Goal: Task Accomplishment & Management: Manage account settings

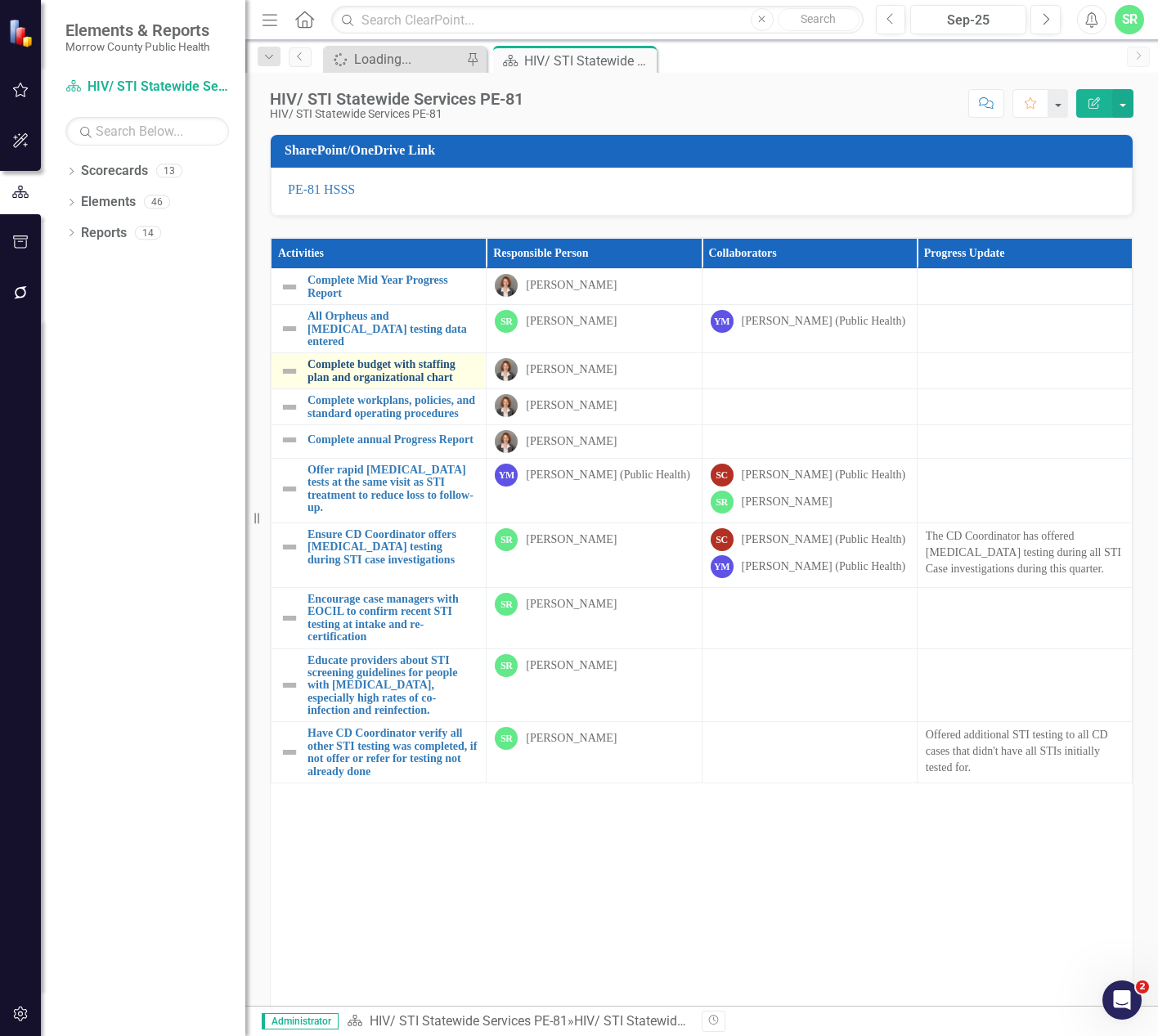
click at [348, 375] on link "Complete budget with staffing plan and organizational chart" at bounding box center [392, 371] width 170 height 25
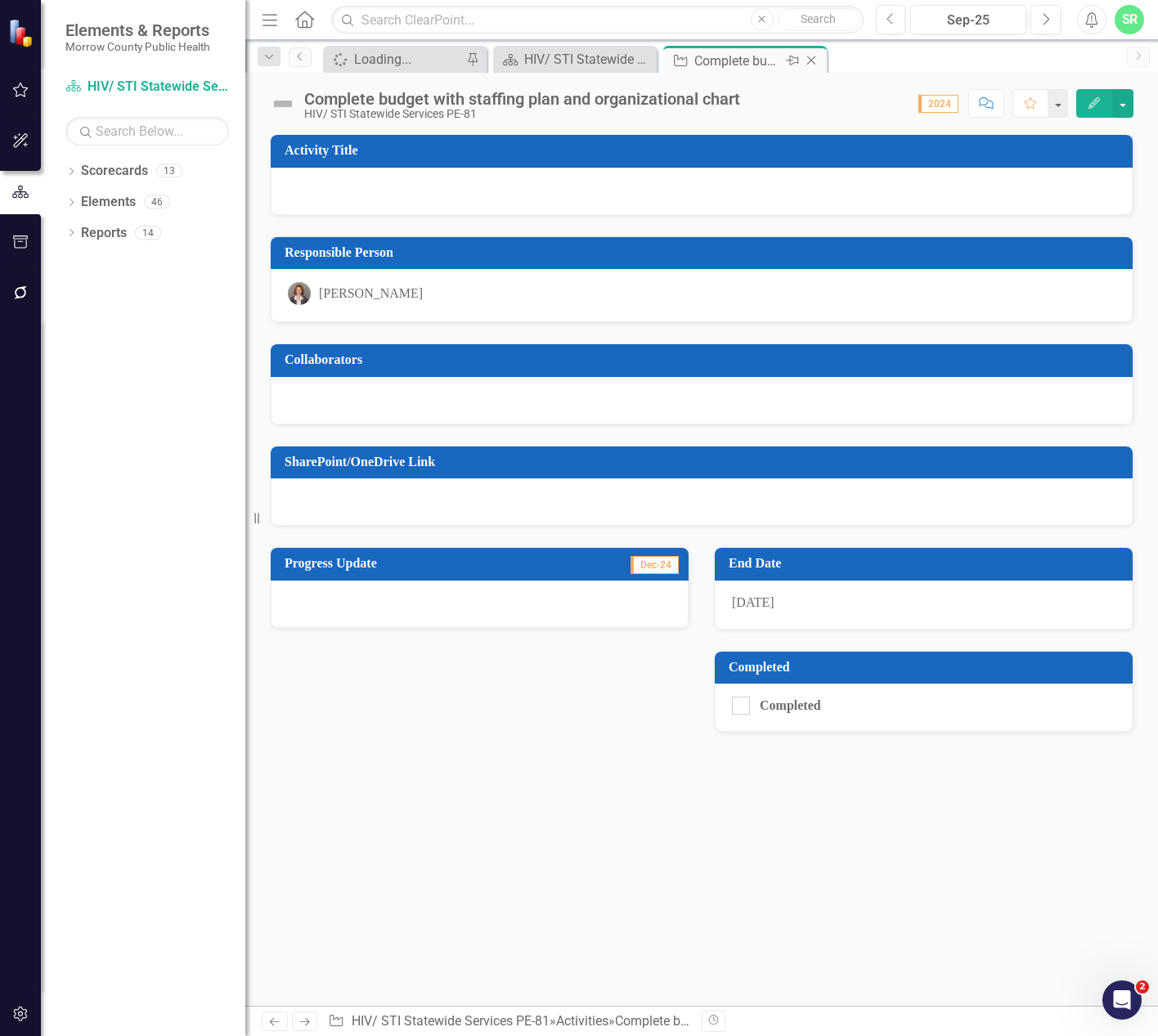
click at [813, 58] on icon "Close" at bounding box center [811, 60] width 16 height 13
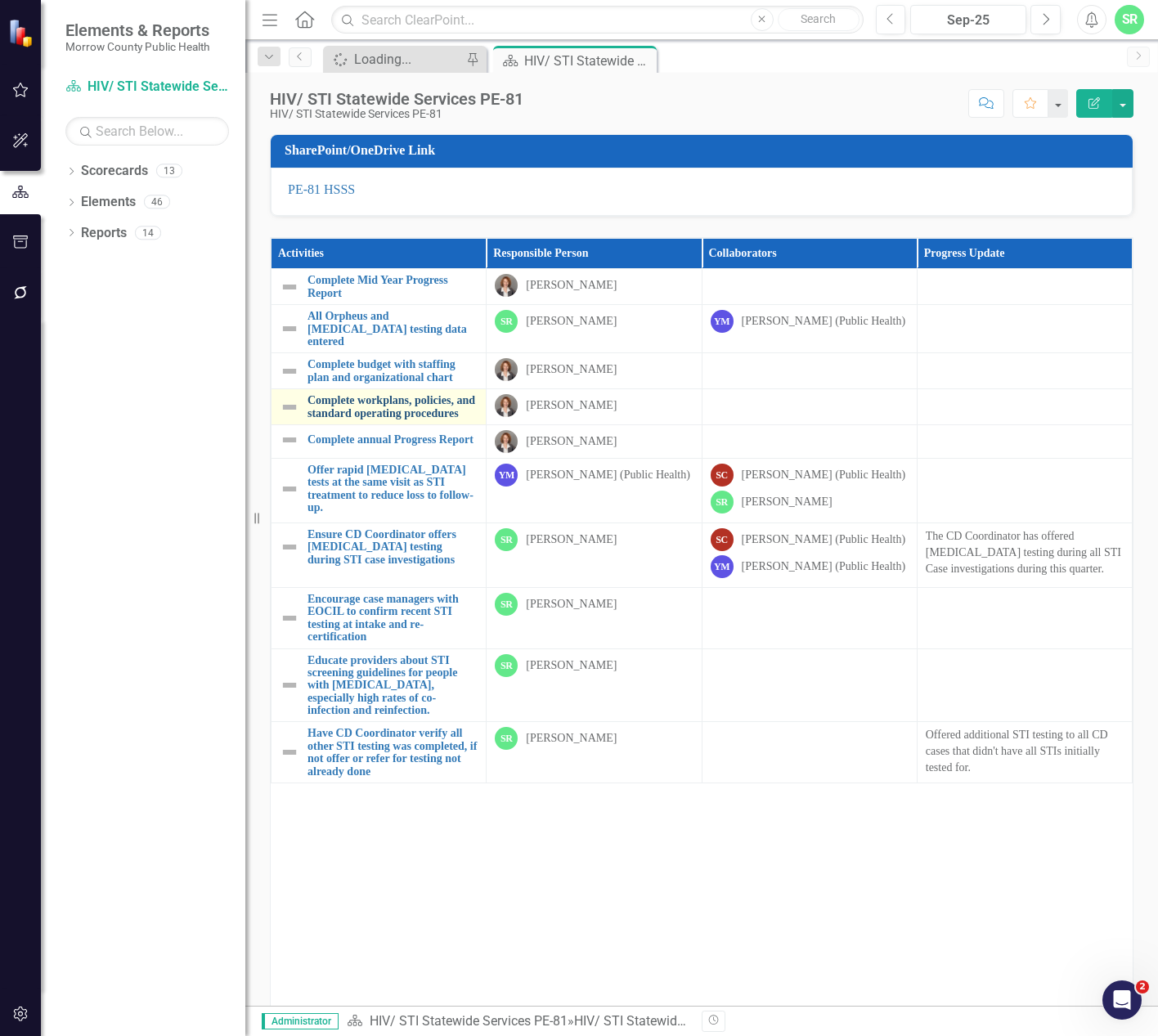
click at [369, 409] on link "Complete workplans, policies, and standard operating procedures" at bounding box center [392, 407] width 170 height 25
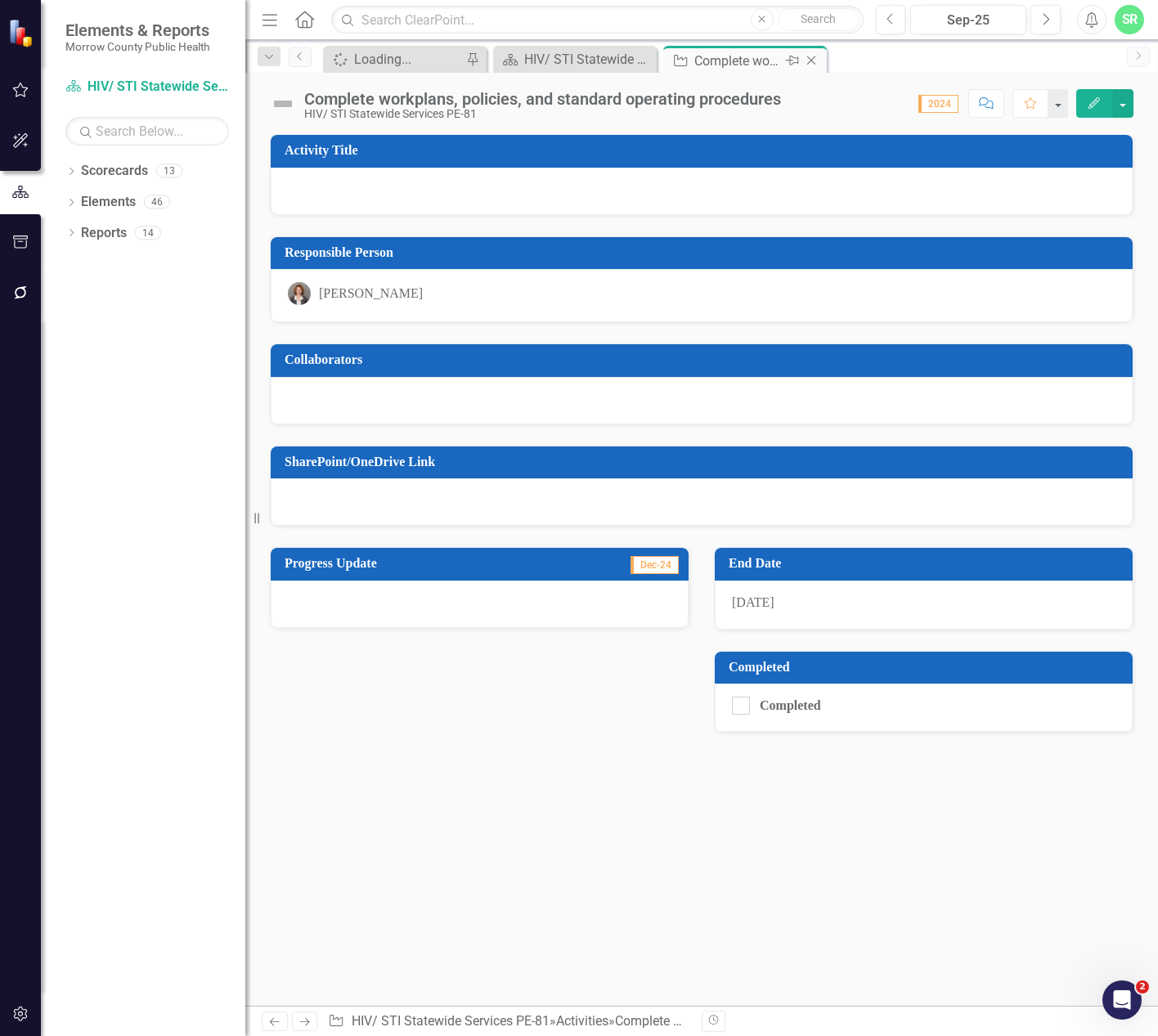
click at [813, 54] on icon "Close" at bounding box center [811, 60] width 16 height 13
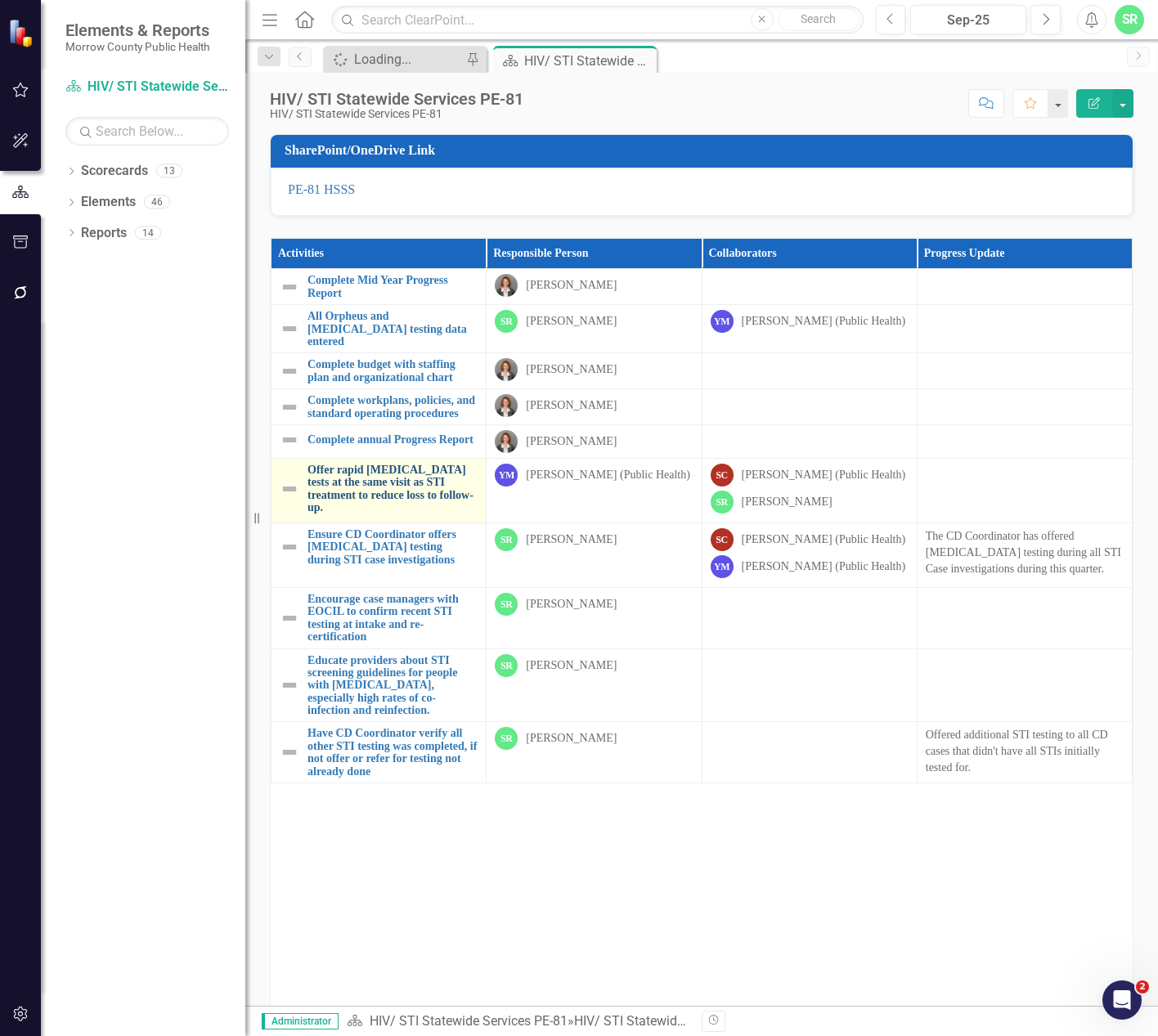
click at [388, 508] on link "Offer rapid [MEDICAL_DATA] tests at the same visit as STI treatment to reduce l…" at bounding box center [392, 489] width 170 height 51
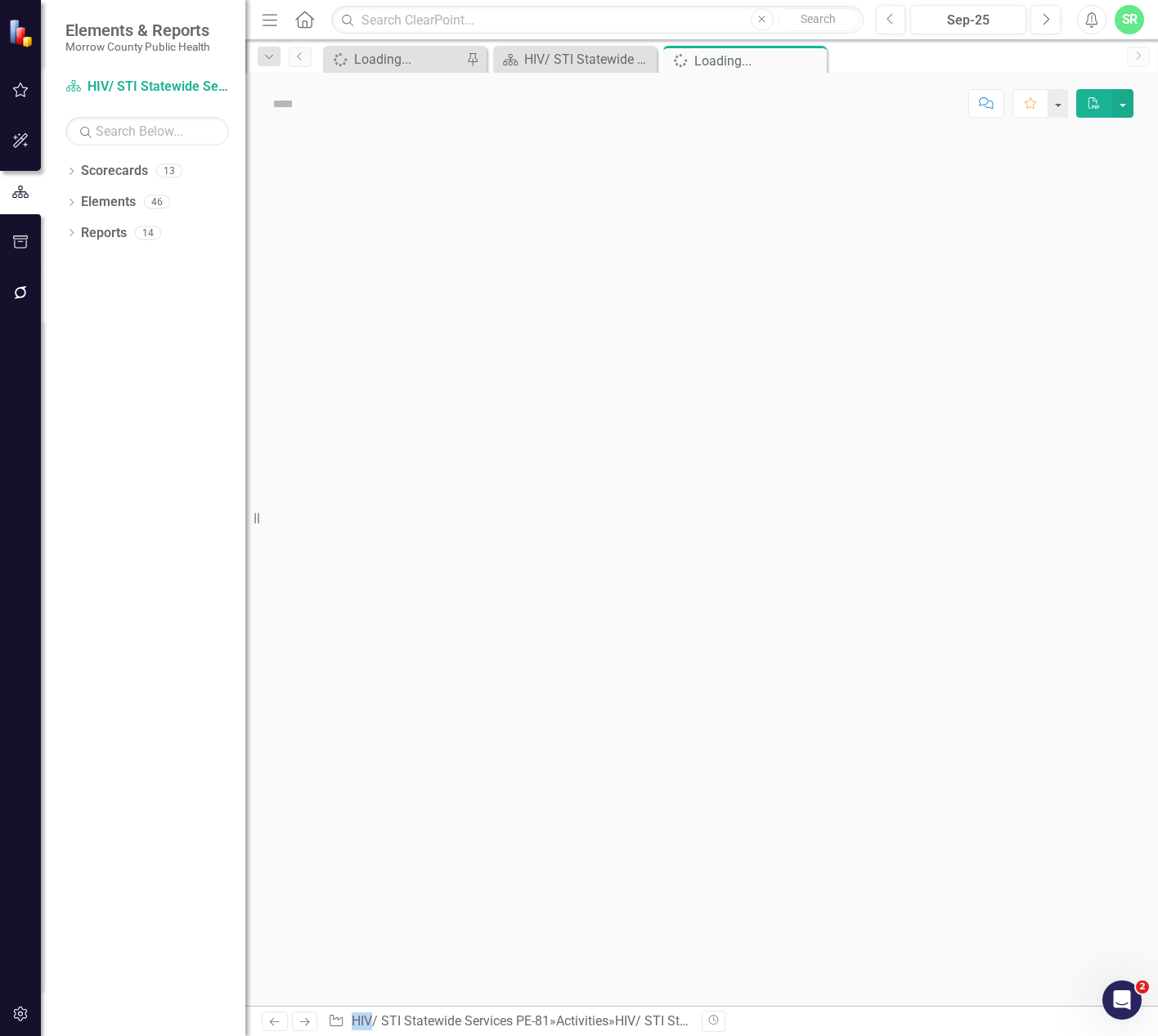
click at [388, 508] on div at bounding box center [701, 569] width 912 height 871
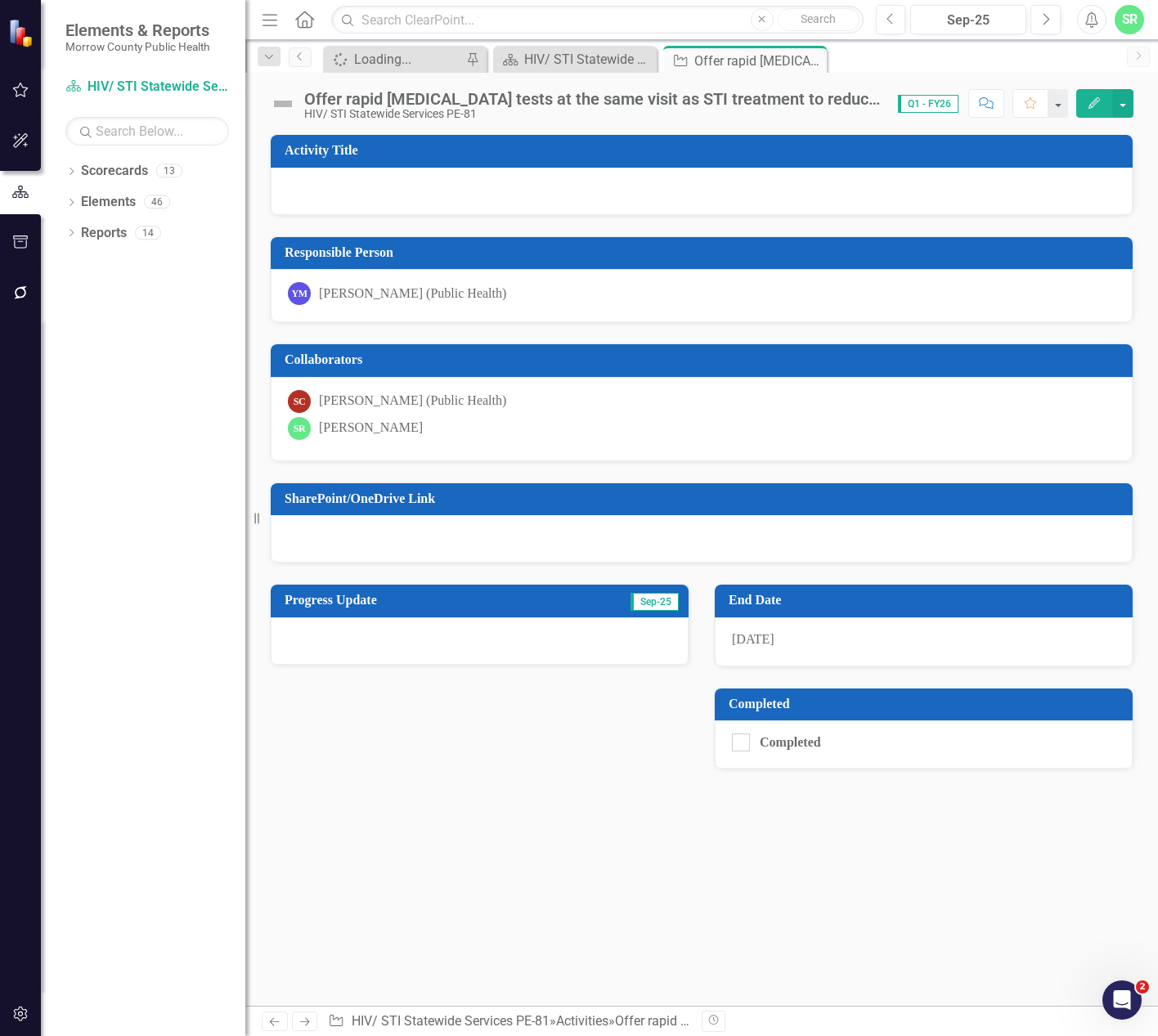
click at [0, 0] on icon "Close" at bounding box center [0, 0] width 0 height 0
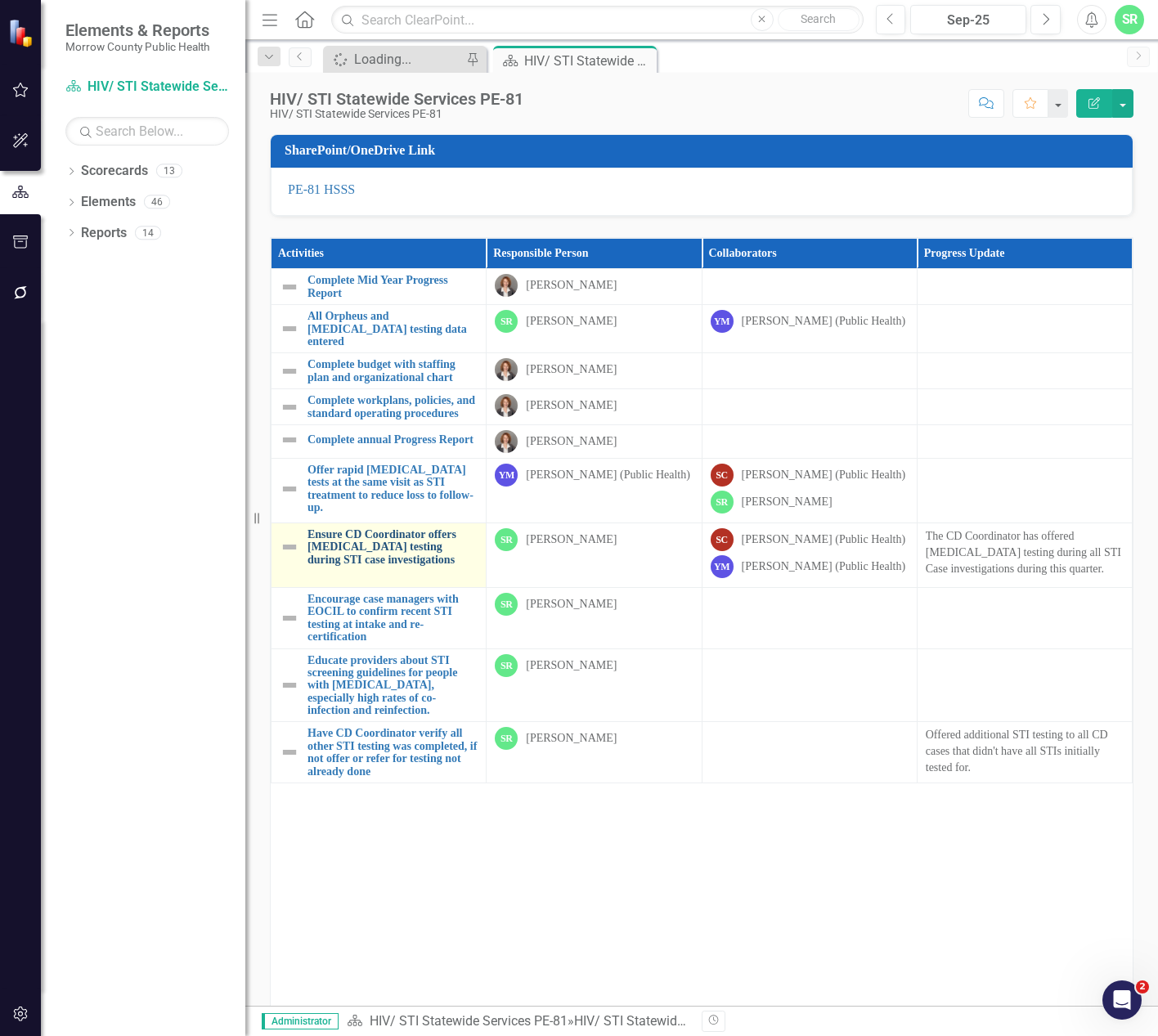
click at [381, 563] on link "Ensure CD Coordinator offers [MEDICAL_DATA] testing during STI case investigati…" at bounding box center [392, 547] width 170 height 37
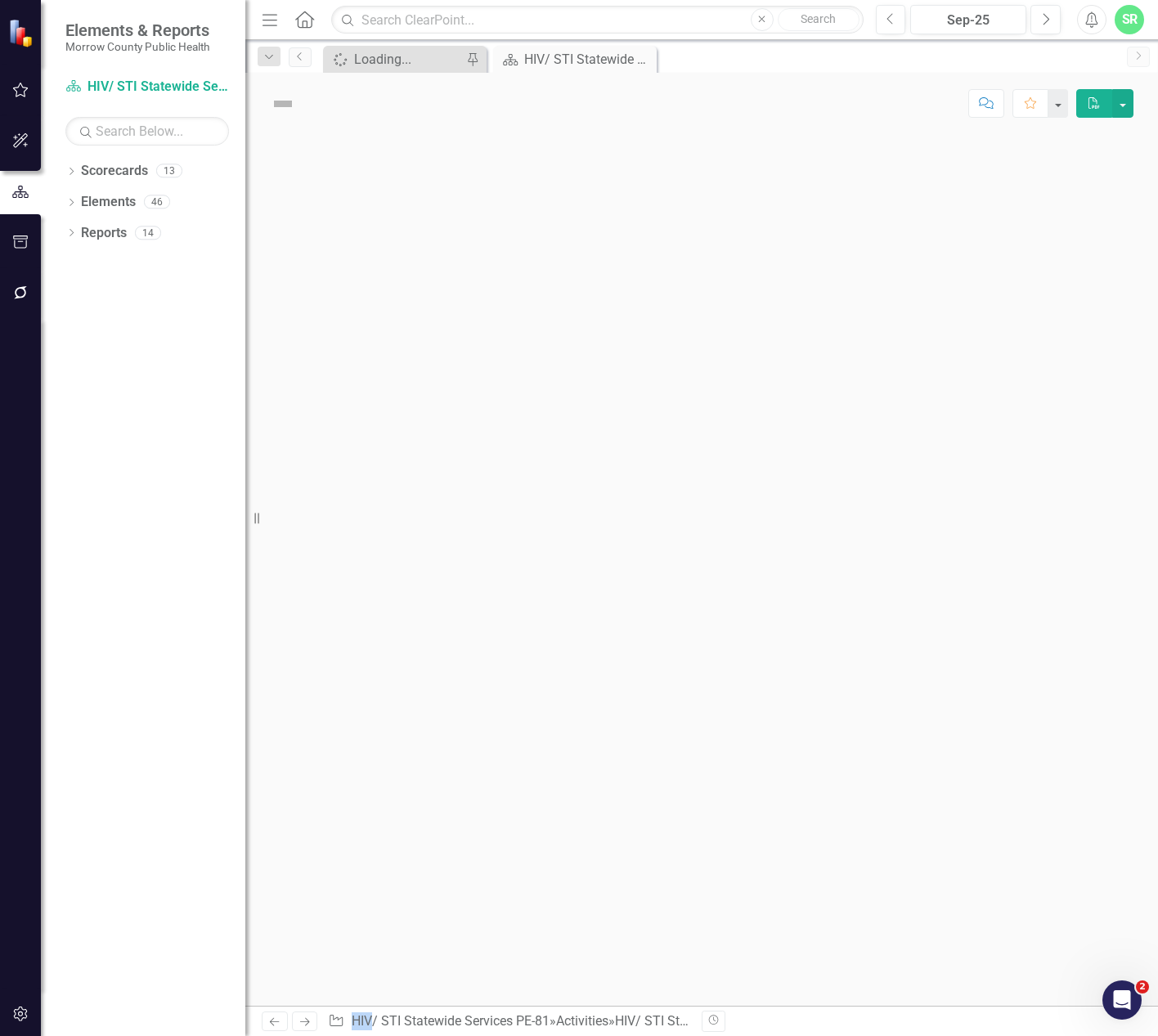
click at [381, 563] on div at bounding box center [701, 569] width 912 height 871
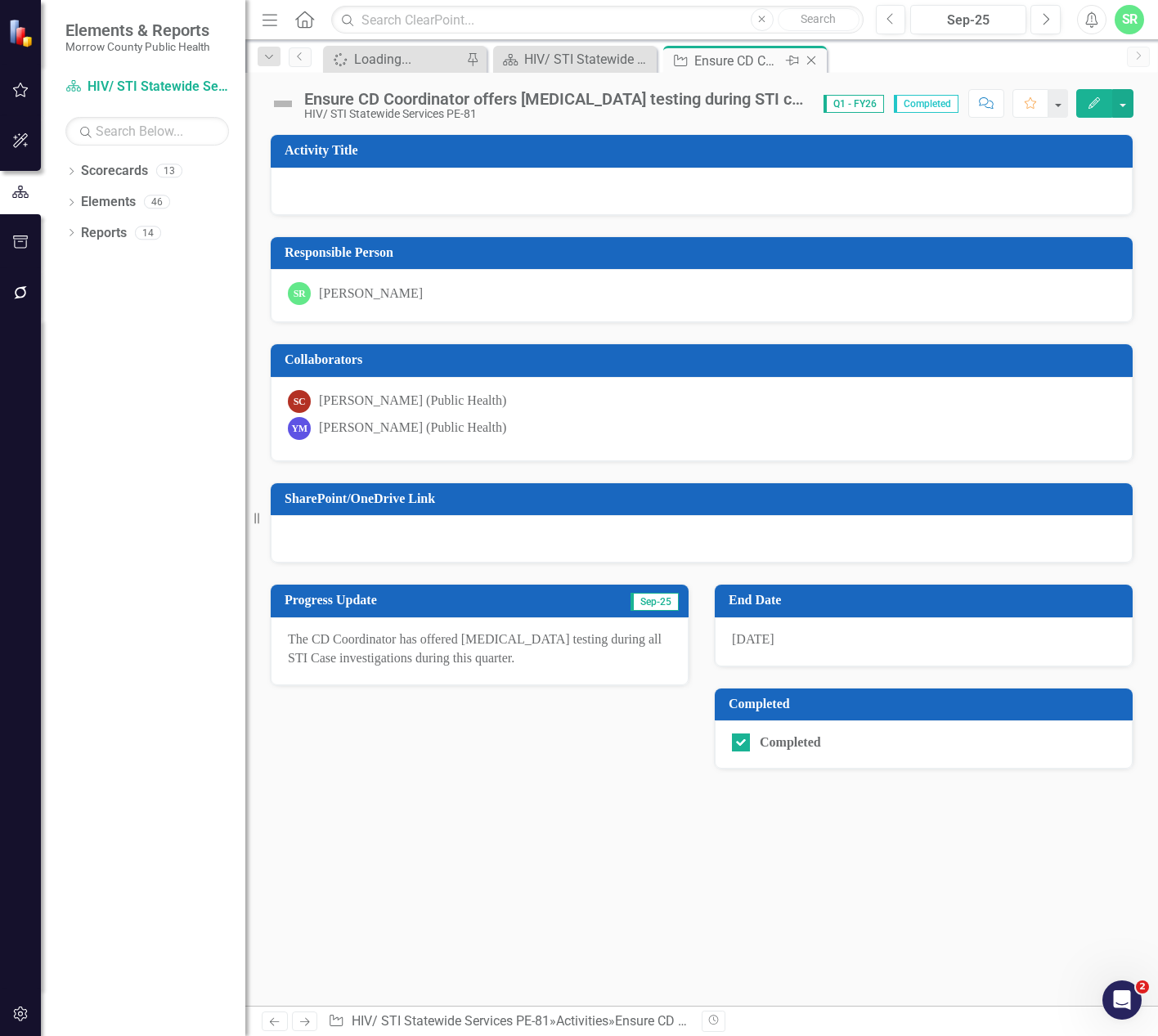
click at [815, 58] on icon "Close" at bounding box center [811, 60] width 16 height 13
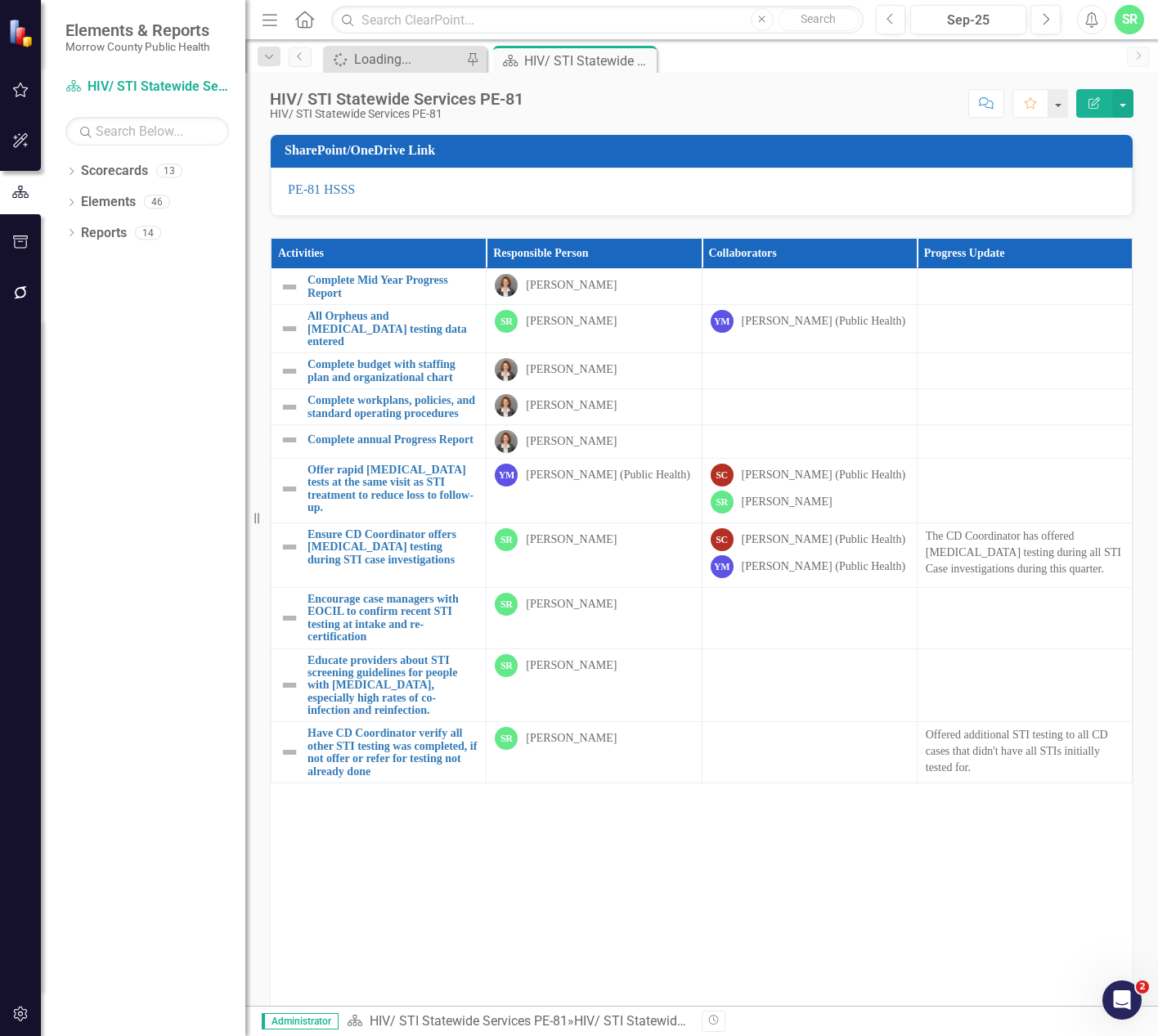
scroll to position [97, 0]
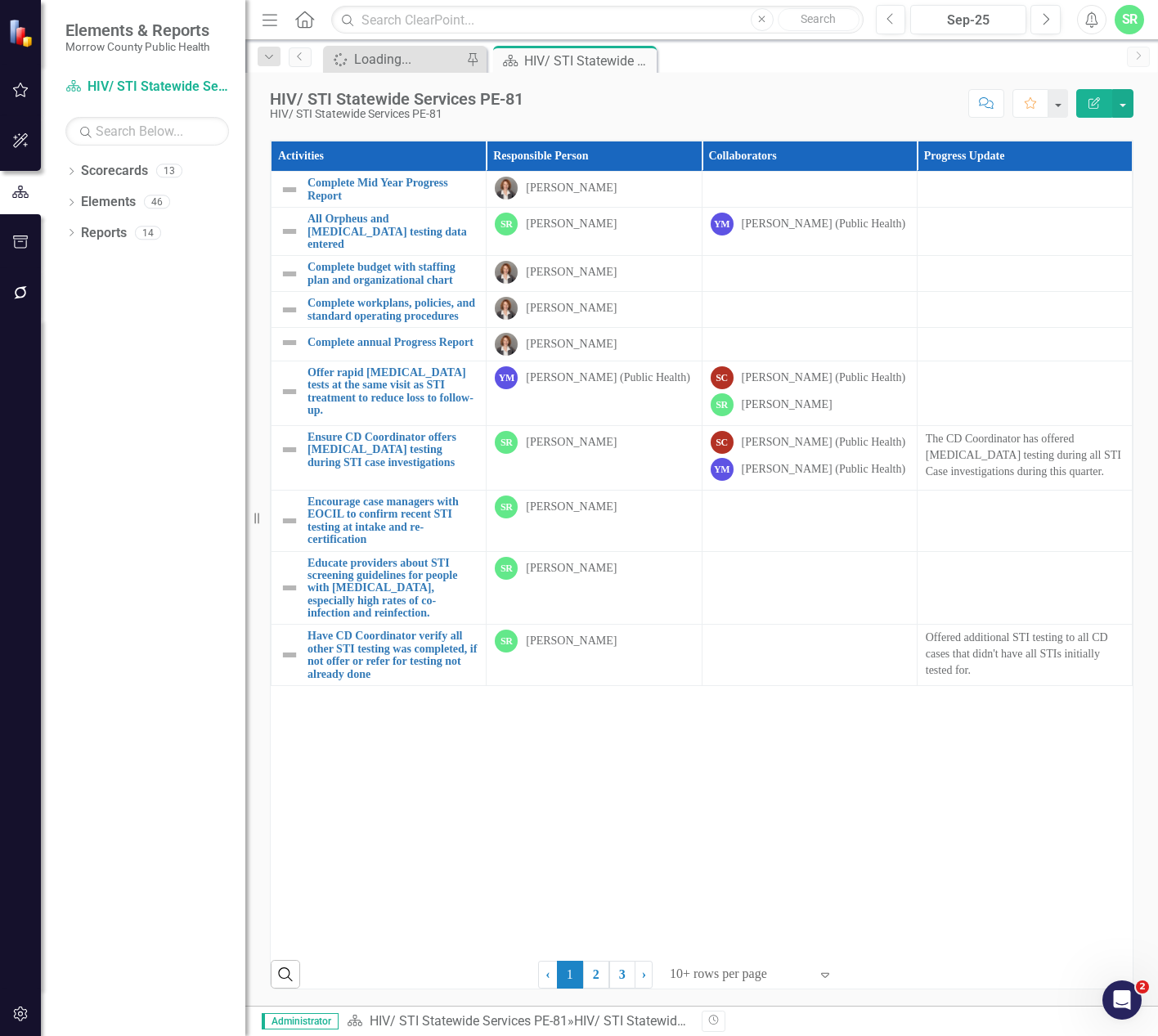
click at [809, 971] on div "10+ rows per page" at bounding box center [739, 974] width 156 height 28
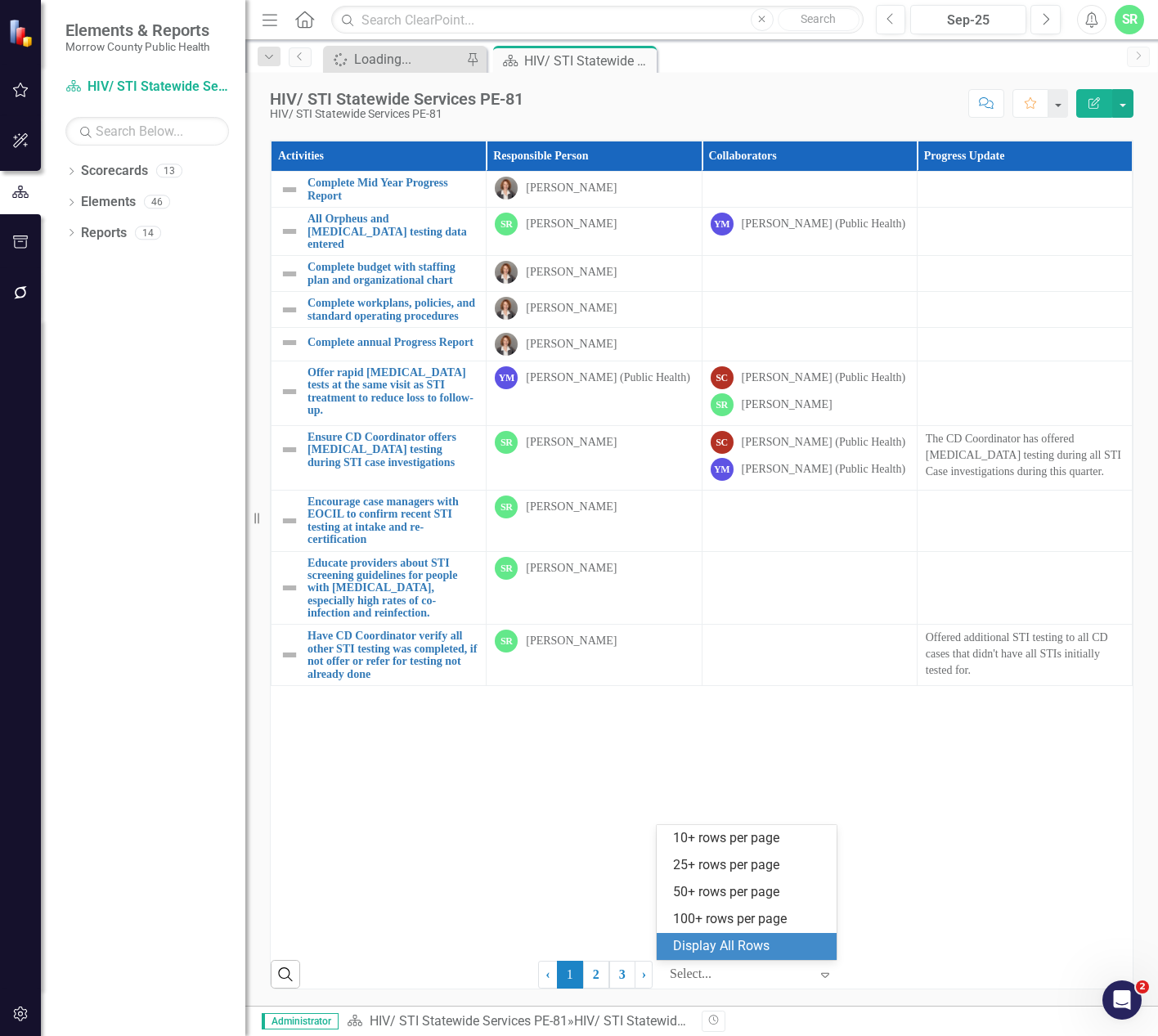
click at [788, 942] on div "Display All Rows" at bounding box center [750, 946] width 154 height 19
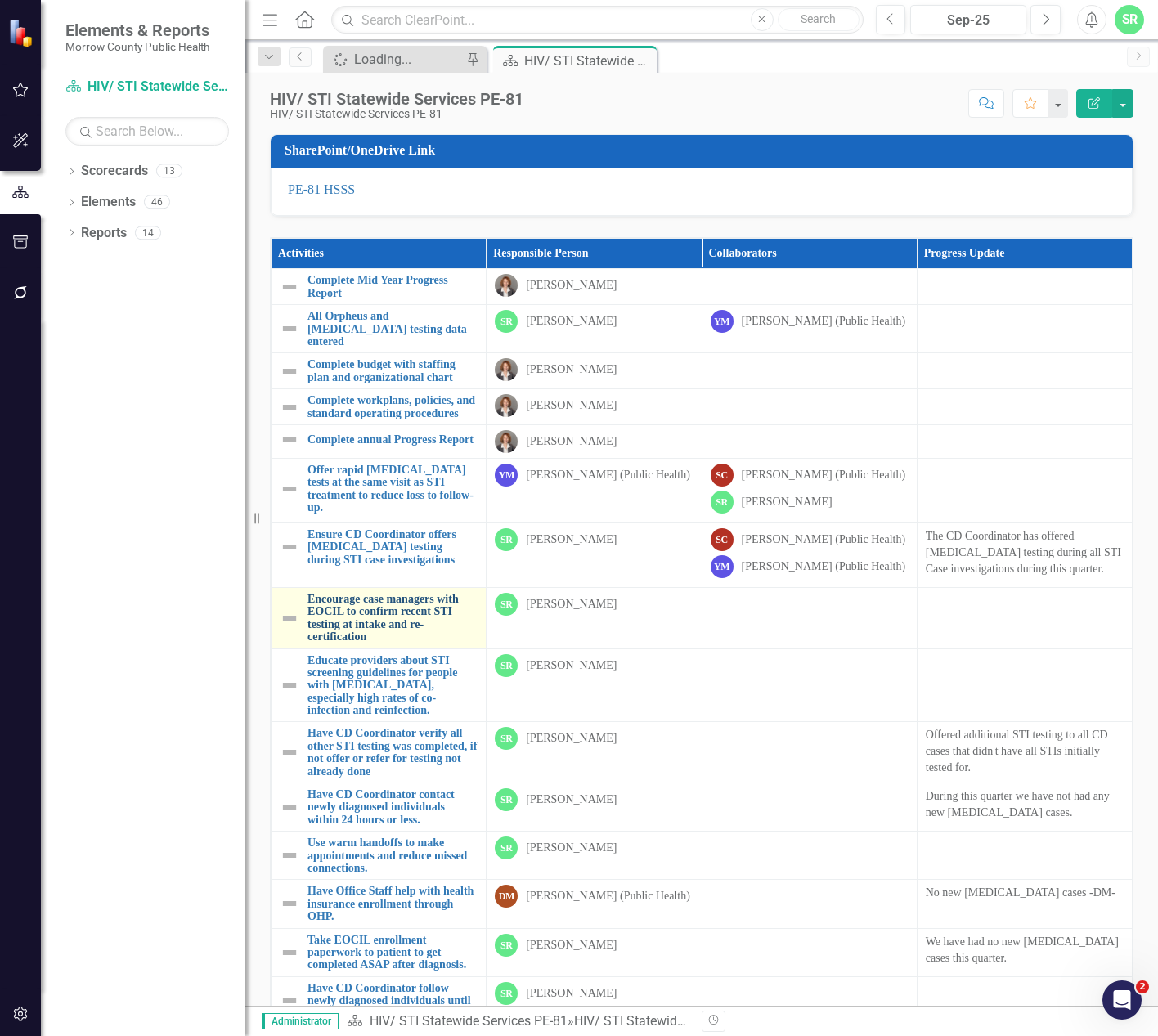
click at [426, 644] on link "Encourage case managers with EOCIL to confirm recent STI testing at intake and …" at bounding box center [392, 619] width 170 height 51
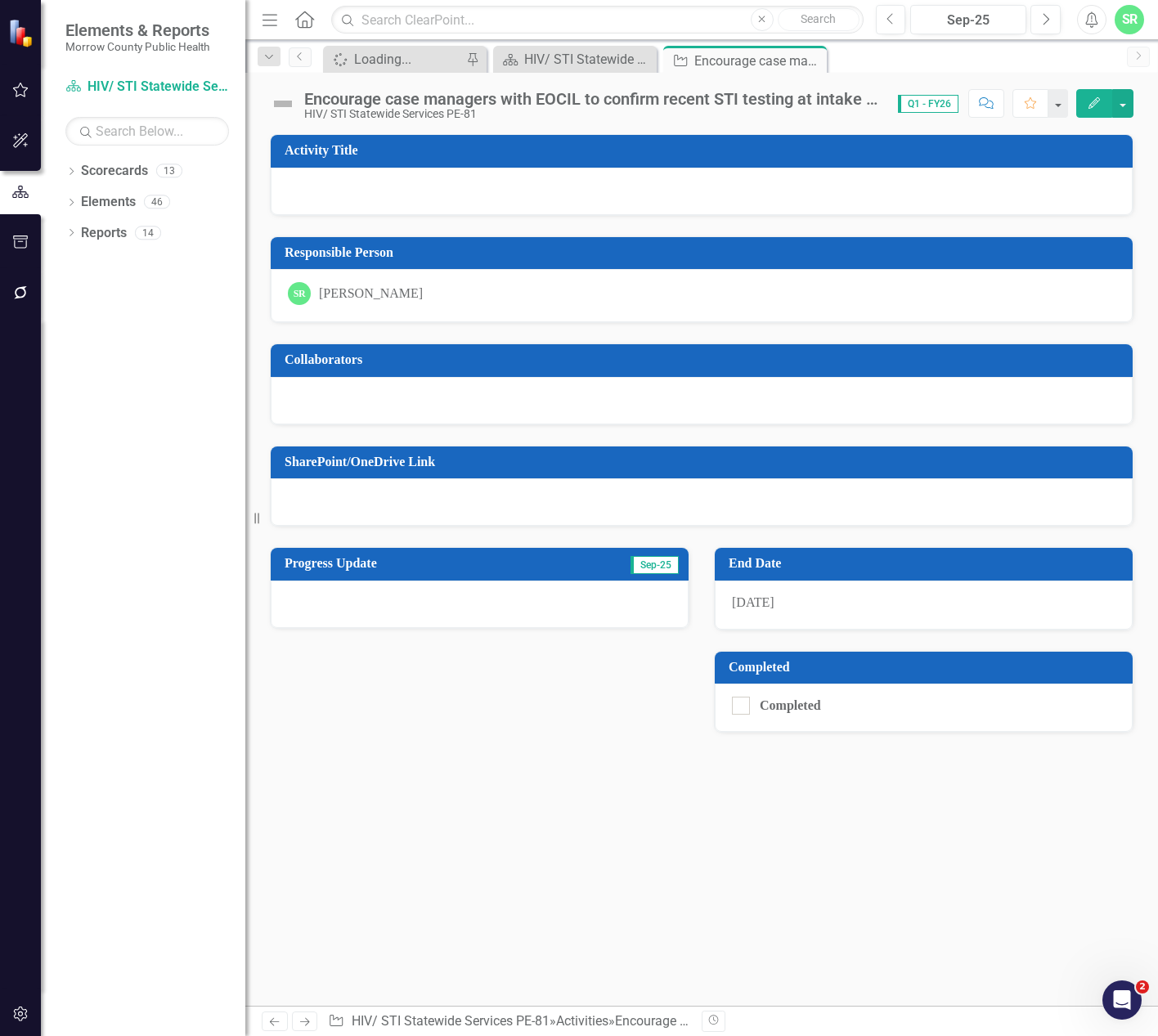
click at [770, 602] on span "[DATE]" at bounding box center [753, 602] width 43 height 14
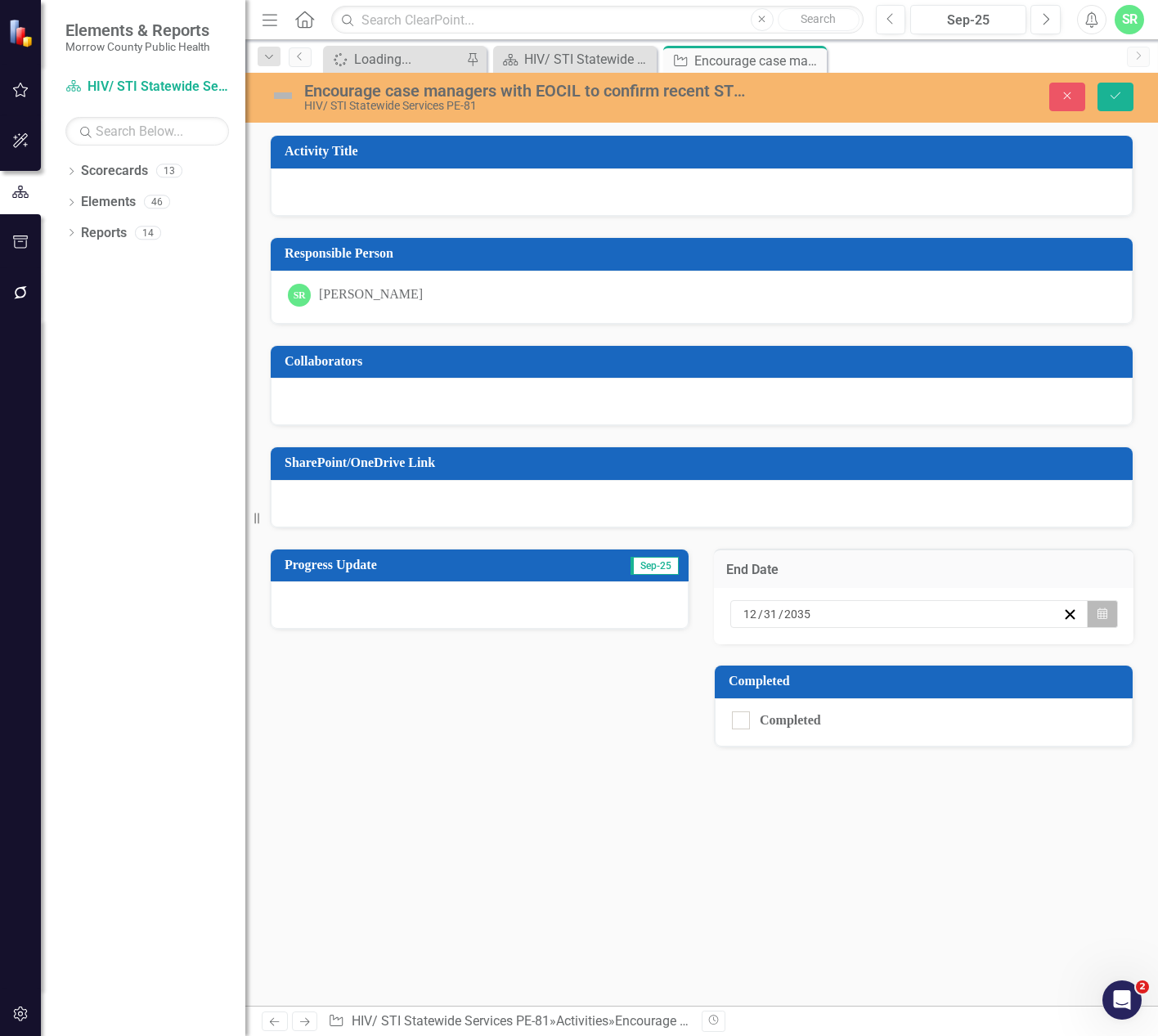
click at [1103, 616] on icon "Calendar" at bounding box center [1103, 614] width 10 height 12
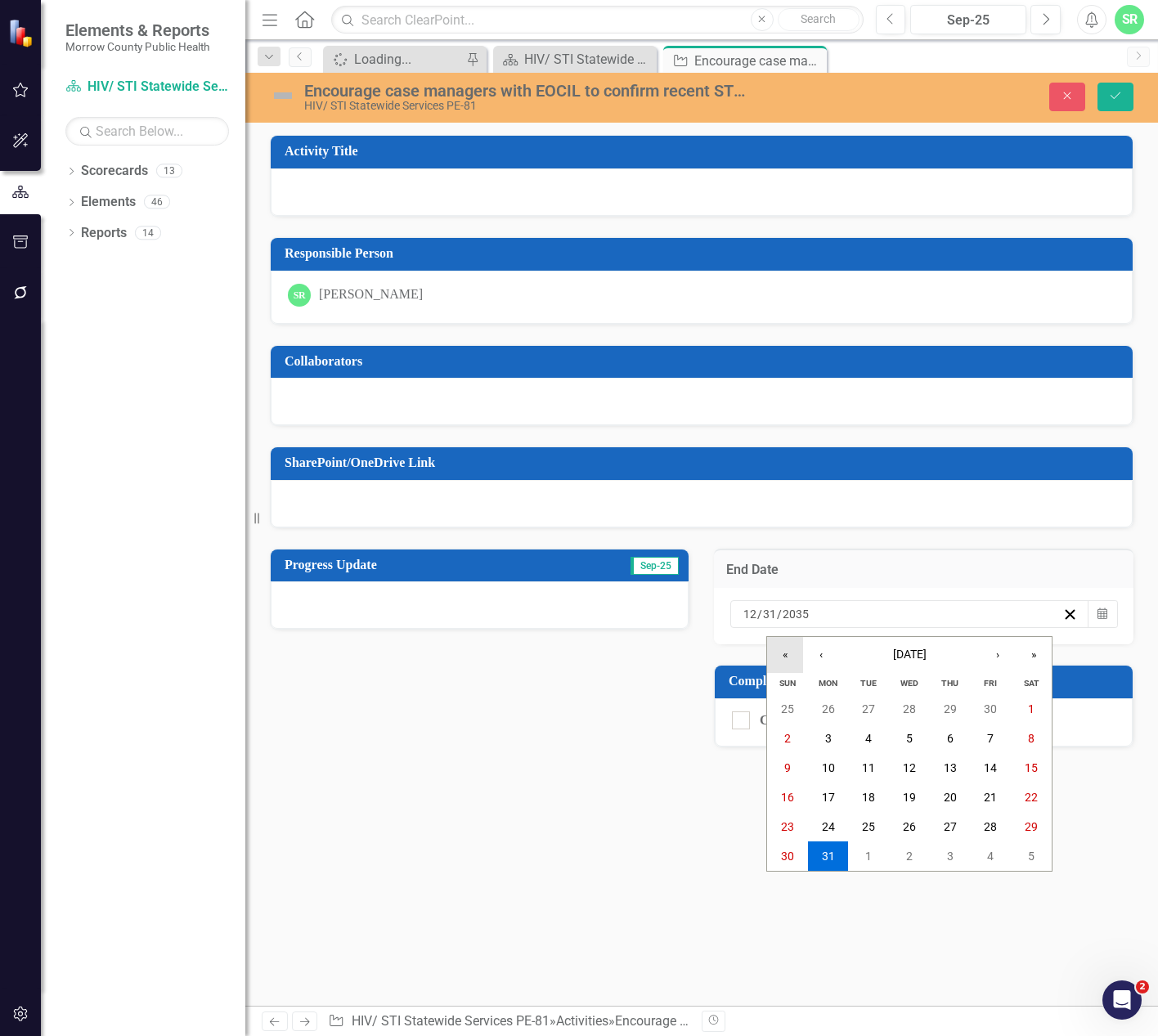
click at [783, 653] on button "«" at bounding box center [785, 655] width 36 height 36
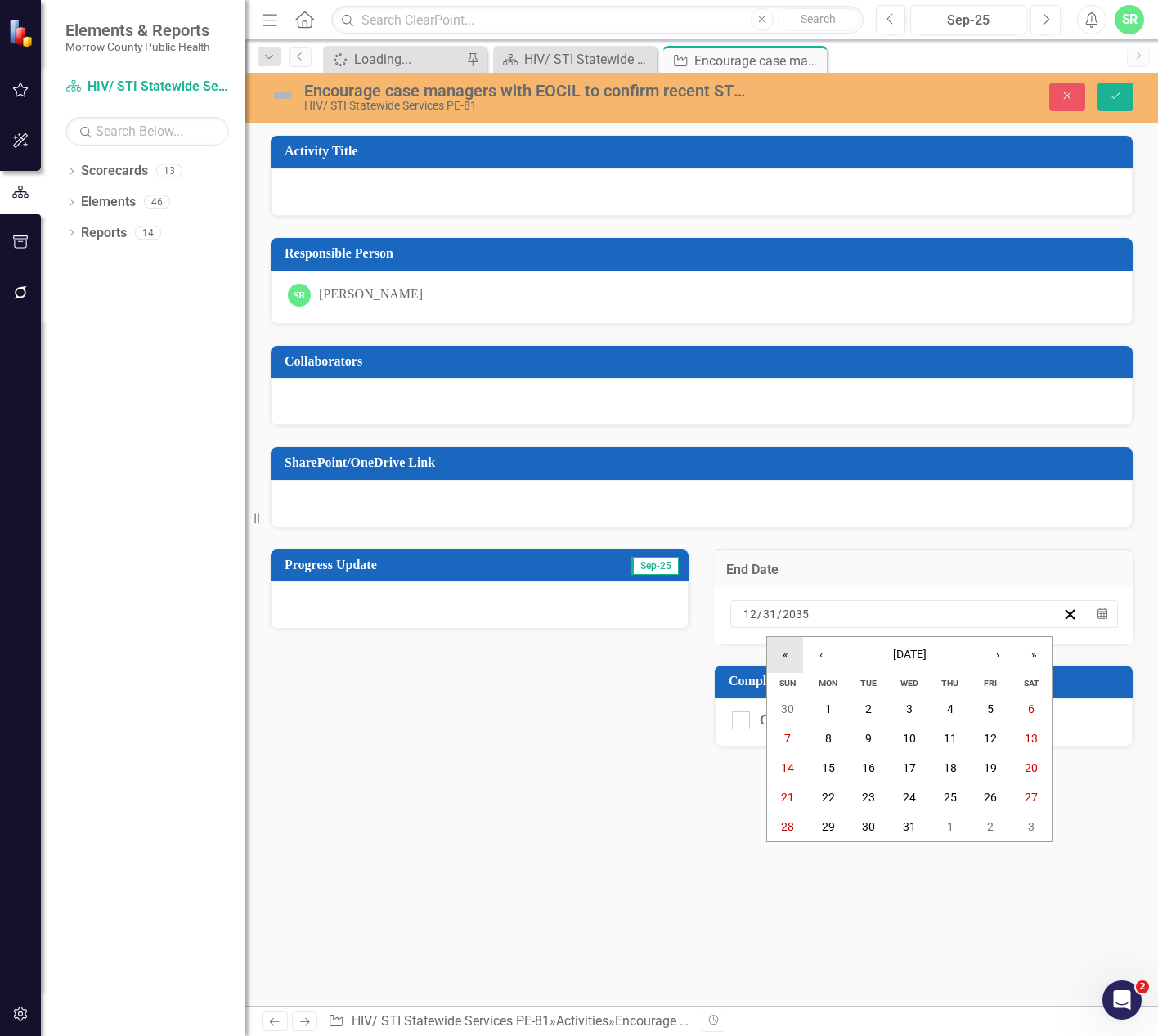
click at [783, 653] on button "«" at bounding box center [785, 655] width 36 height 36
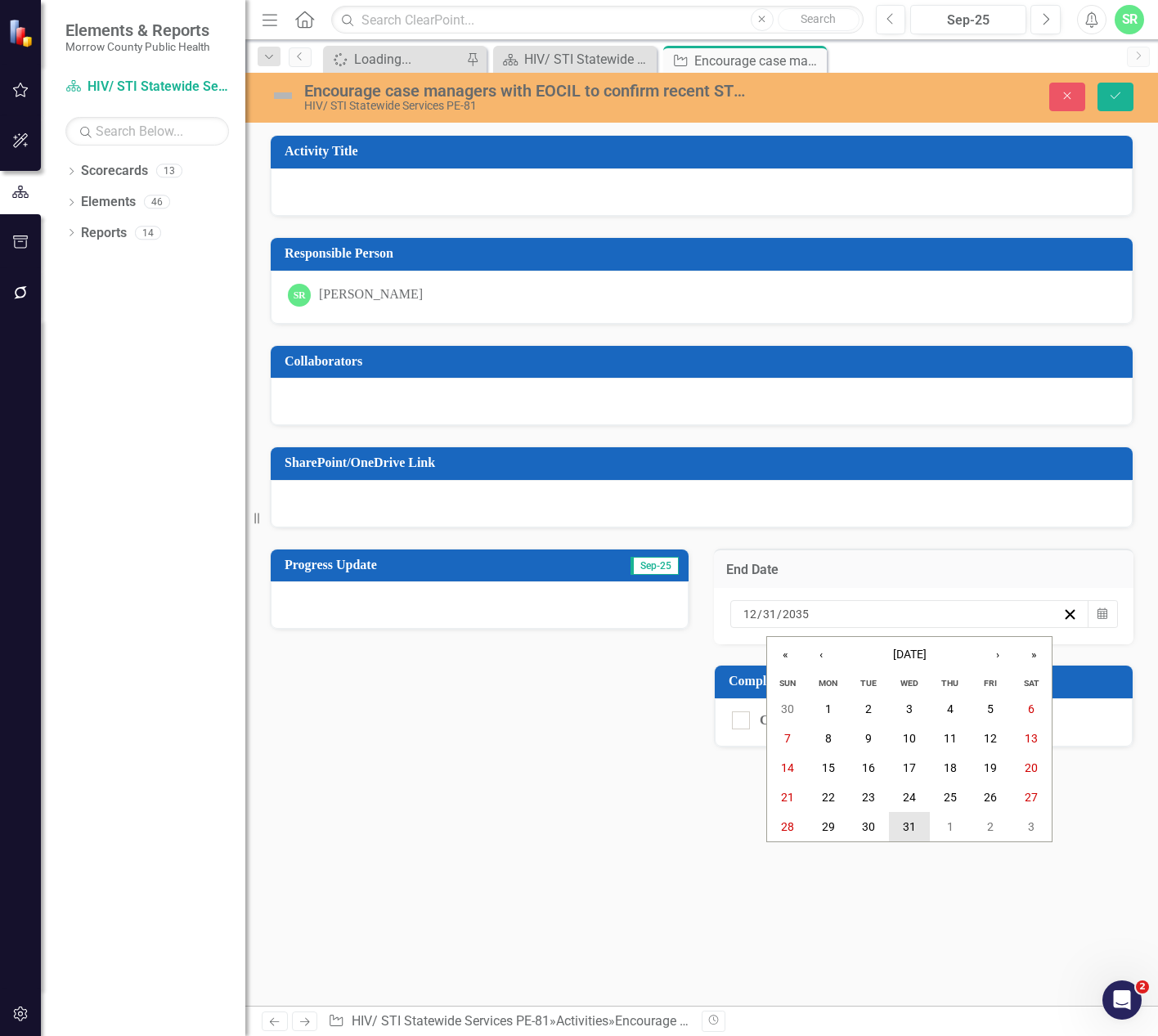
click at [914, 818] on button "31" at bounding box center [909, 827] width 41 height 29
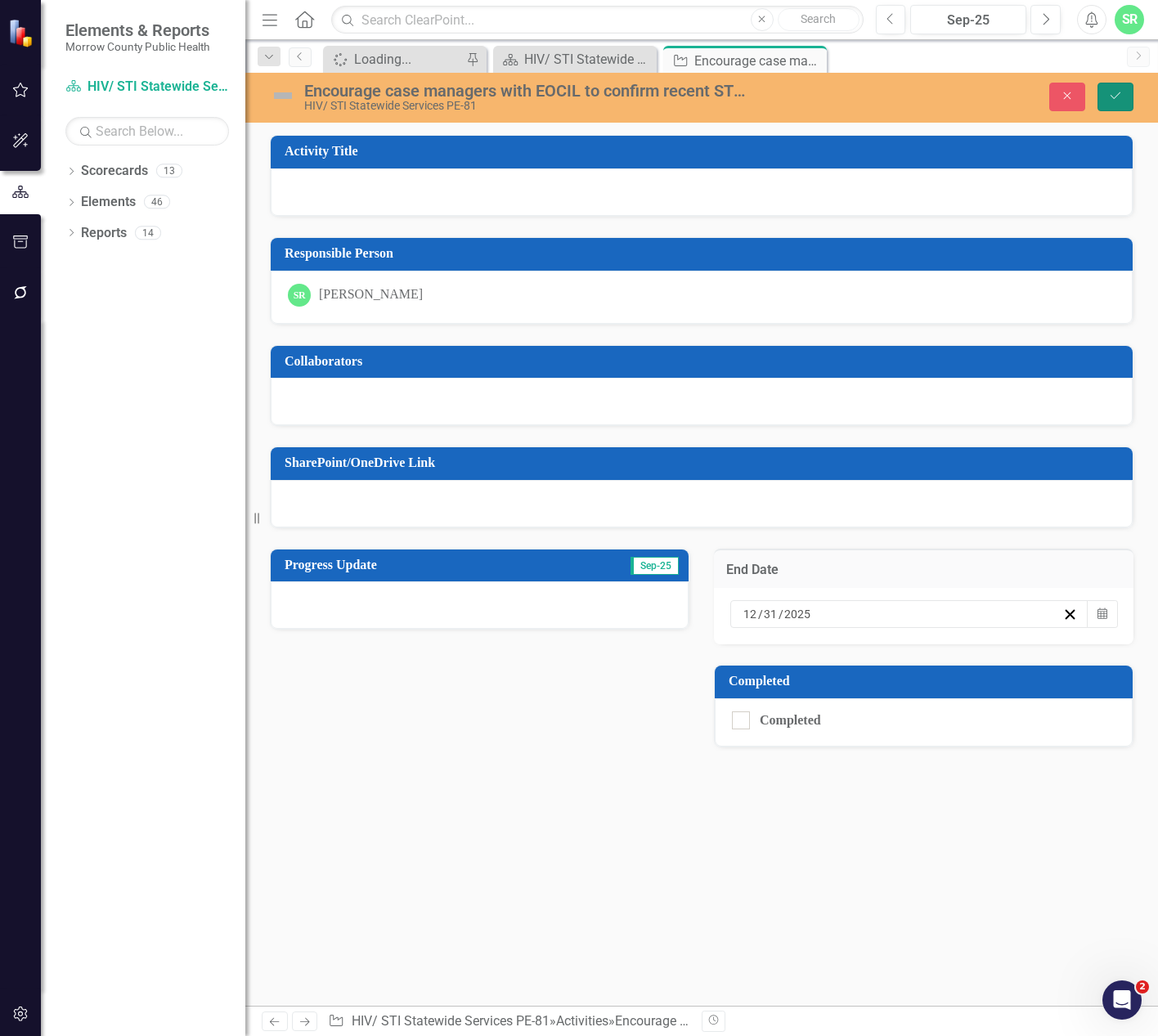
click at [1106, 95] on button "Save" at bounding box center [1116, 96] width 36 height 28
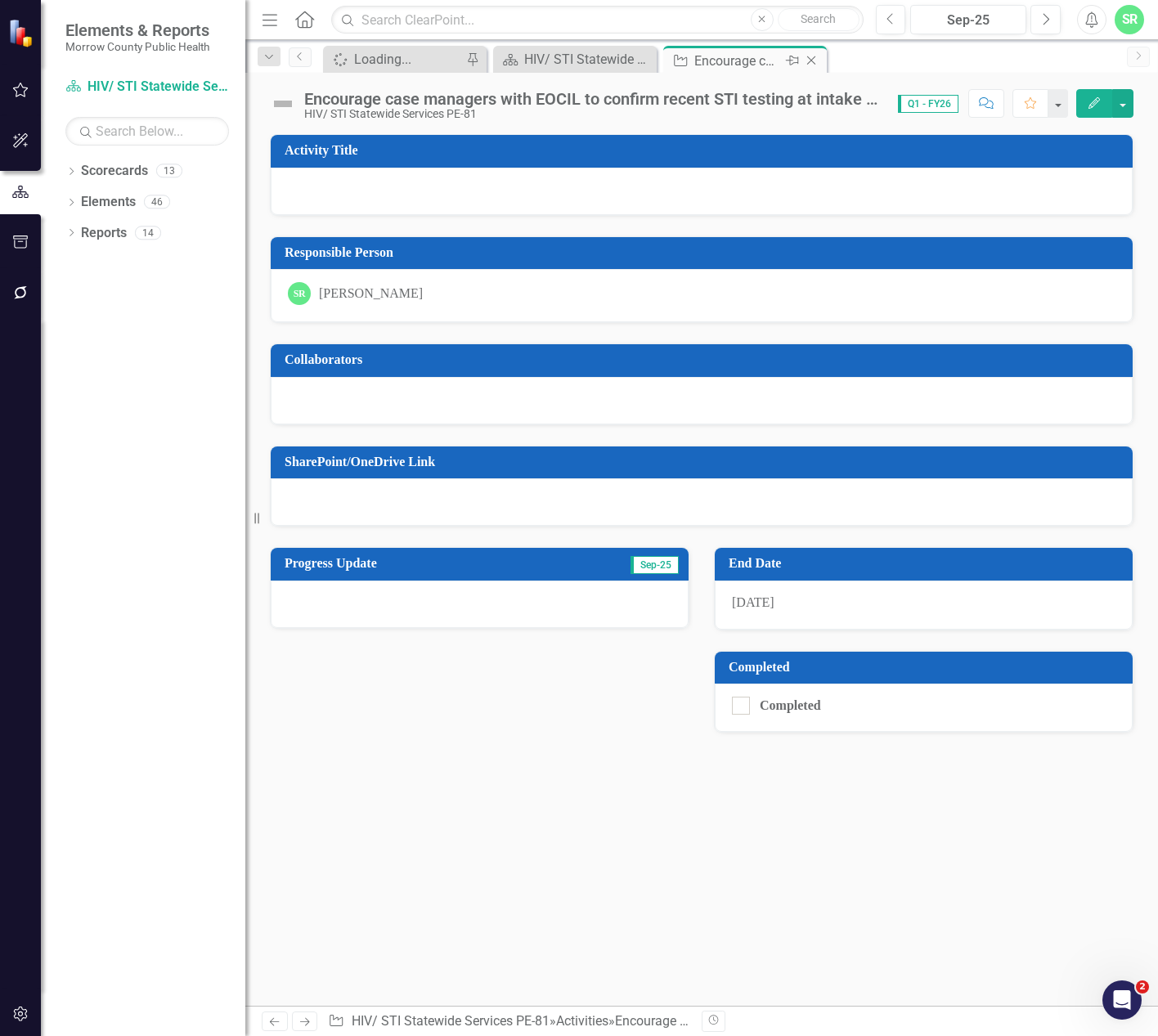
click at [811, 64] on icon "Close" at bounding box center [811, 60] width 16 height 13
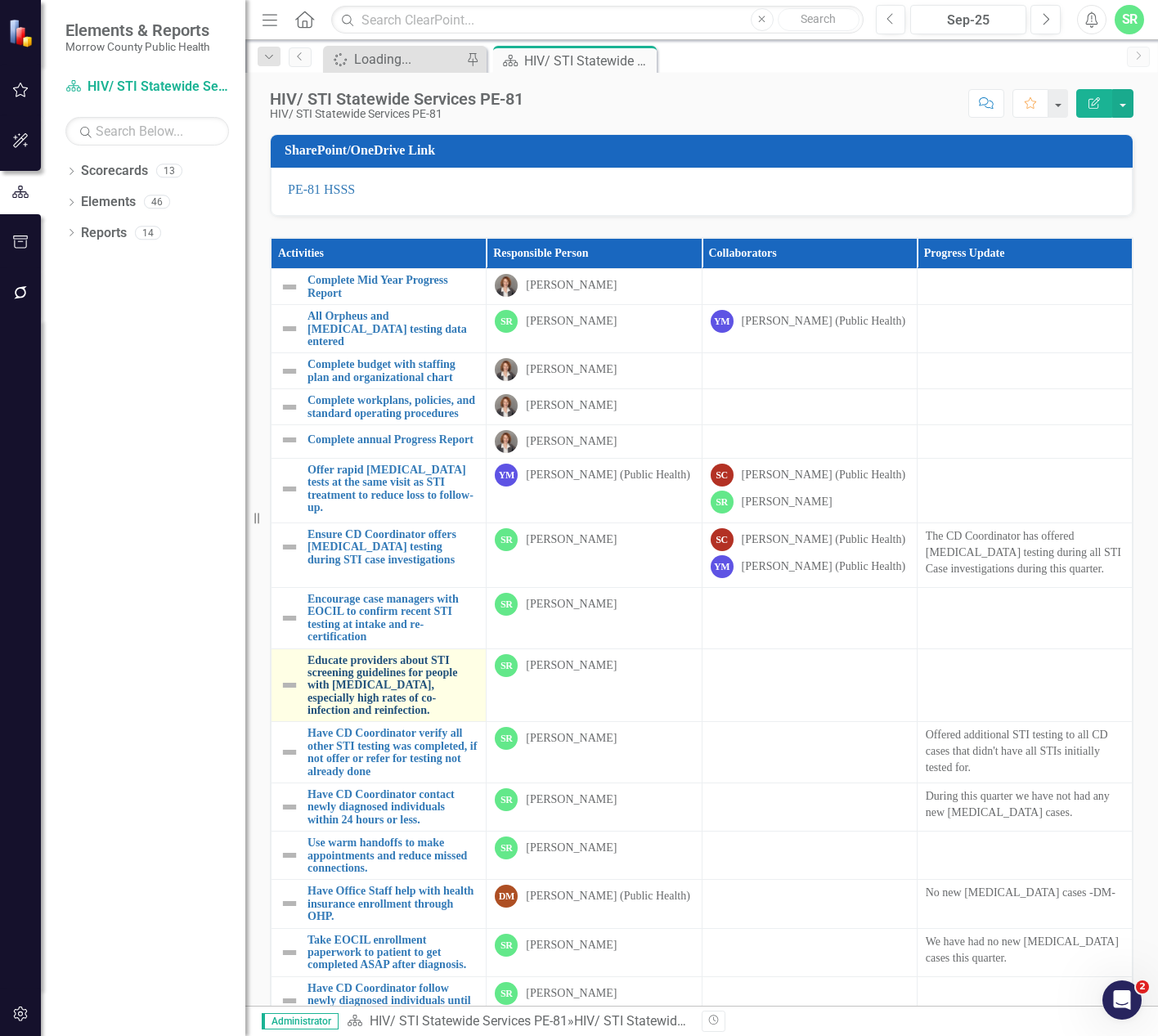
click at [412, 709] on link "Educate providers about STI screening guidelines for people with [MEDICAL_DATA]…" at bounding box center [392, 685] width 170 height 63
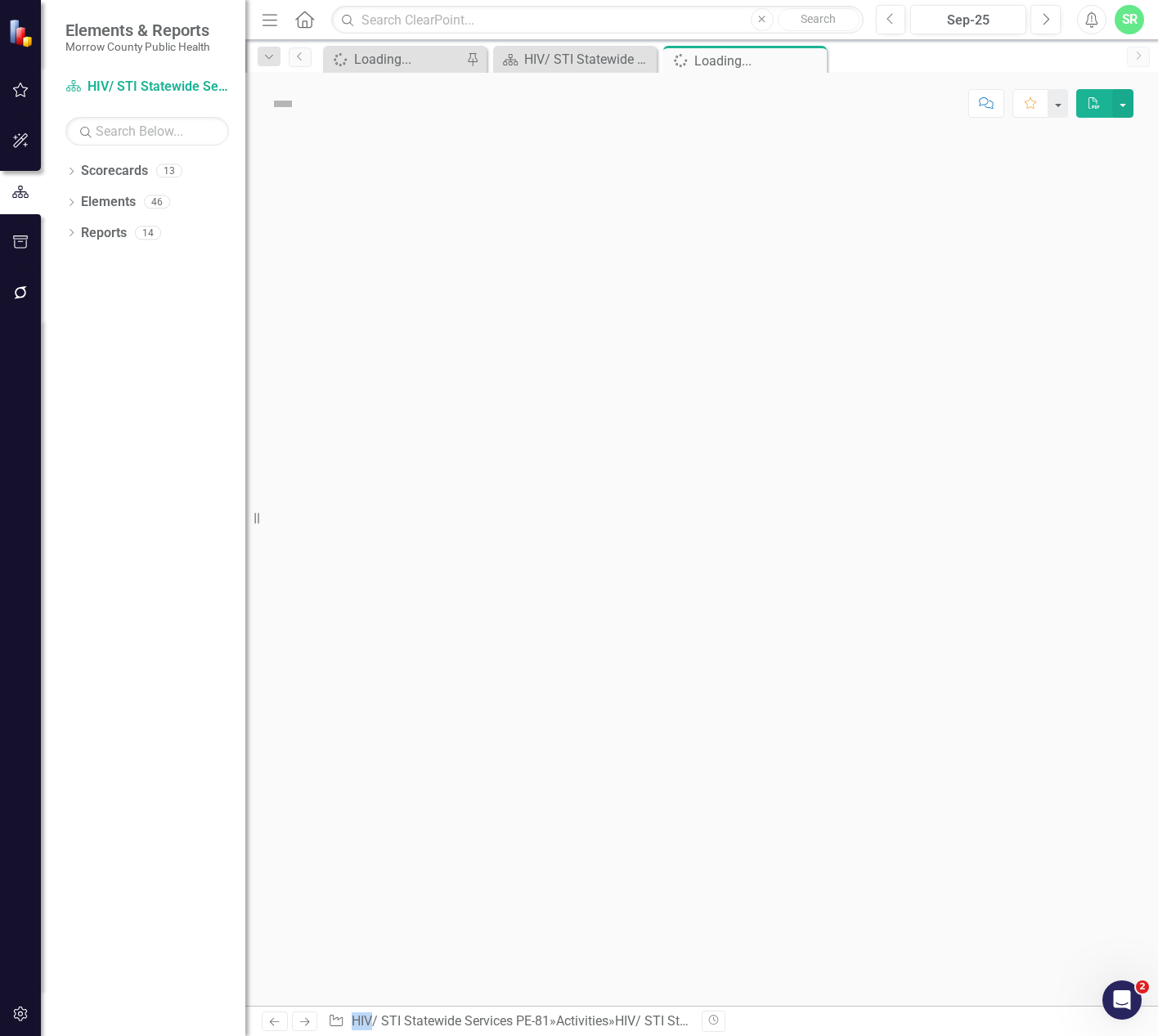
click at [412, 709] on div at bounding box center [701, 569] width 912 height 871
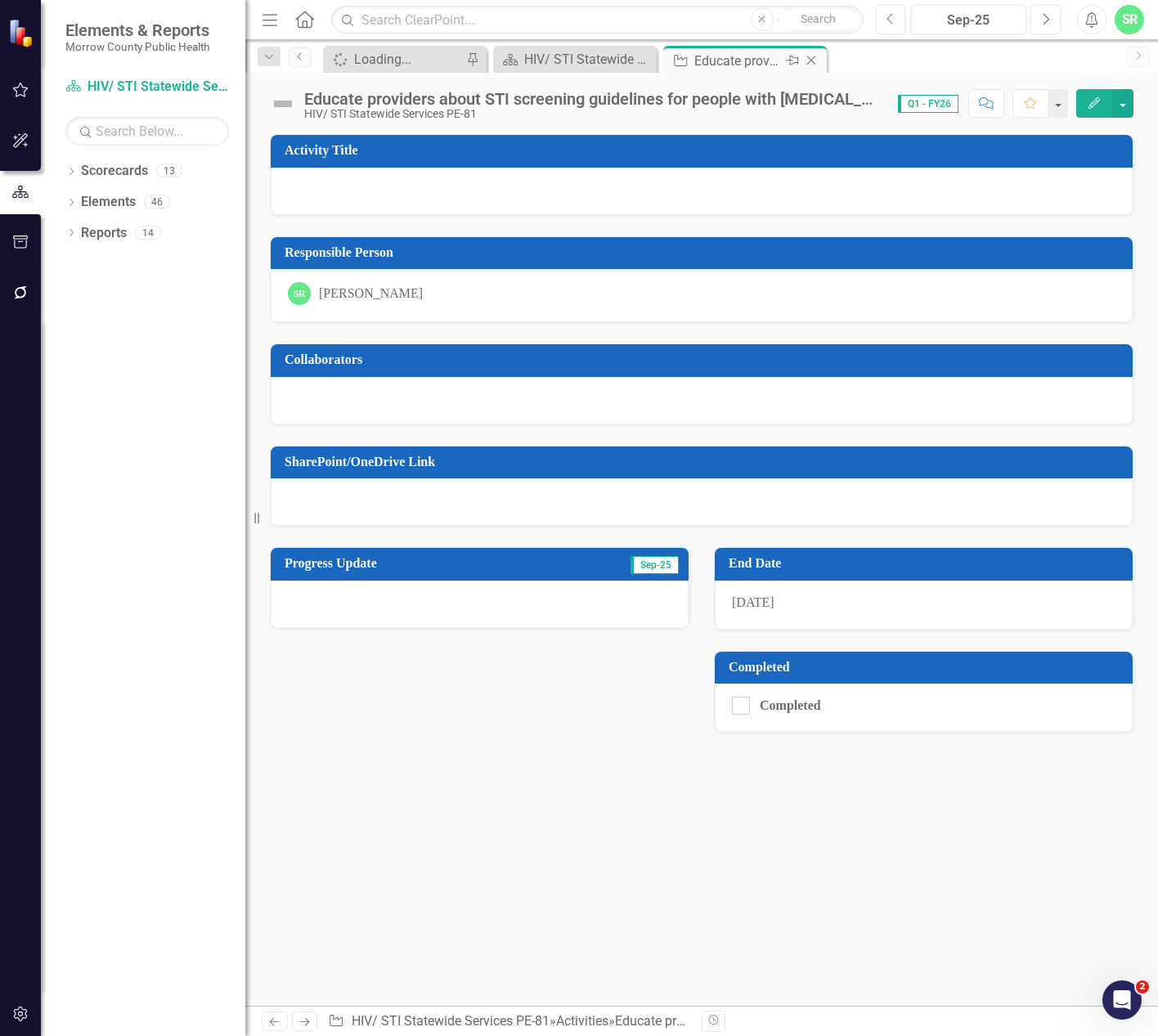
click at [818, 61] on icon "Close" at bounding box center [811, 60] width 16 height 13
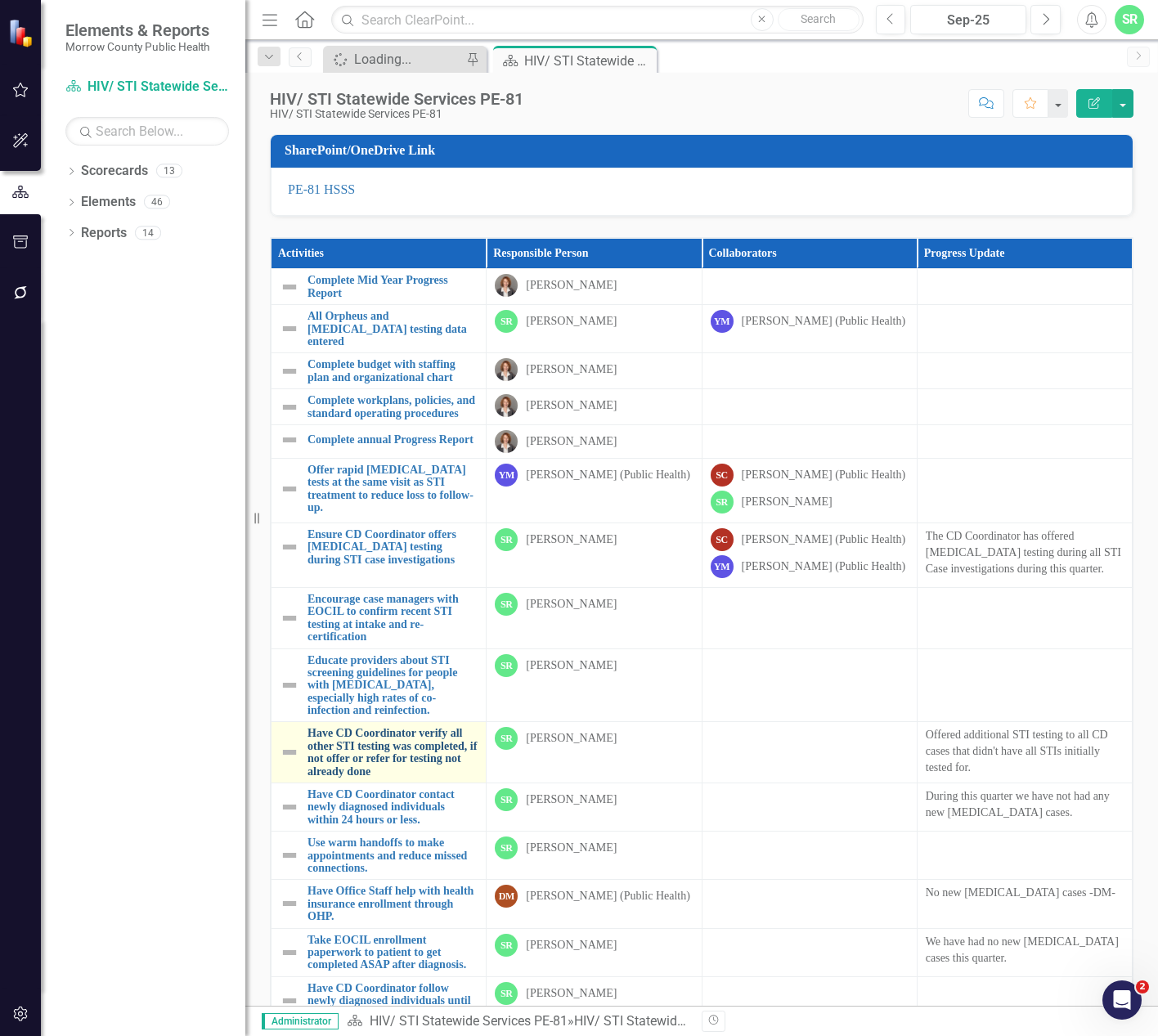
click at [438, 778] on link "Have CD Coordinator verify all other STI testing was completed, if not offer or…" at bounding box center [392, 752] width 170 height 51
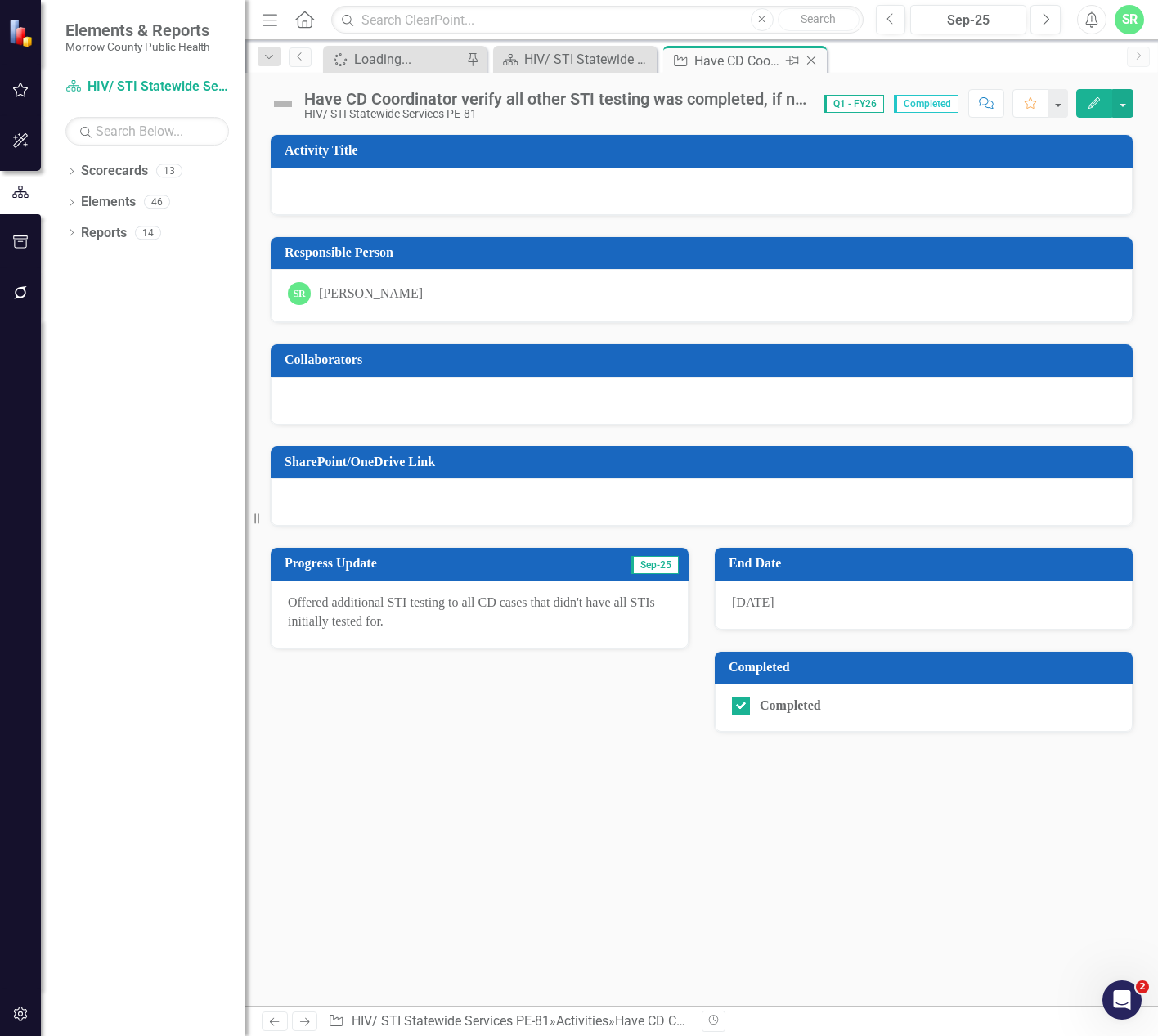
click at [816, 64] on icon "Close" at bounding box center [811, 60] width 16 height 13
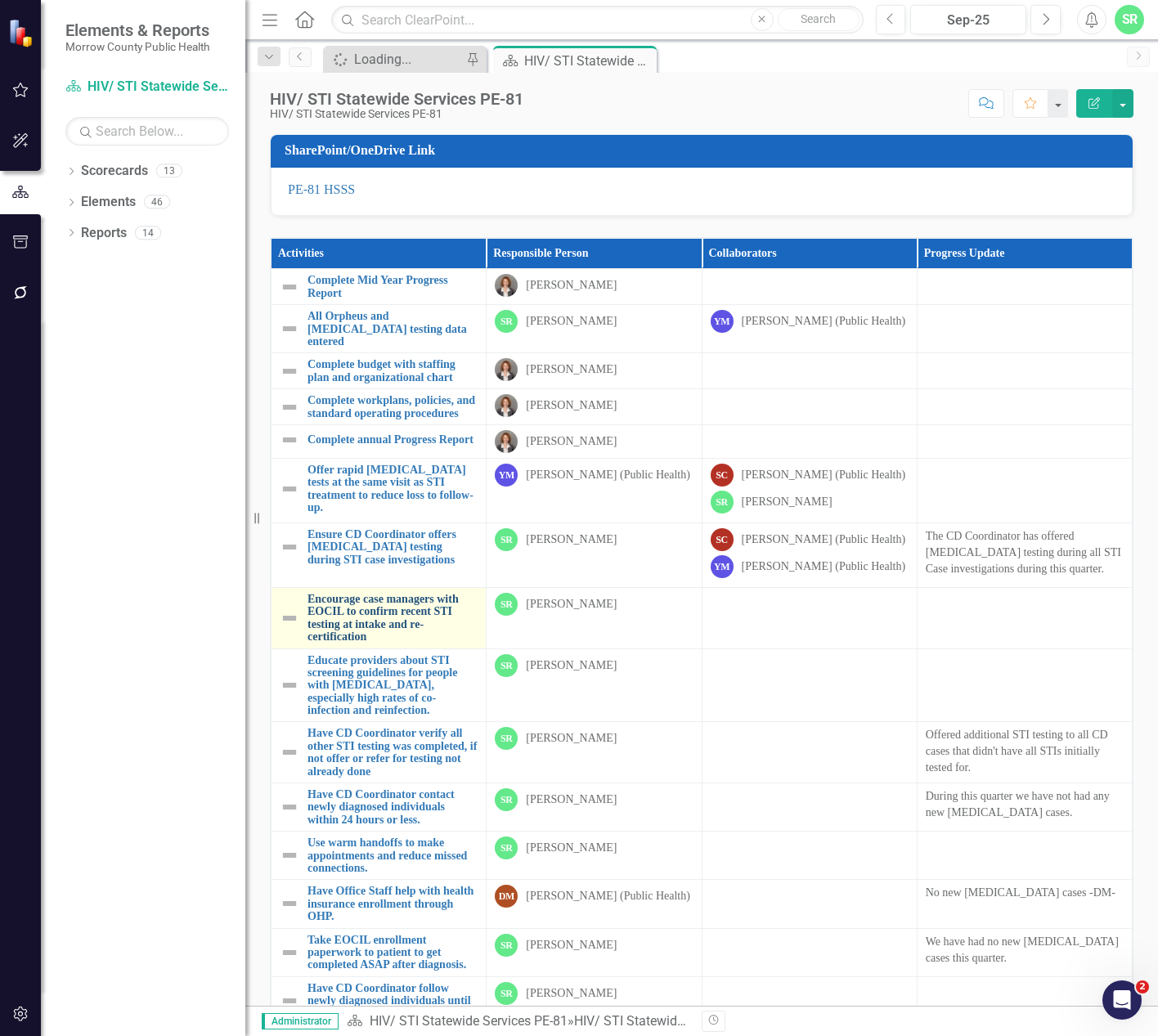
click at [411, 644] on link "Encourage case managers with EOCIL to confirm recent STI testing at intake and …" at bounding box center [392, 619] width 170 height 51
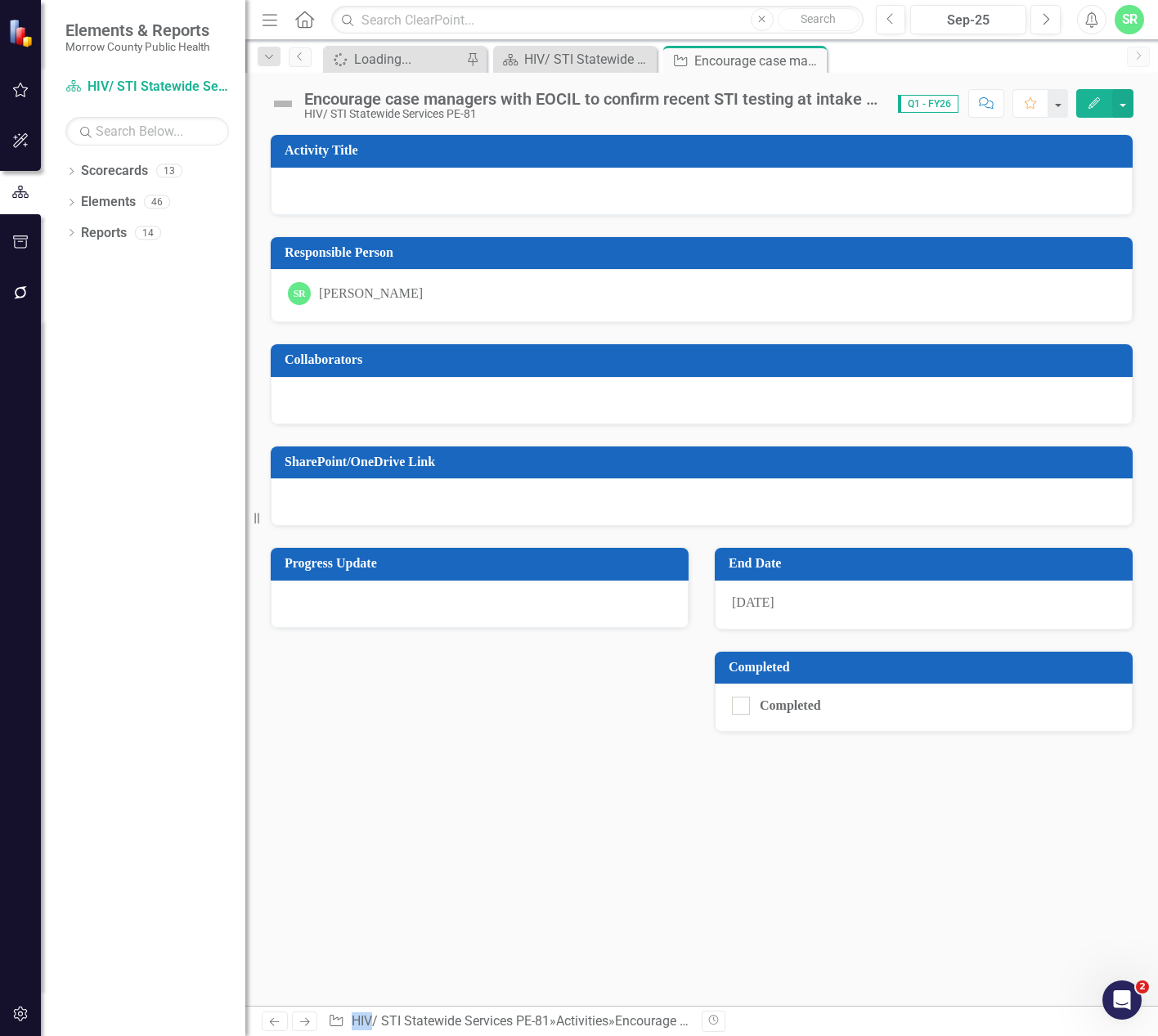
click at [411, 644] on div "Progress Update End Date [DATE] Completed Completed" at bounding box center [701, 629] width 888 height 206
click at [402, 596] on div at bounding box center [479, 604] width 418 height 47
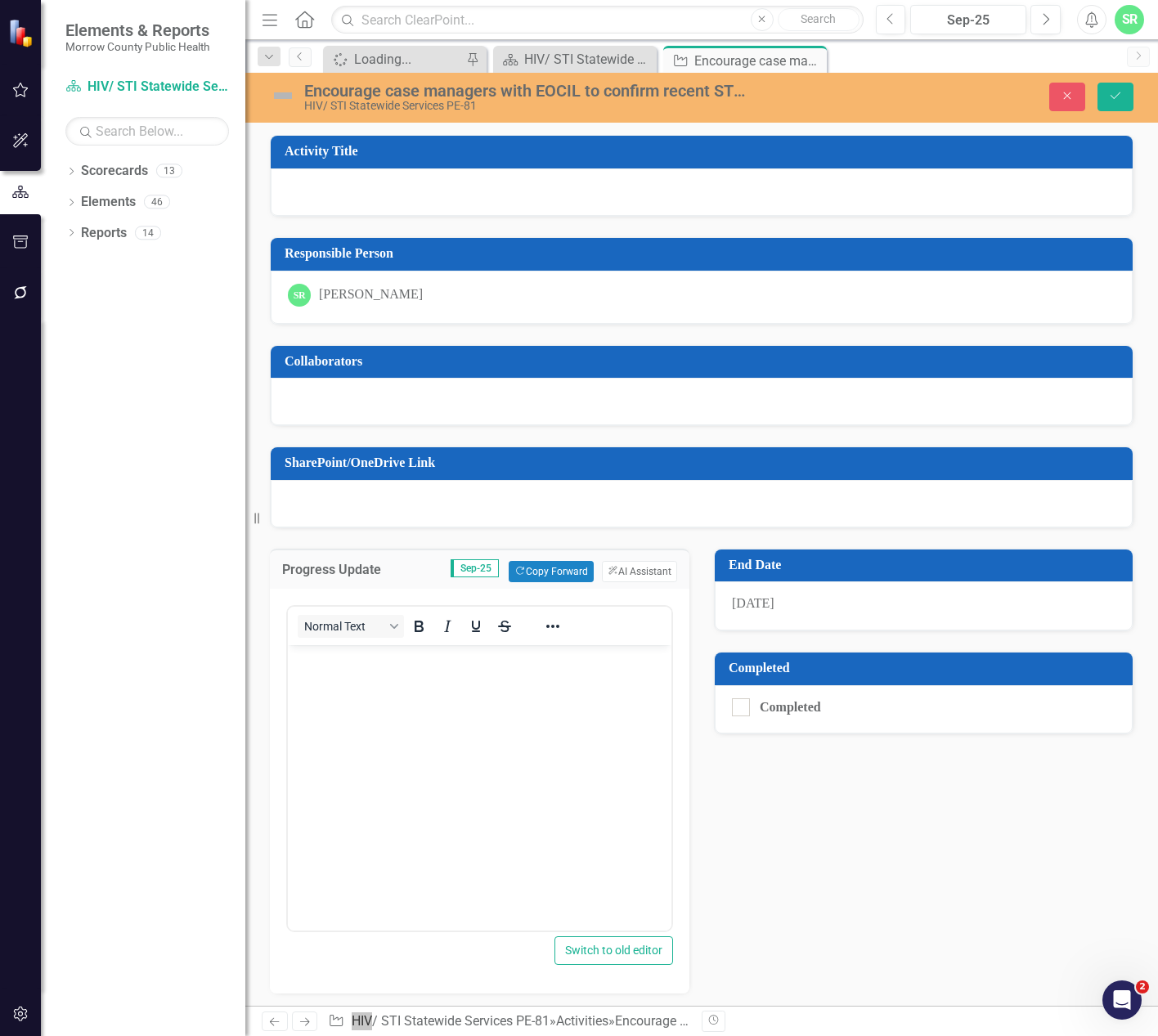
click at [539, 695] on body "Rich Text Area. Press ALT-0 for help." at bounding box center [479, 767] width 384 height 246
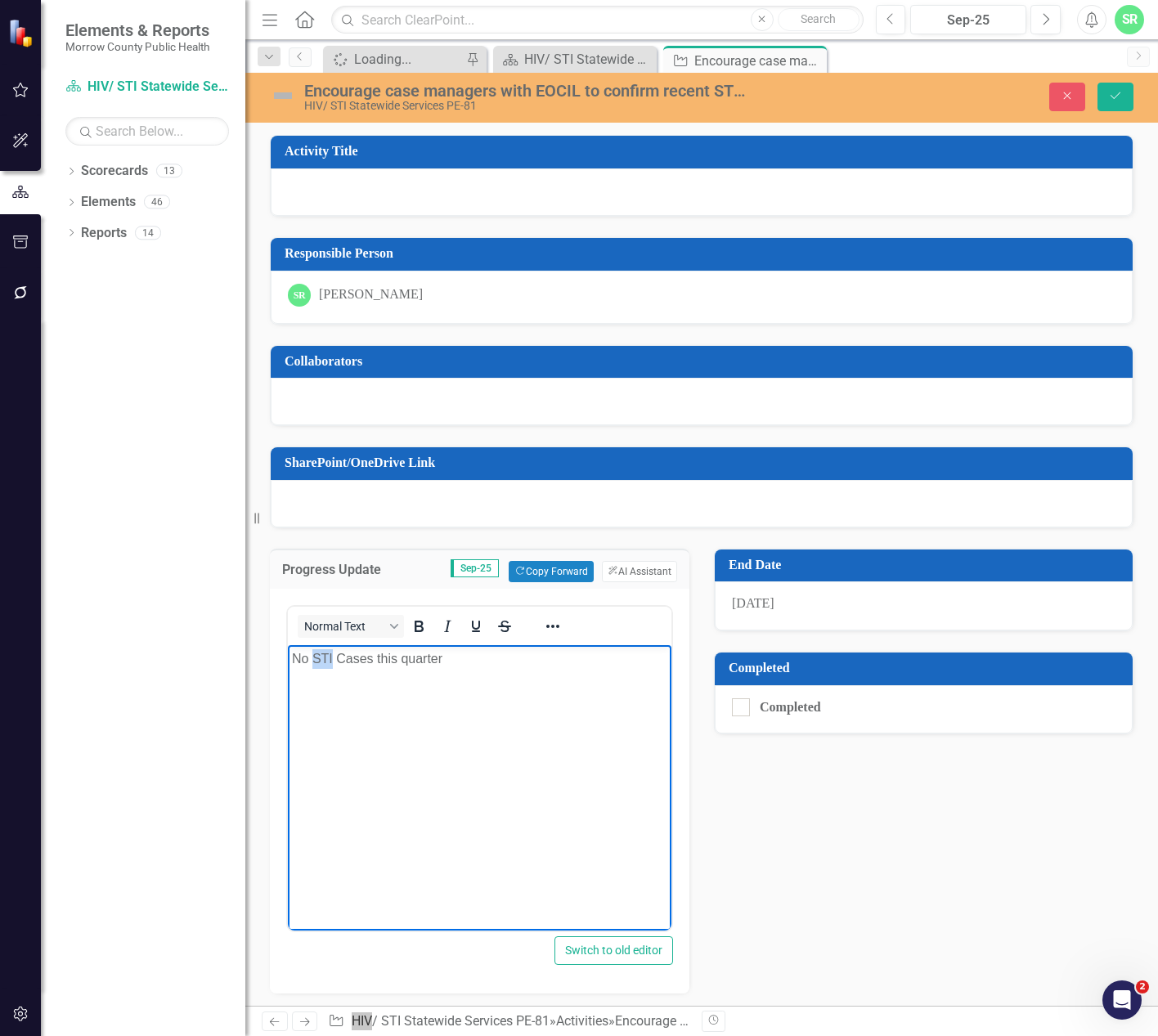
drag, startPoint x: 334, startPoint y: 660, endPoint x: 312, endPoint y: 648, distance: 25.1
click at [312, 649] on p "No STI Cases this quarter" at bounding box center [479, 659] width 376 height 20
click at [1115, 87] on button "Save" at bounding box center [1116, 96] width 36 height 28
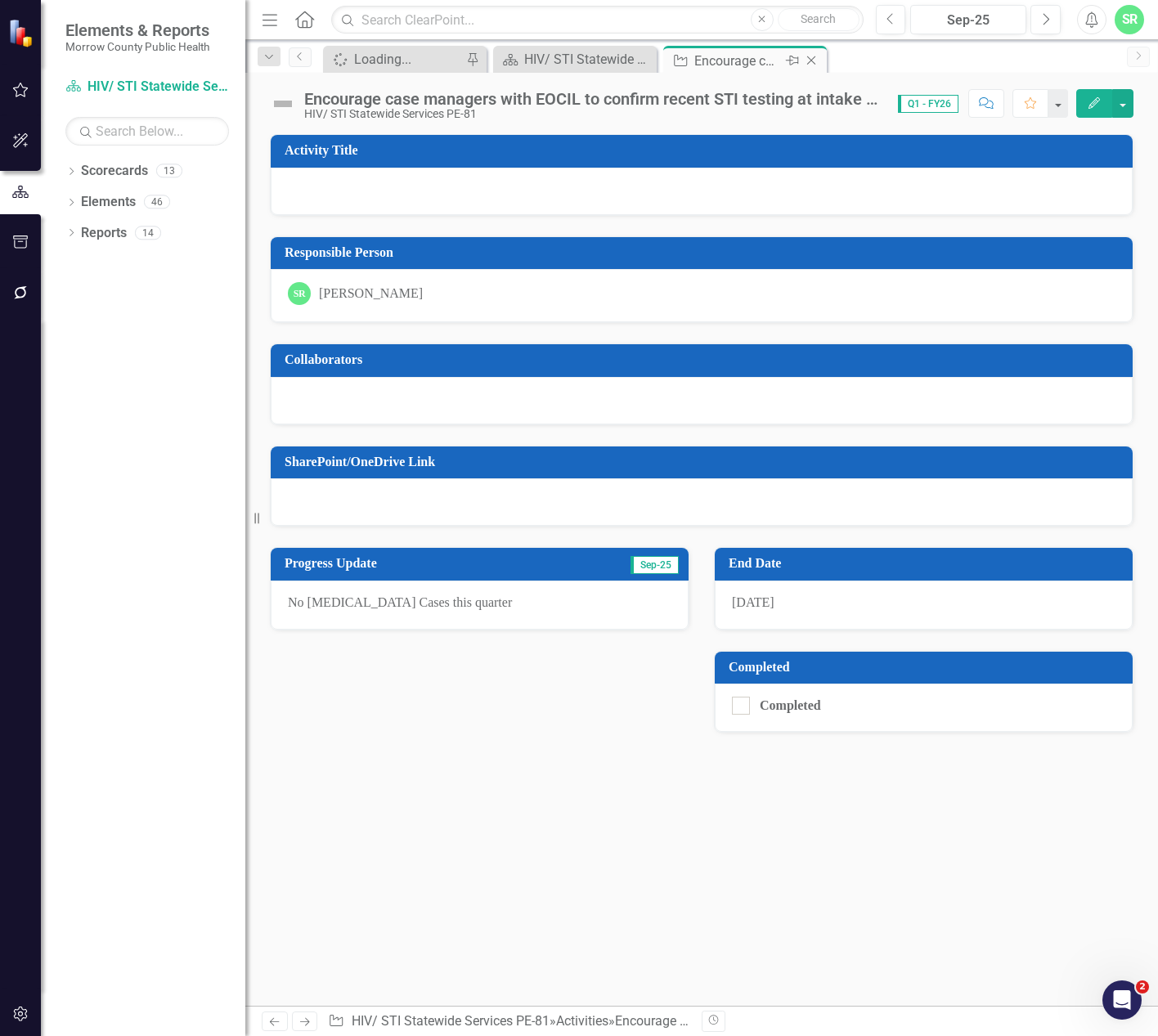
click at [811, 57] on icon "Close" at bounding box center [811, 60] width 16 height 13
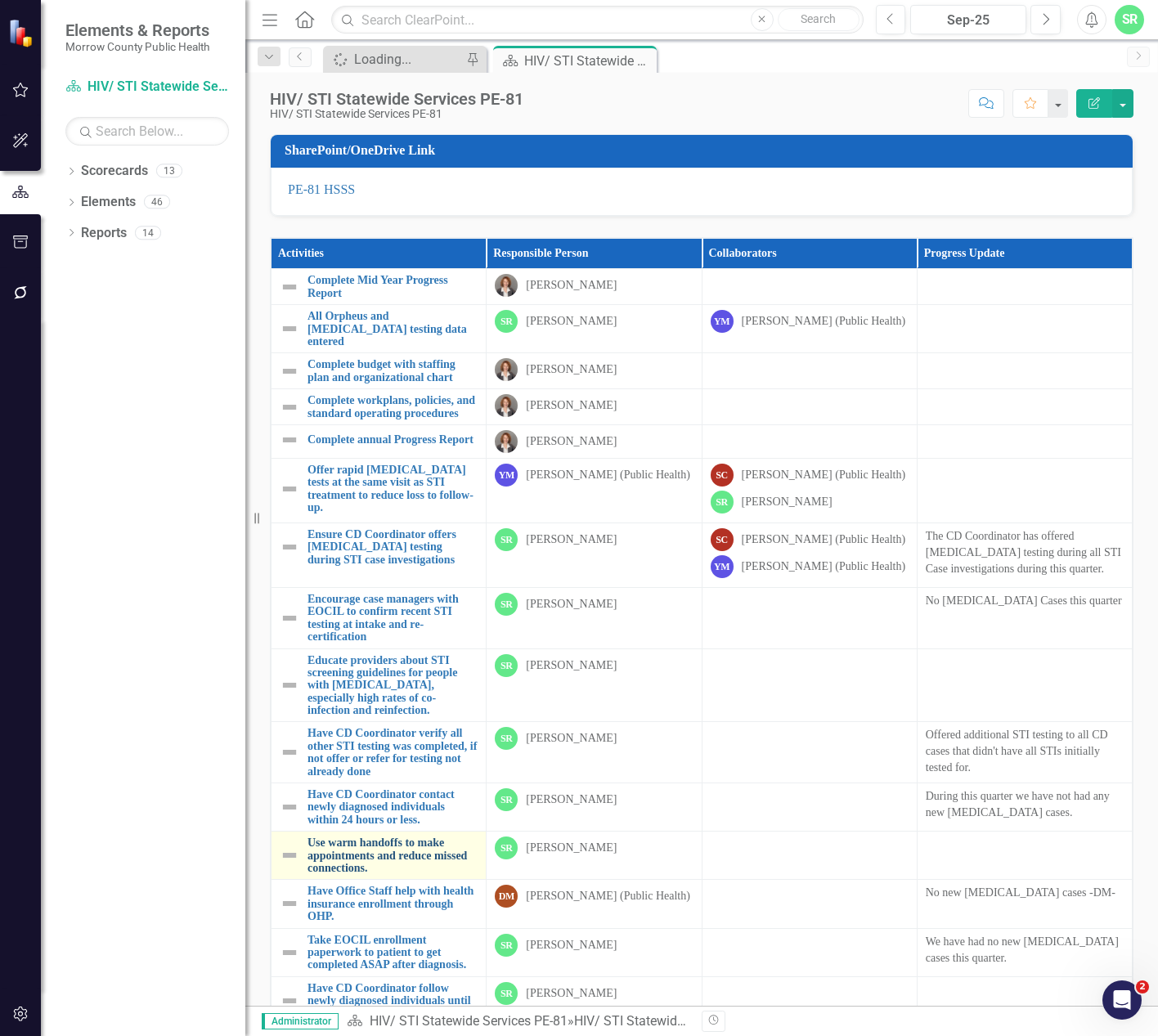
click at [364, 874] on link "Use warm handoffs to make appointments and reduce missed connections." at bounding box center [392, 855] width 170 height 37
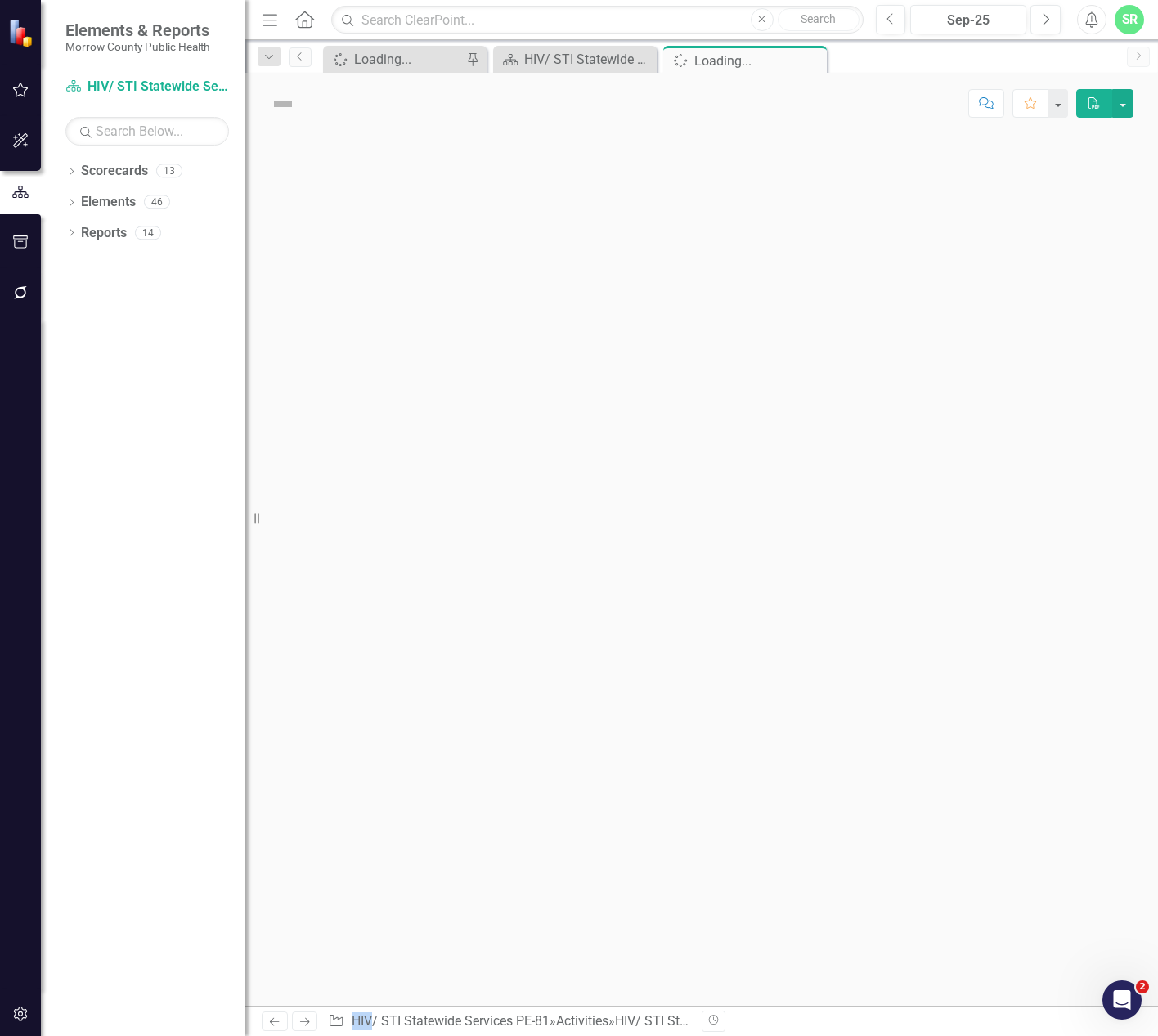
click at [364, 903] on div at bounding box center [701, 569] width 912 height 871
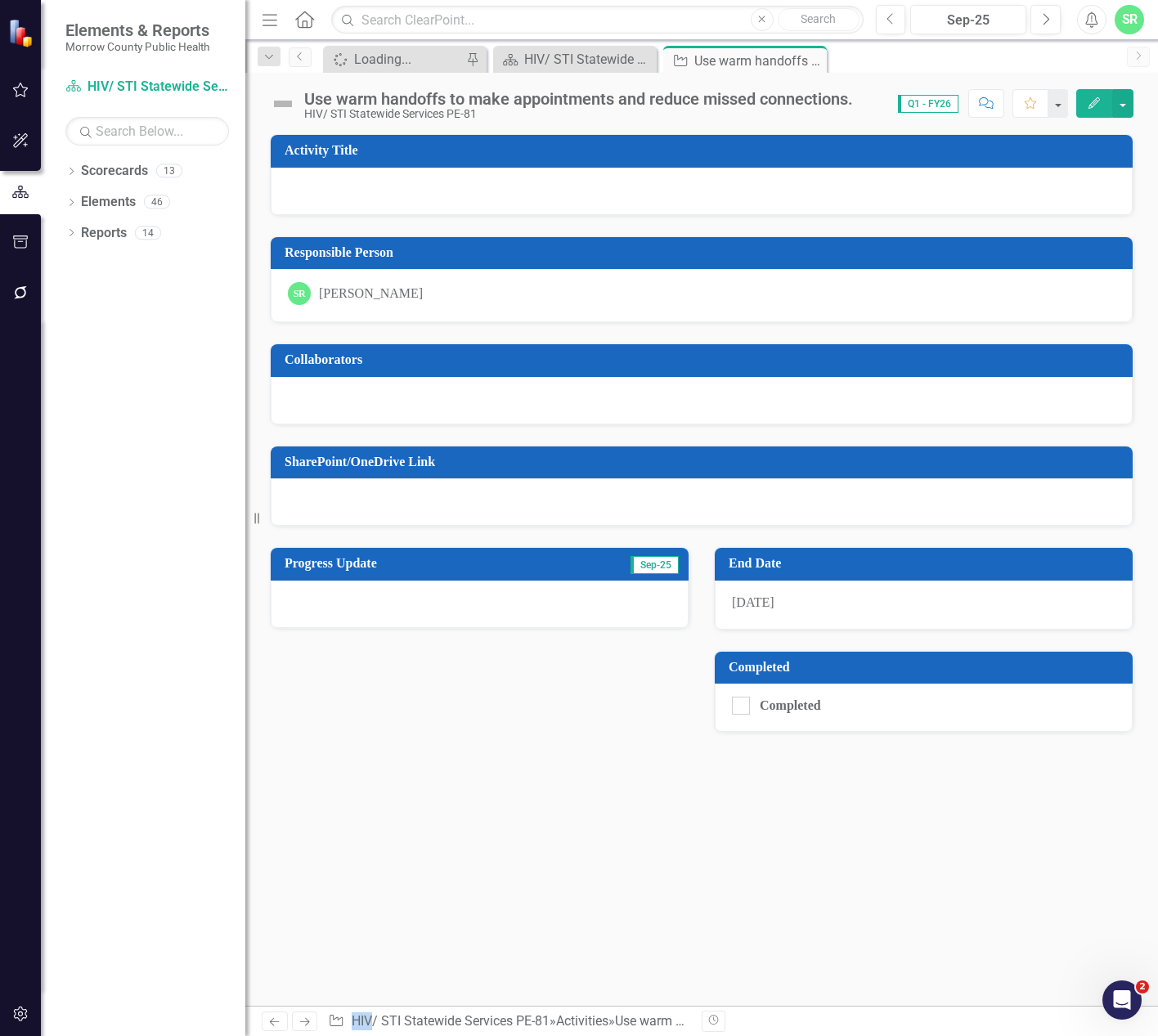
click at [438, 604] on div at bounding box center [479, 604] width 418 height 47
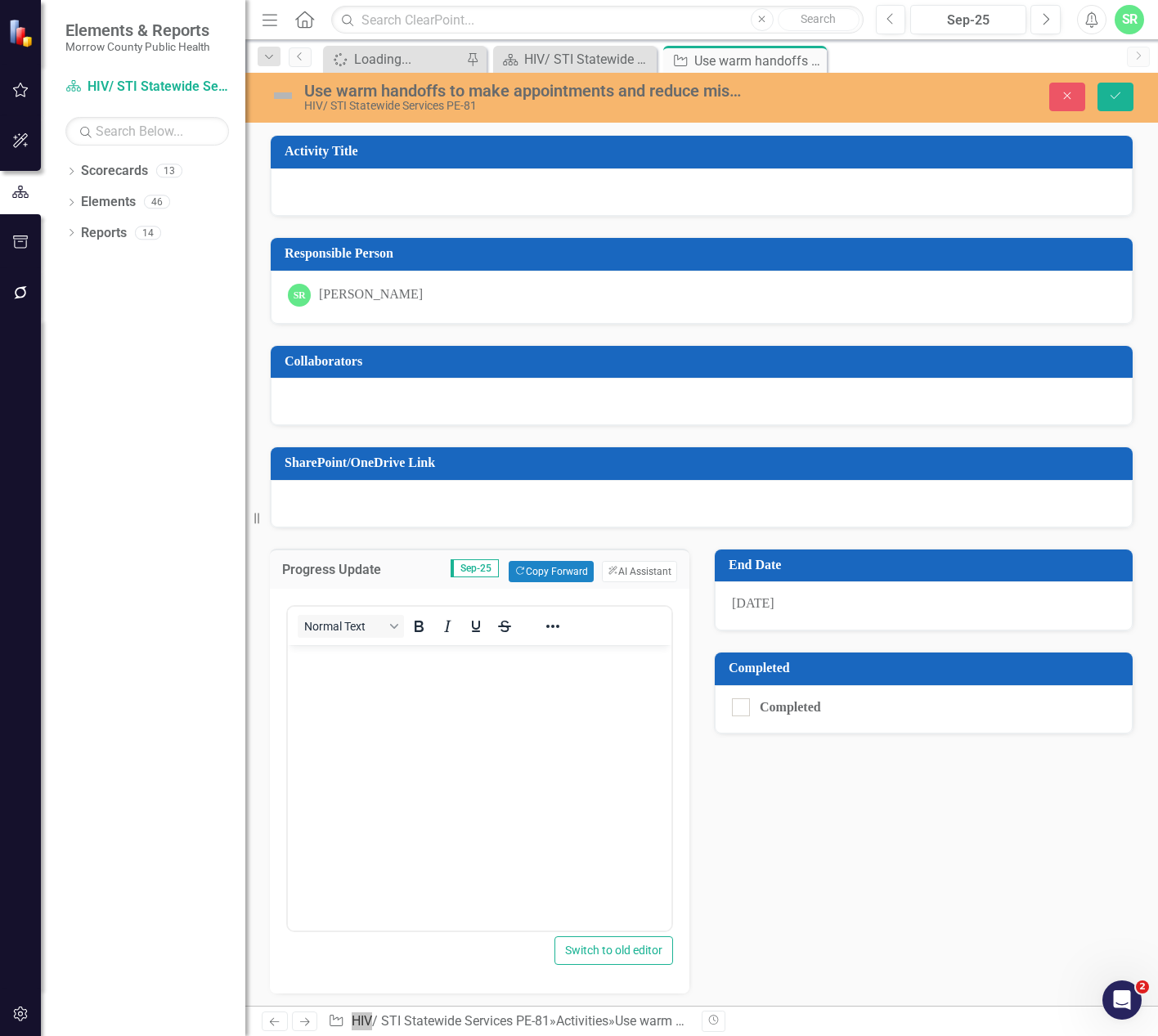
click at [438, 721] on body "Rich Text Area. Press ALT-0 for help." at bounding box center [479, 767] width 384 height 246
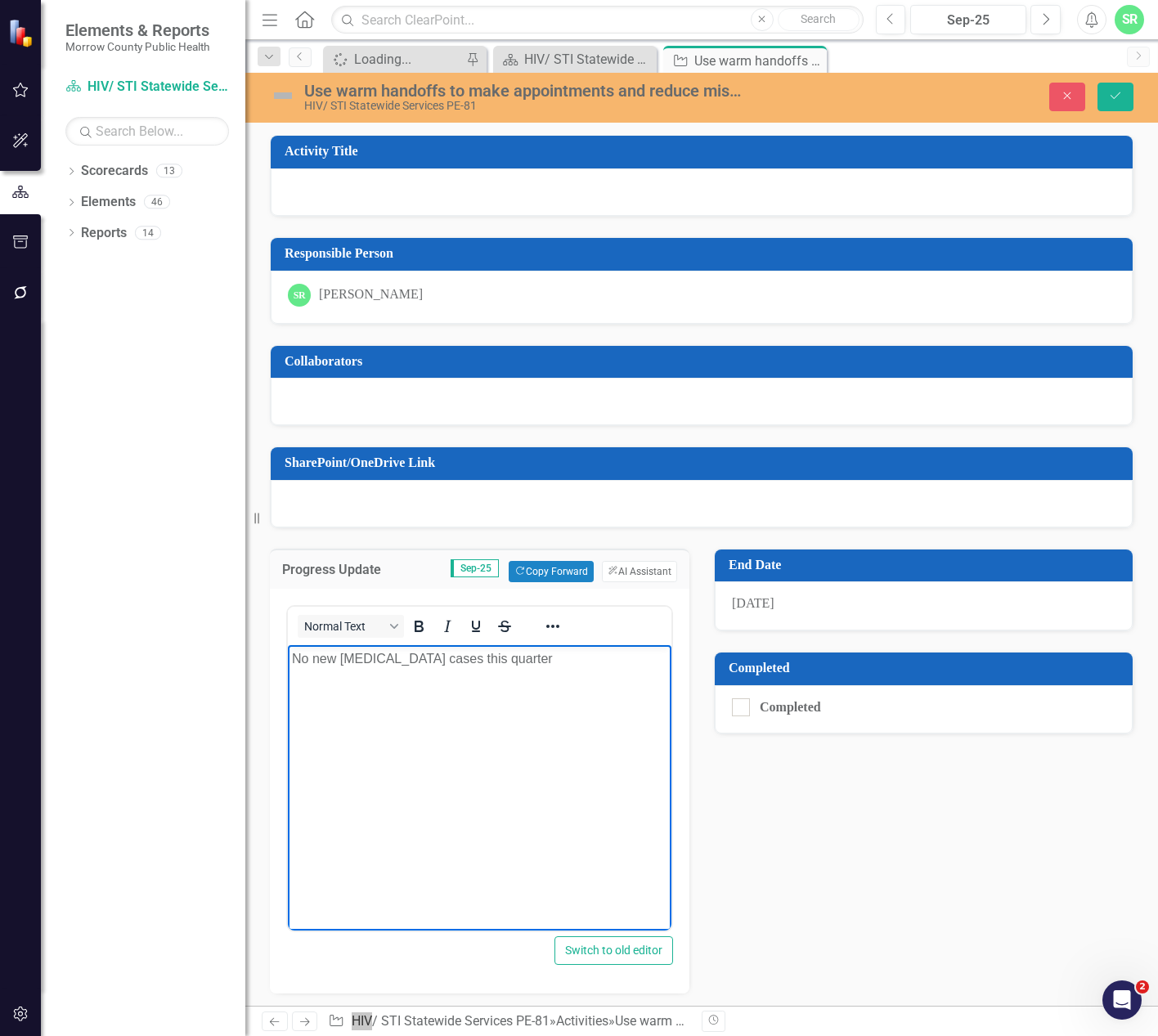
scroll to position [4, 0]
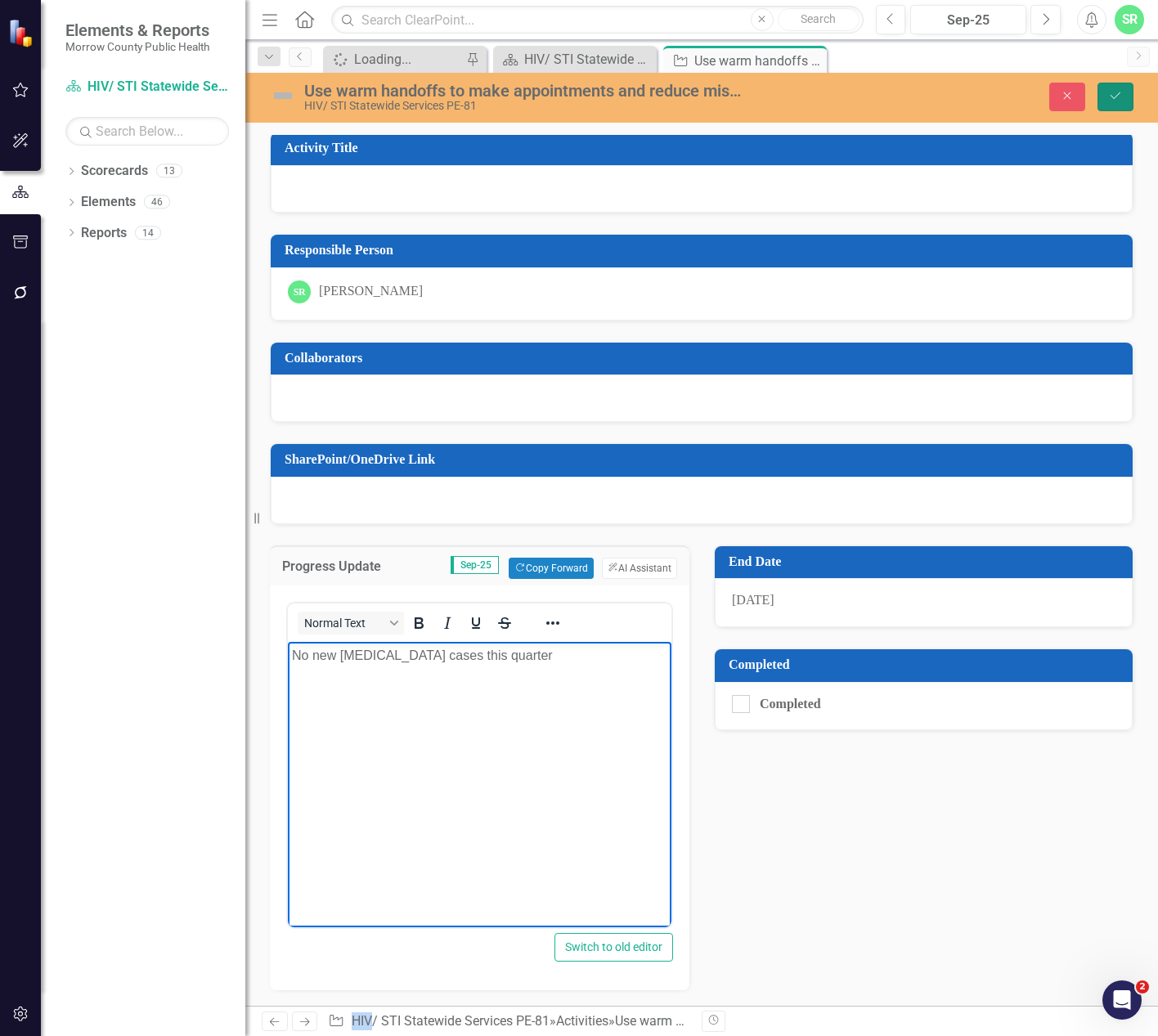
click at [1120, 93] on icon "submit" at bounding box center [1115, 96] width 10 height 6
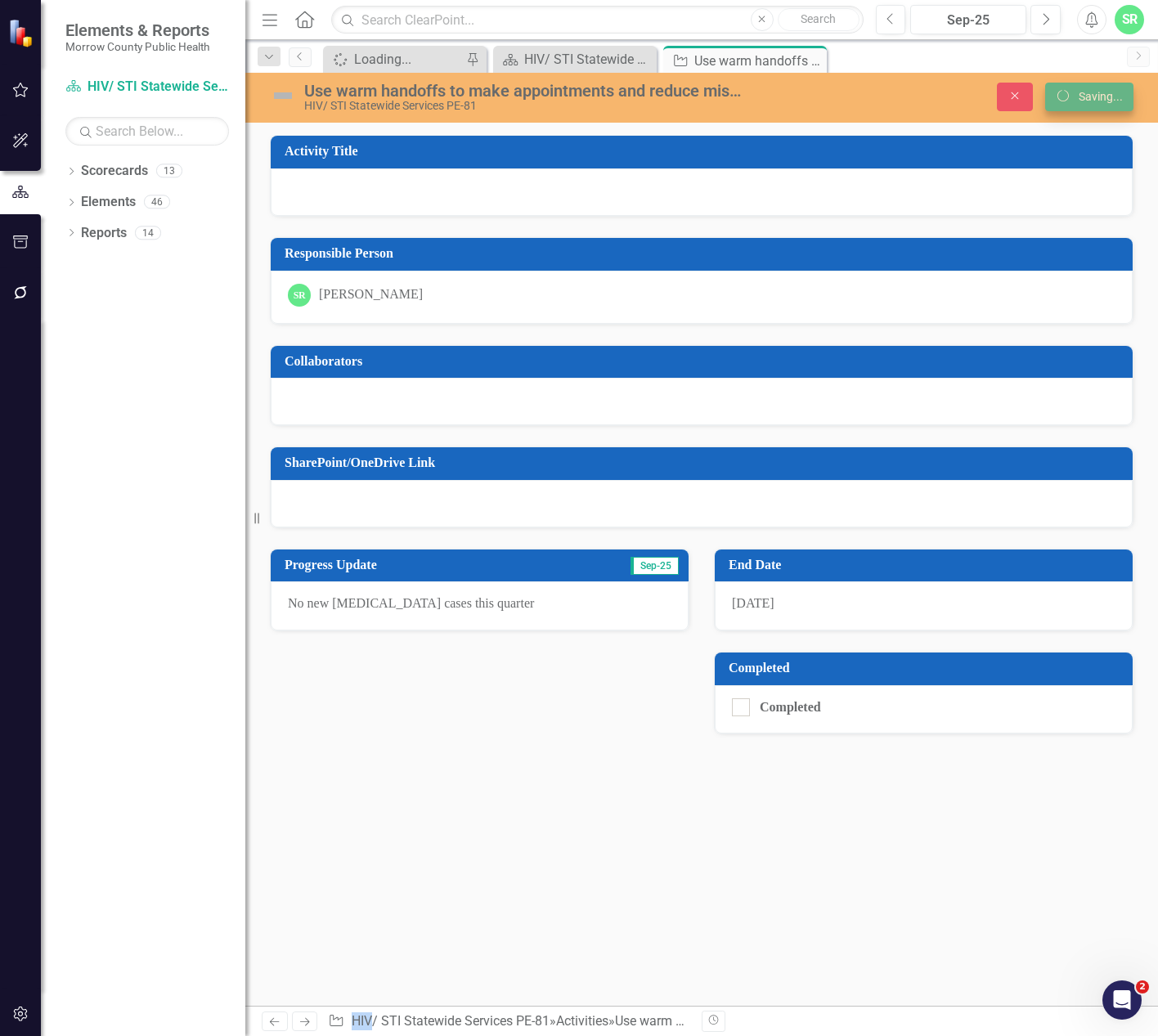
scroll to position [0, 0]
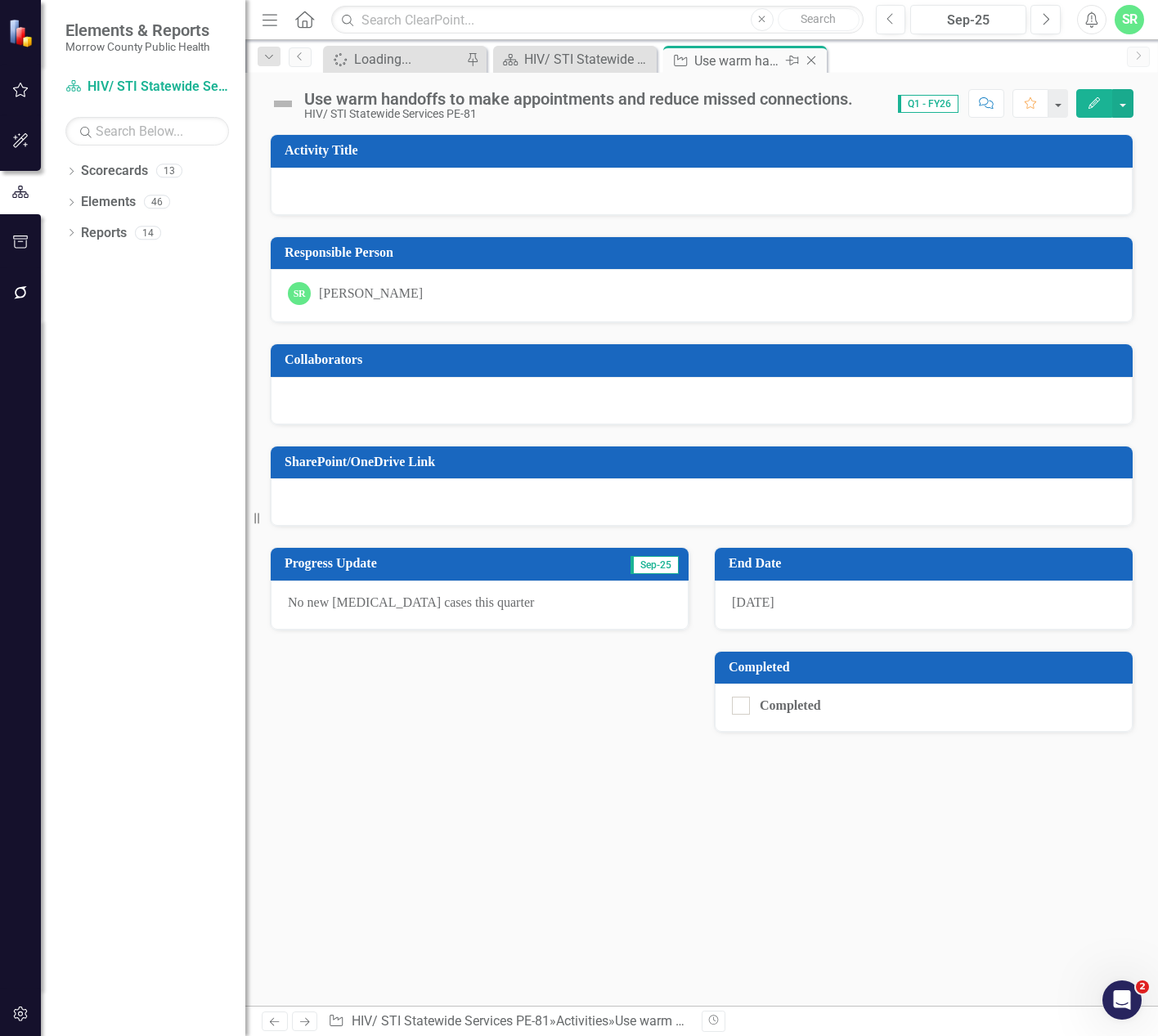
click at [816, 59] on icon "Close" at bounding box center [811, 60] width 16 height 13
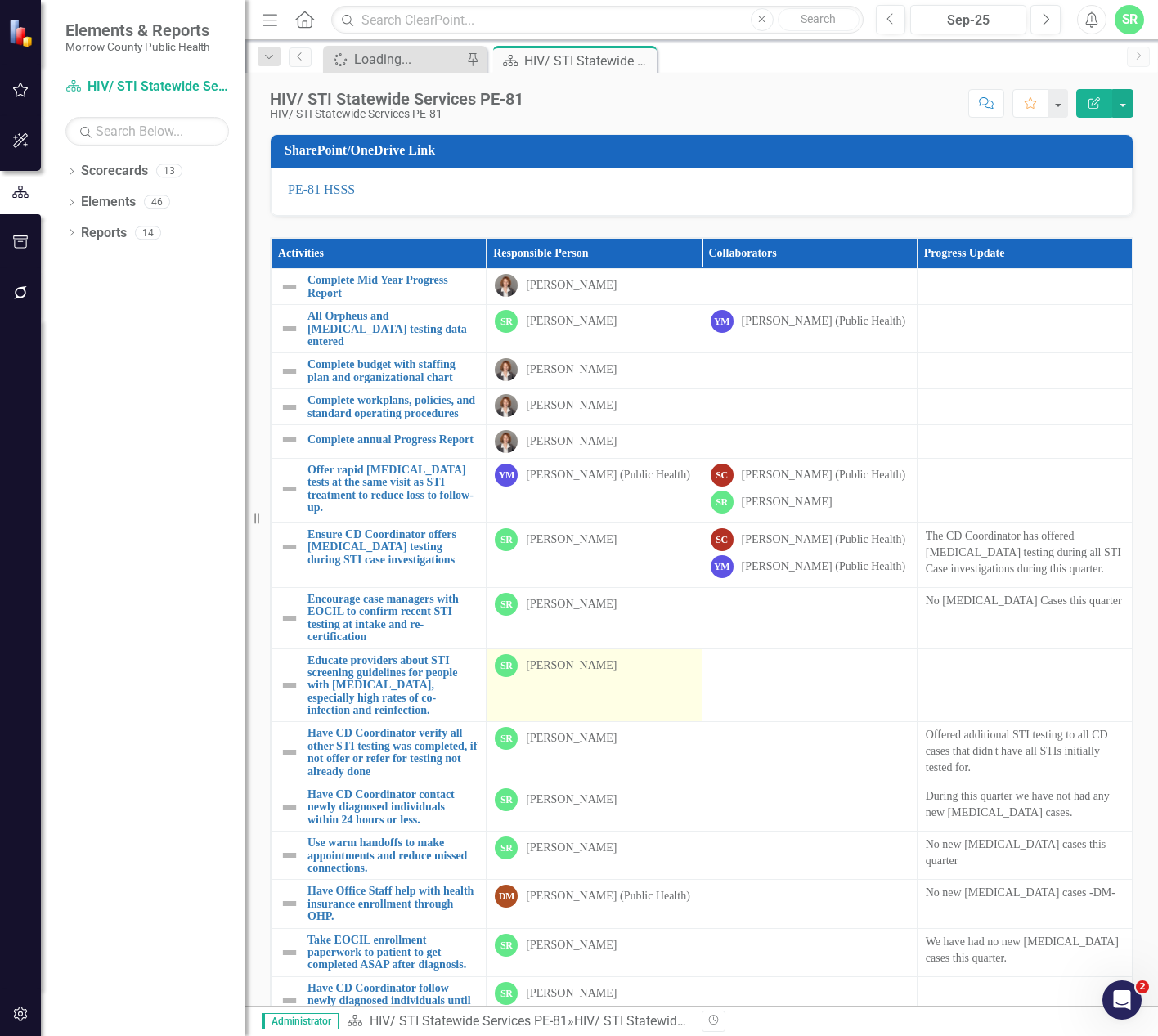
scroll to position [246, 0]
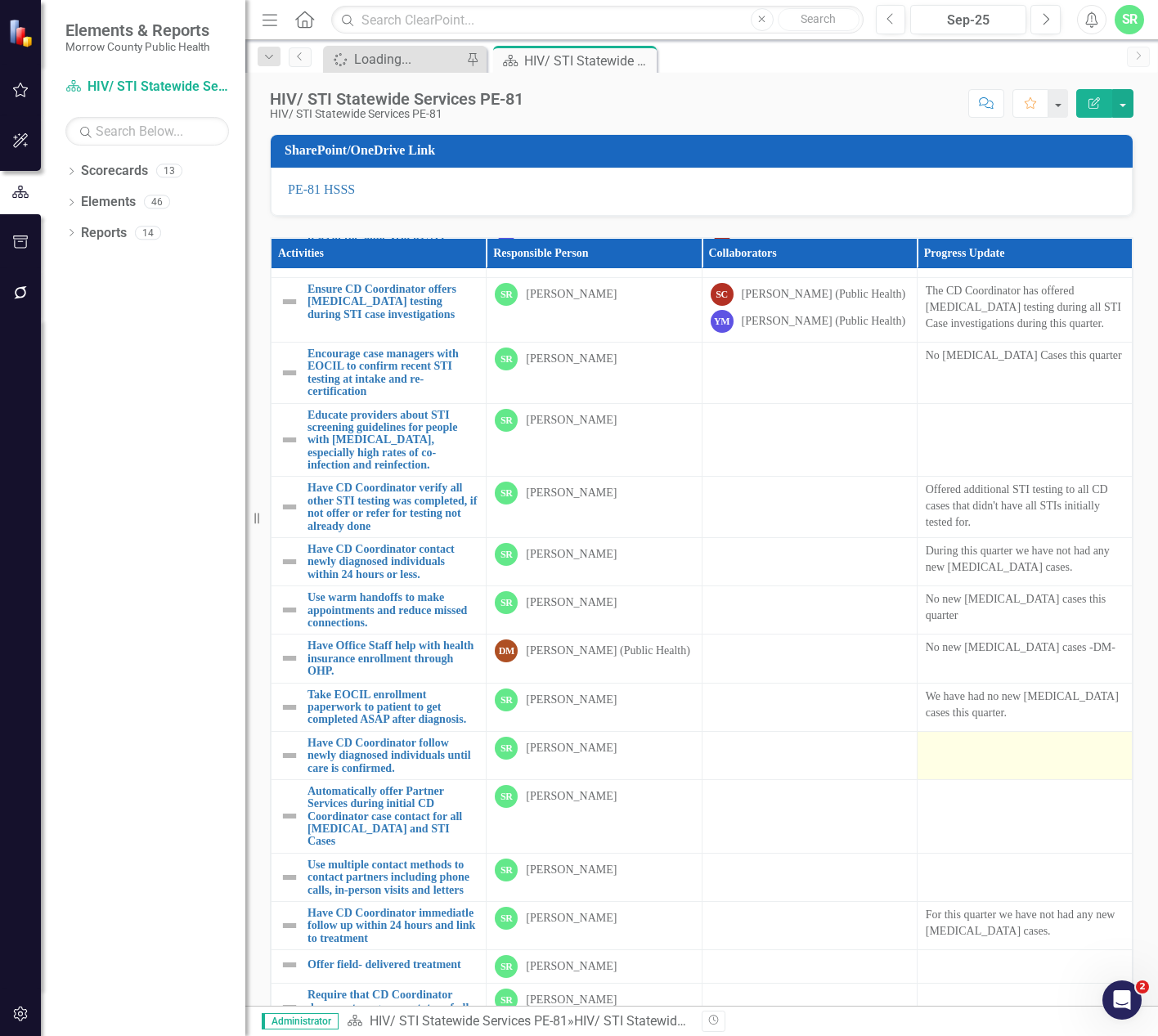
click at [1030, 780] on td at bounding box center [1024, 755] width 215 height 48
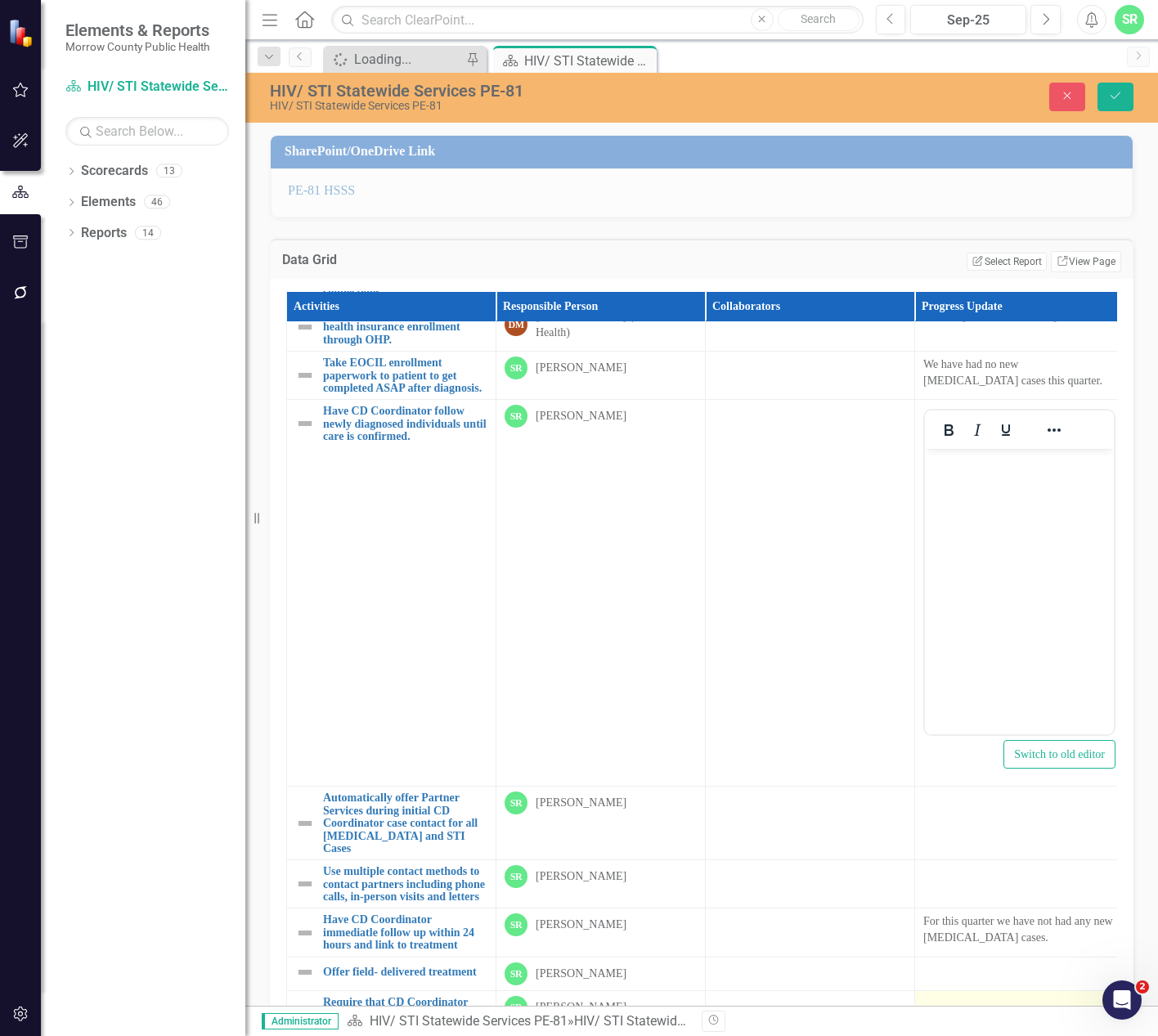
scroll to position [669, 0]
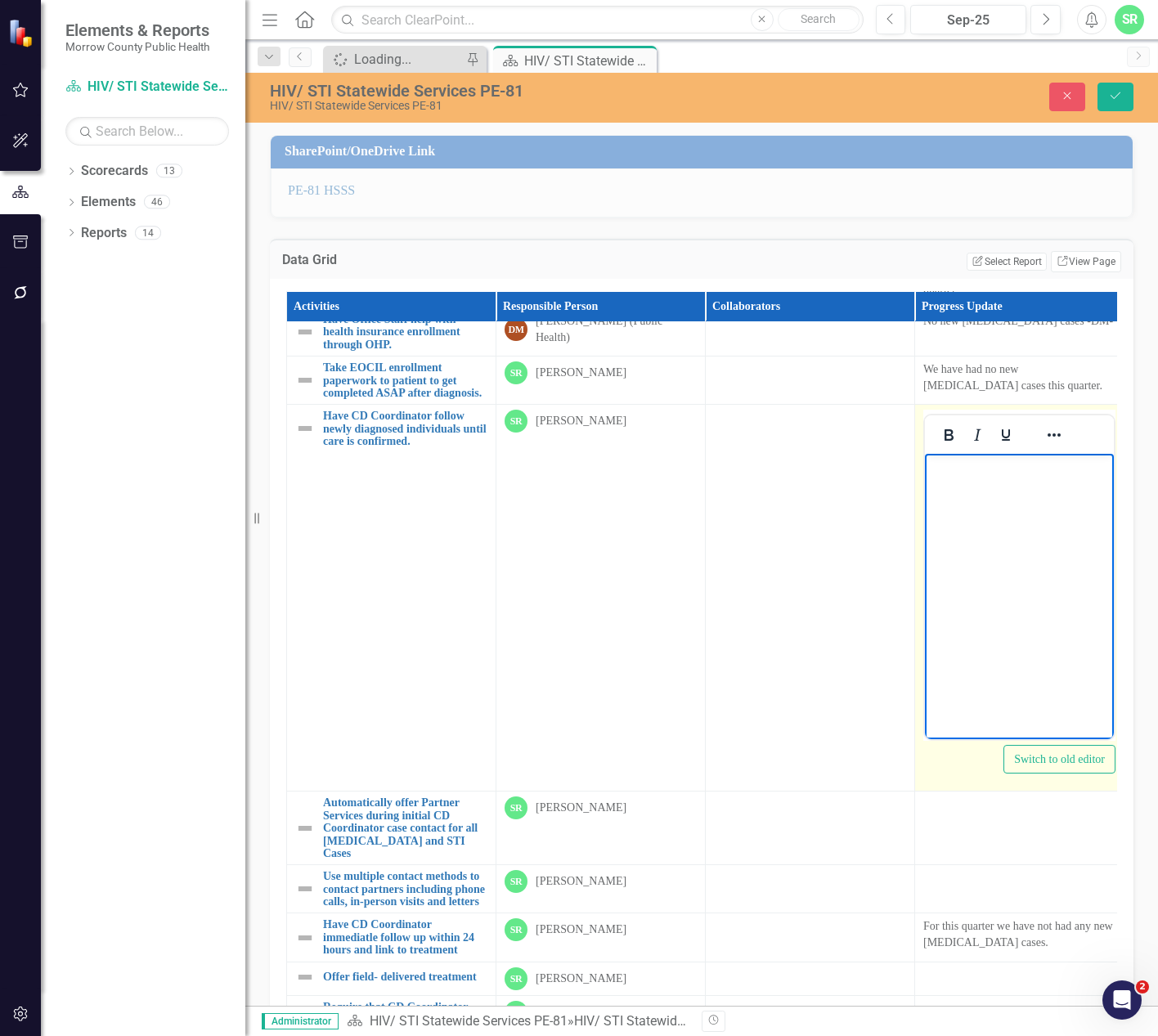
click at [1031, 536] on body "Rich Text Area. Press ALT-0 for help." at bounding box center [1020, 577] width 189 height 246
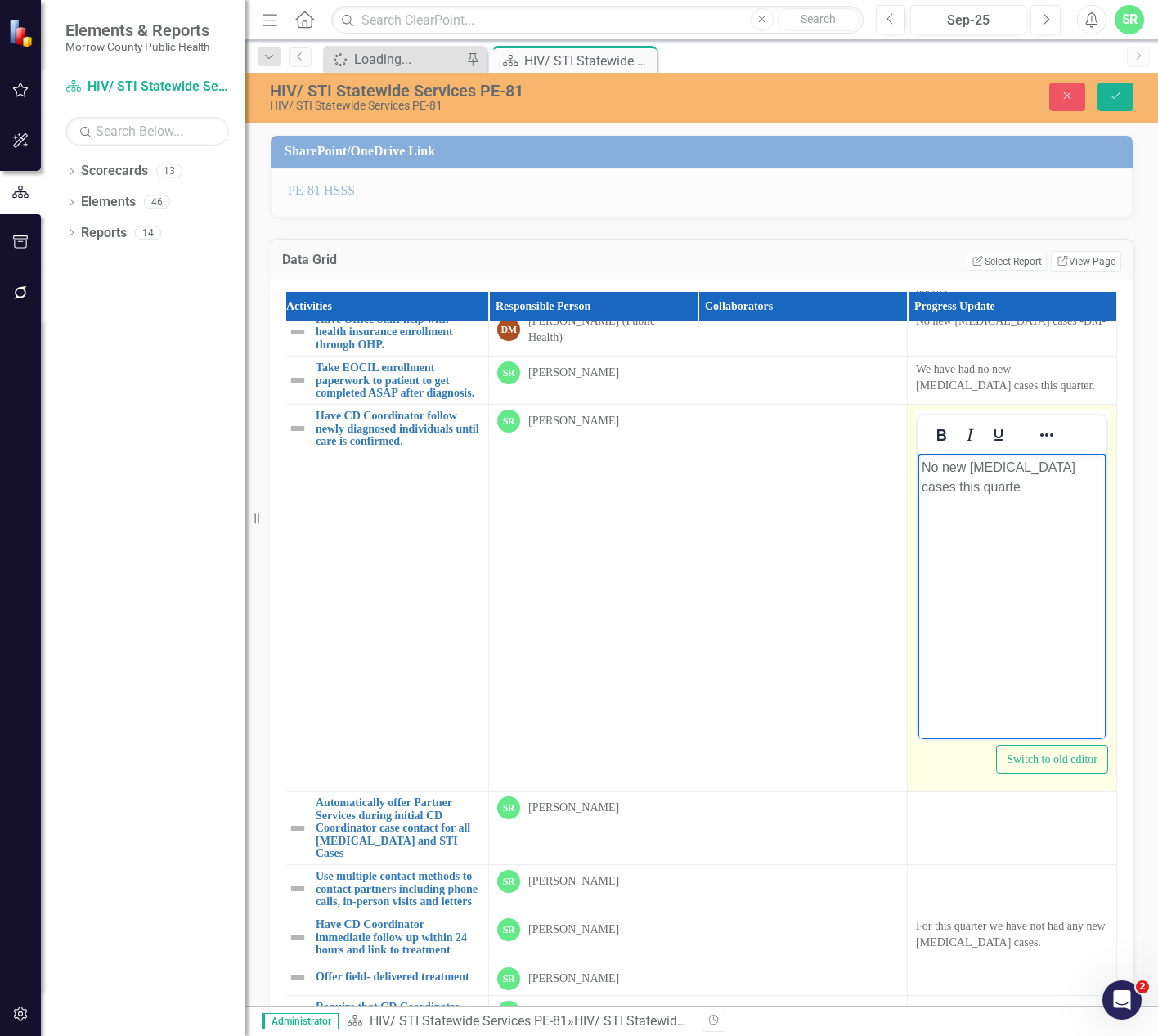
scroll to position [669, 17]
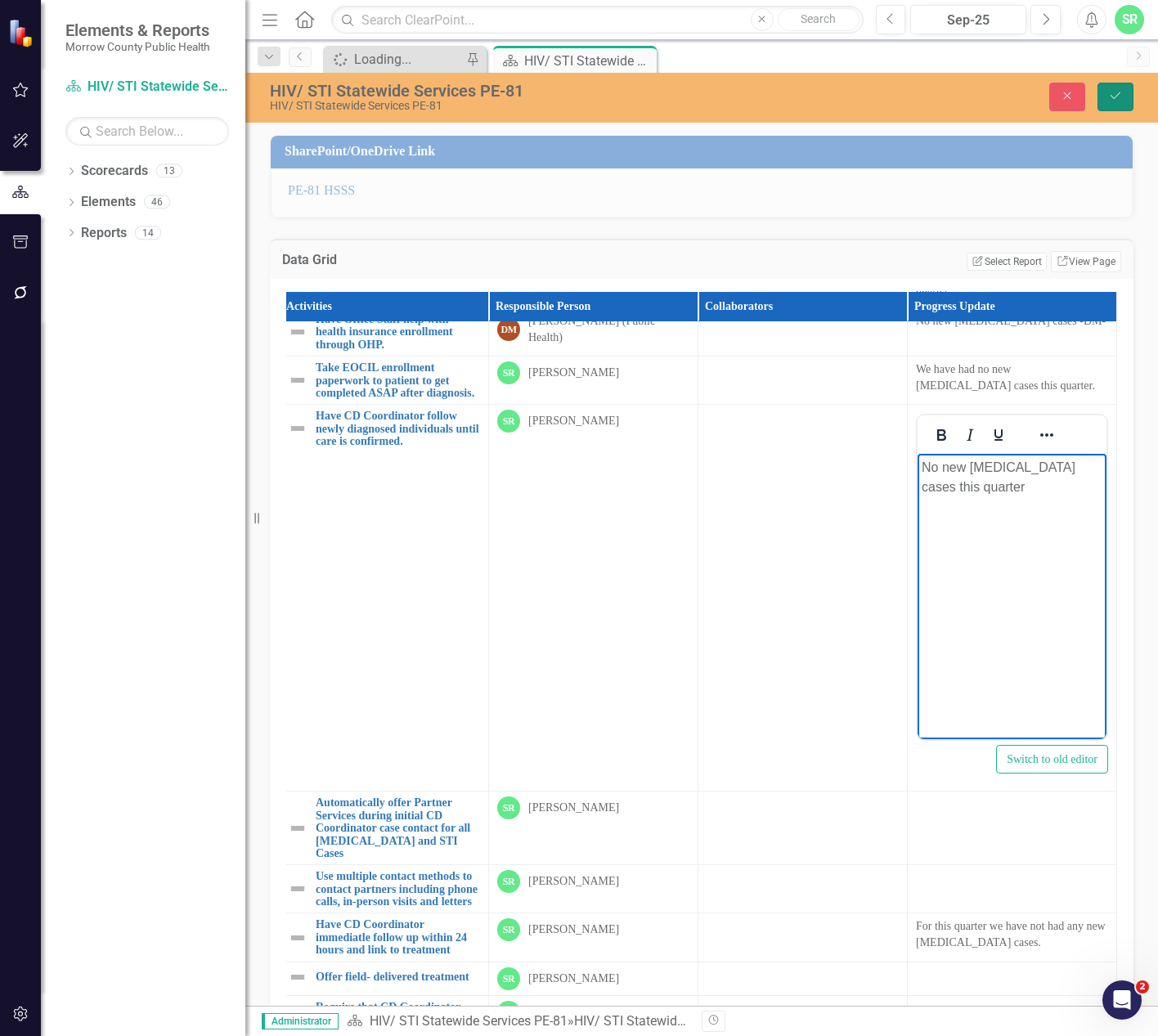
click at [1123, 101] on button "Save" at bounding box center [1116, 96] width 36 height 28
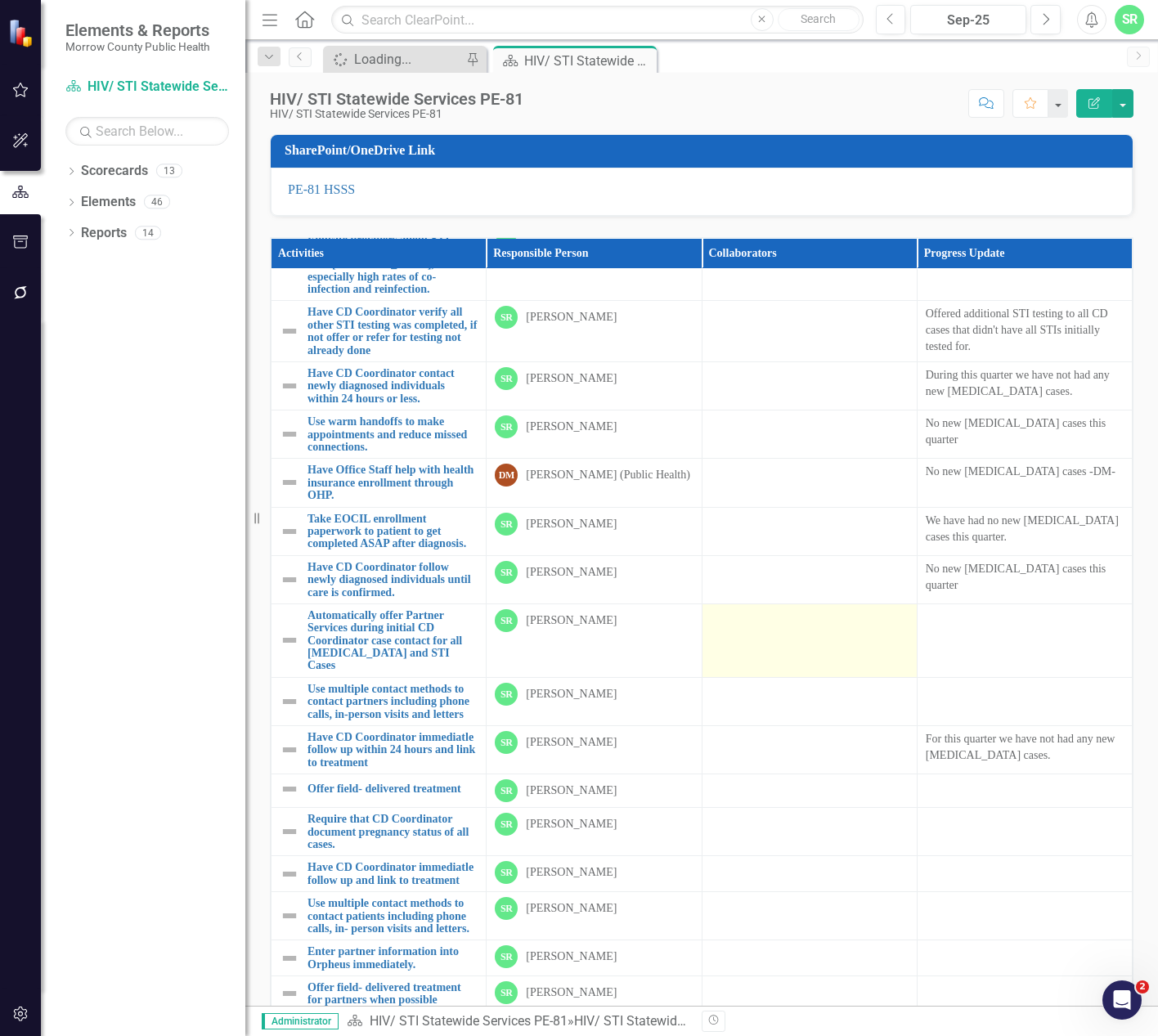
scroll to position [572, 0]
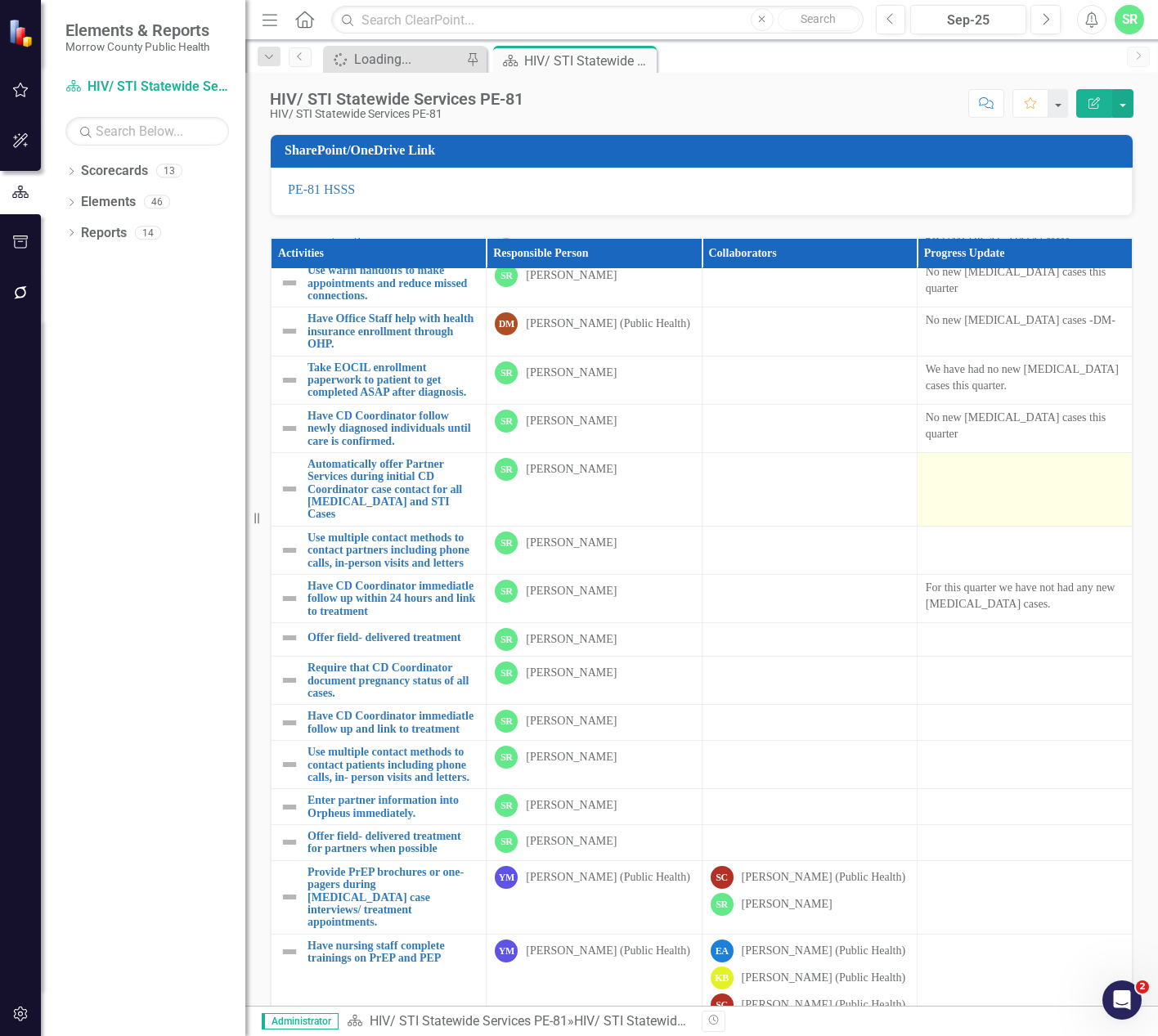
click at [1002, 526] on td at bounding box center [1024, 488] width 215 height 74
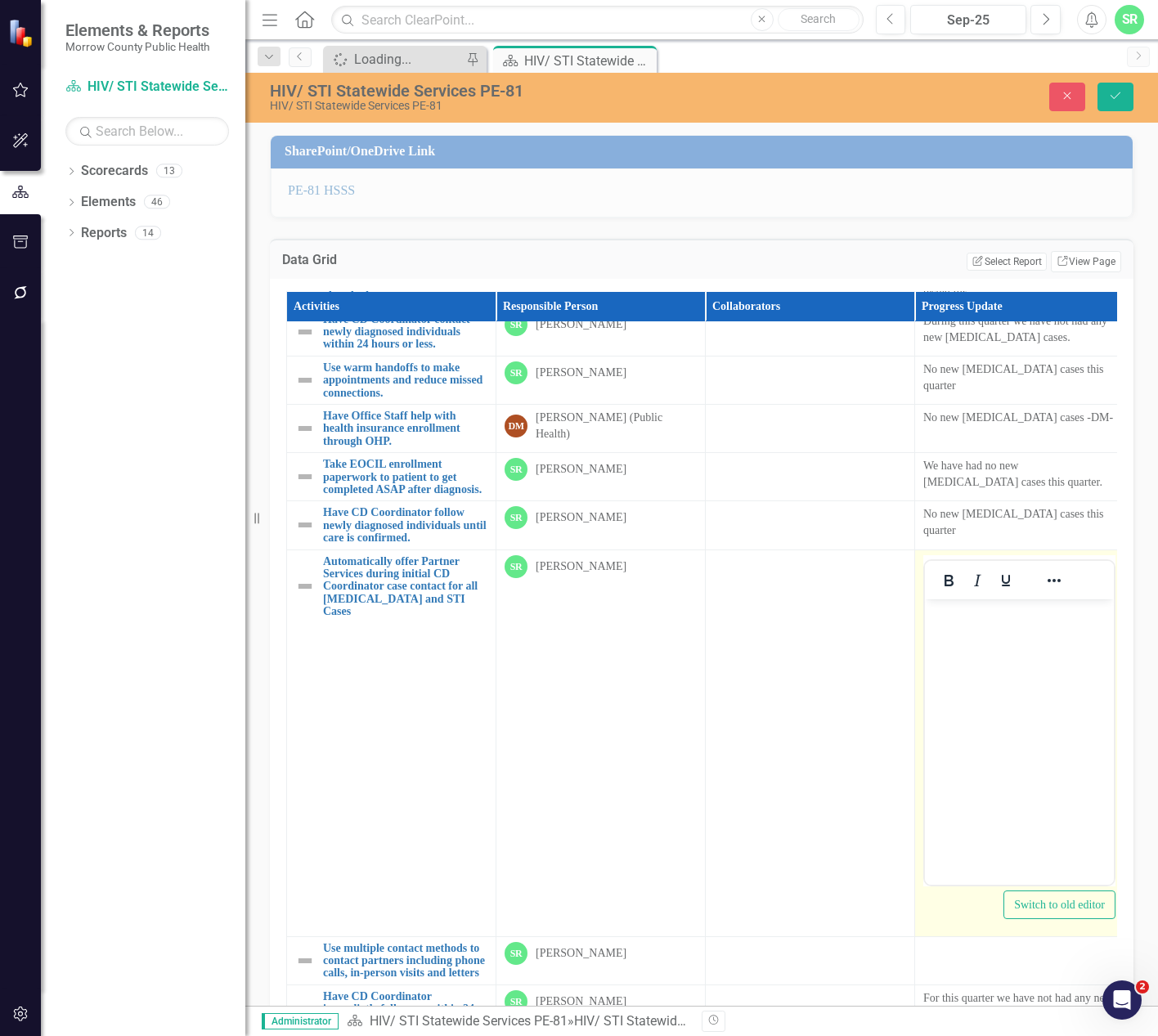
scroll to position [0, 0]
click at [982, 643] on body "Rich Text Area. Press ALT-0 for help." at bounding box center [1020, 721] width 189 height 246
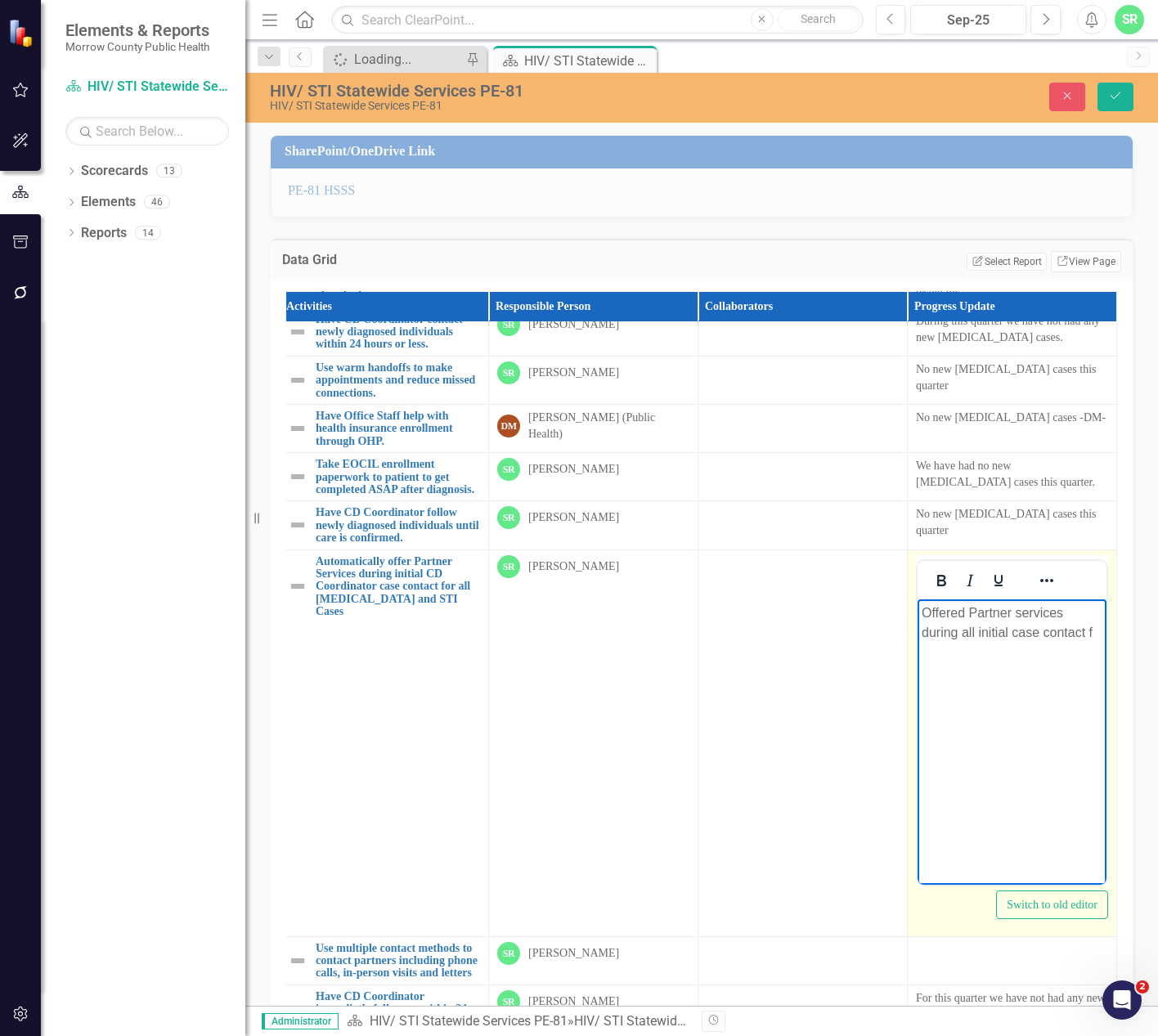
scroll to position [572, 15]
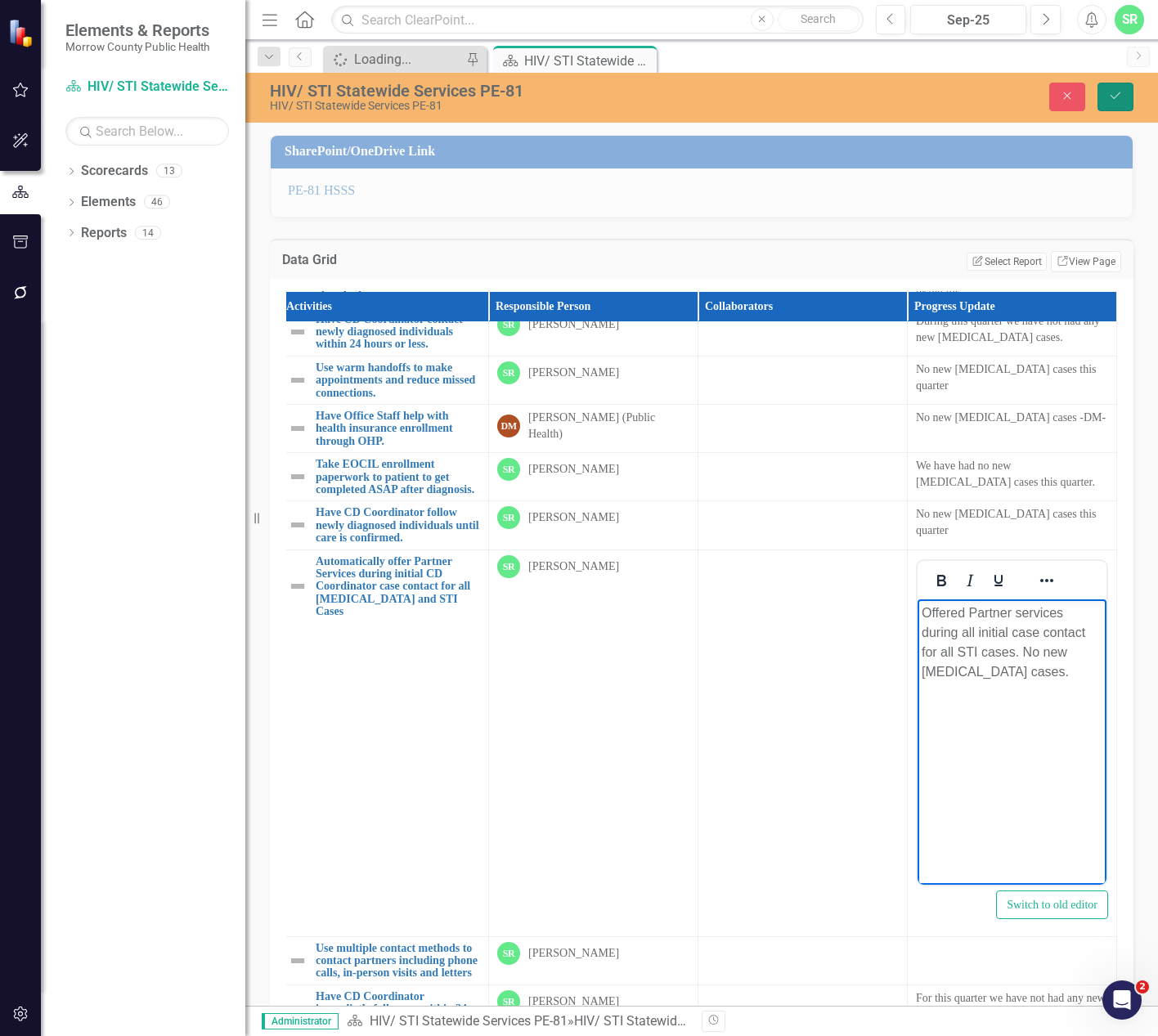
click at [1115, 100] on icon "Save" at bounding box center [1115, 96] width 15 height 12
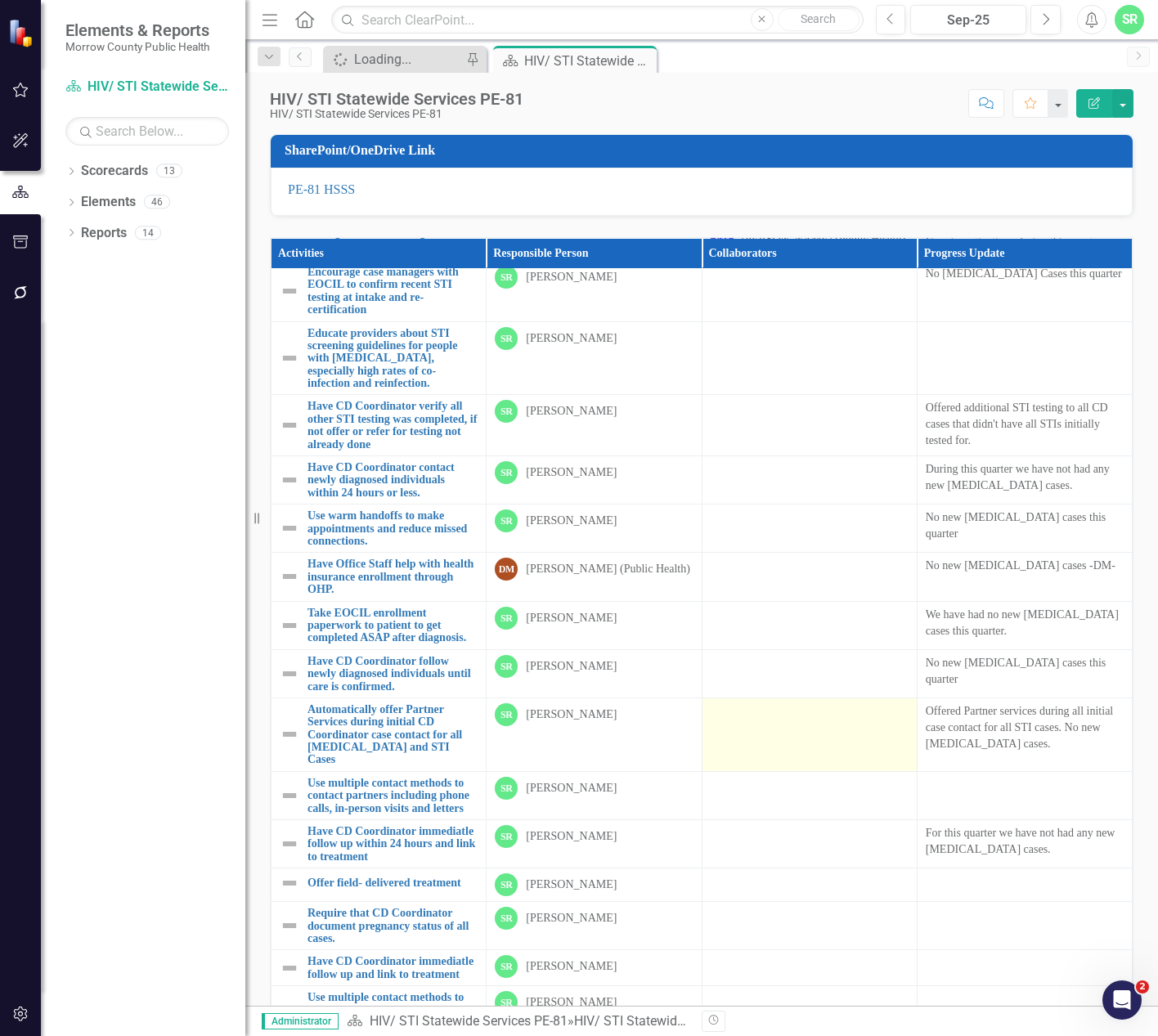
scroll to position [490, 0]
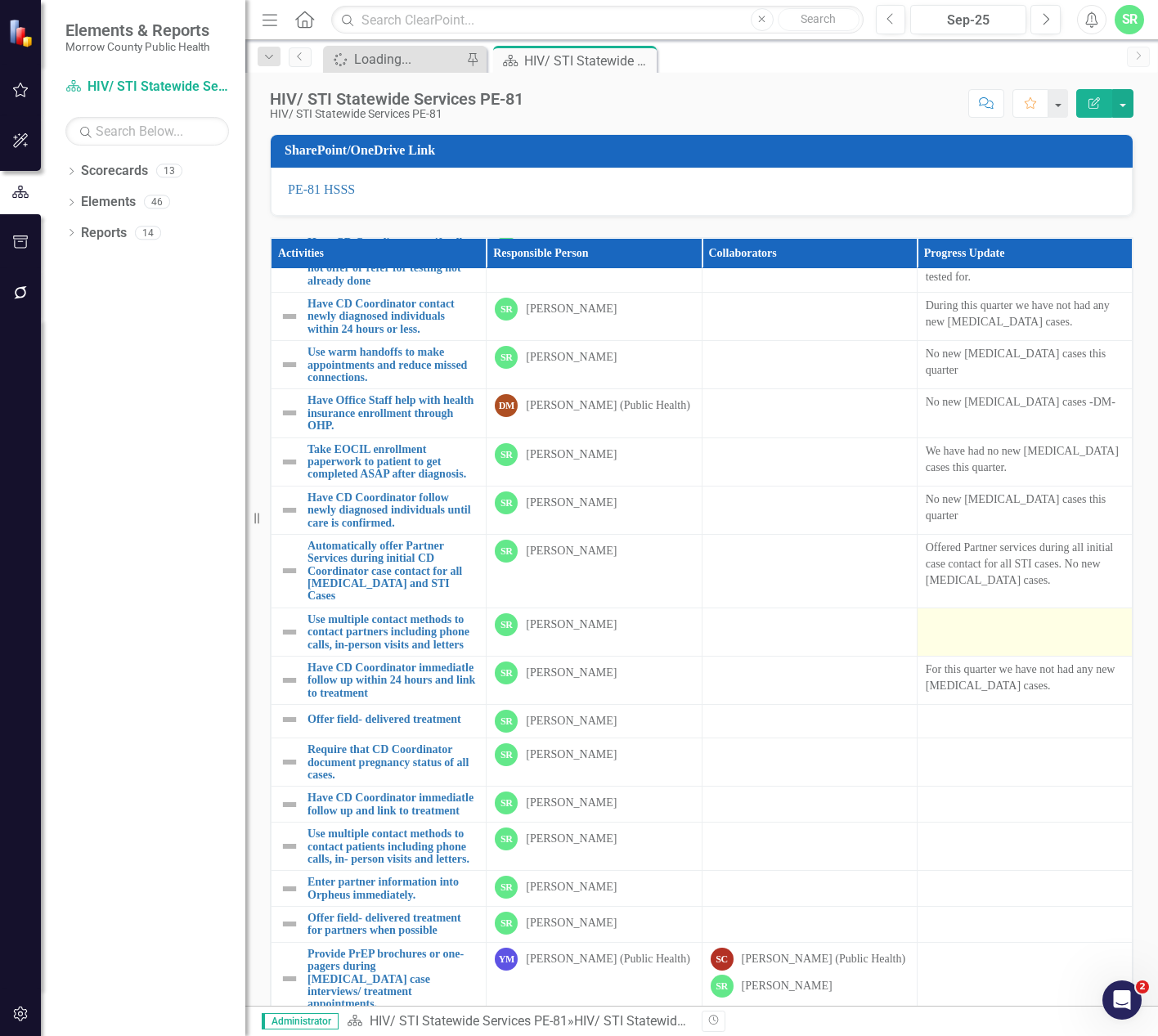
click at [961, 633] on div at bounding box center [1025, 623] width 198 height 20
click at [962, 656] on td at bounding box center [1024, 631] width 215 height 48
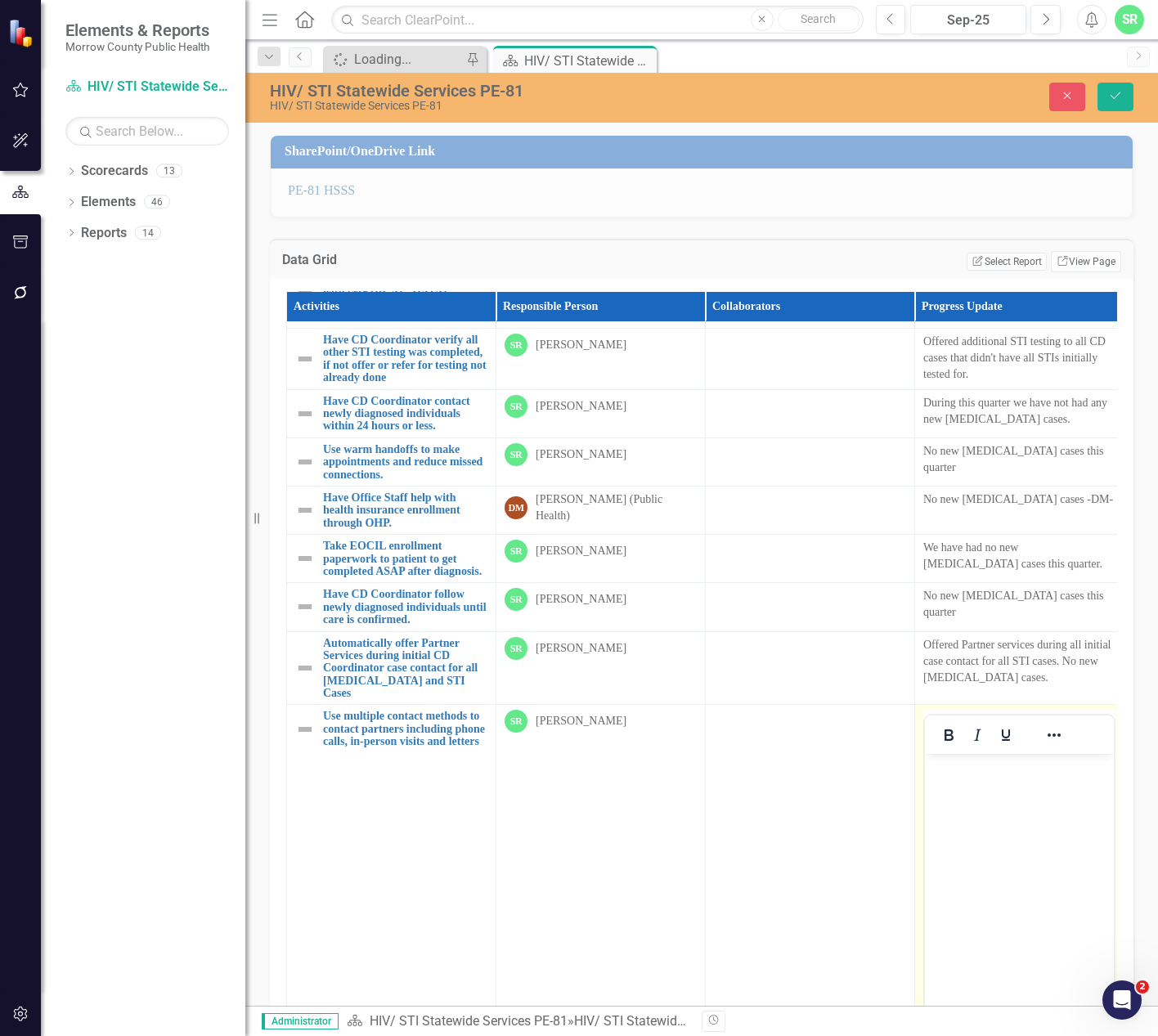
scroll to position [0, 0]
click at [994, 835] on body "Rich Text Area. Press ALT-0 for help." at bounding box center [1020, 877] width 189 height 246
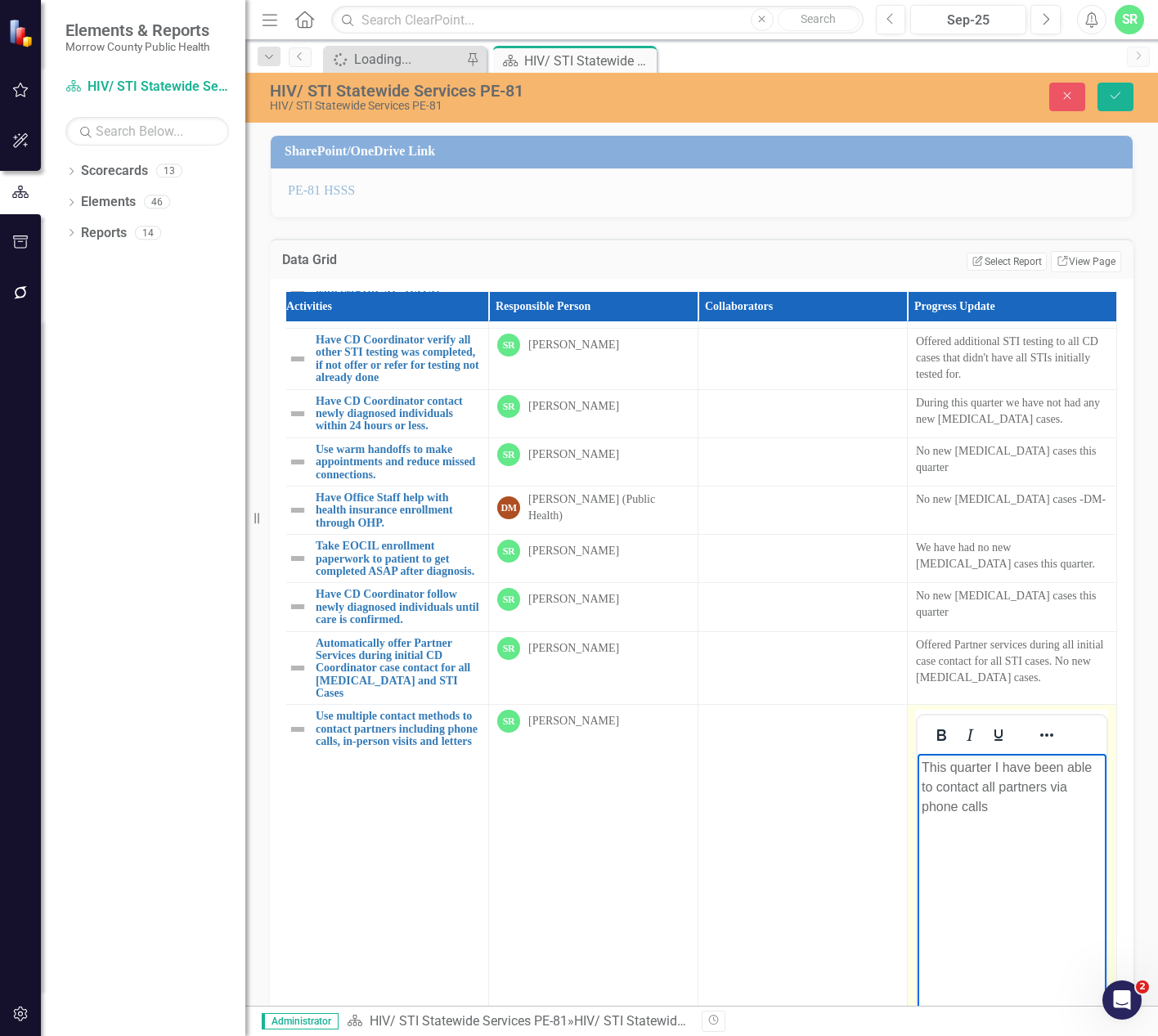
scroll to position [736, 15]
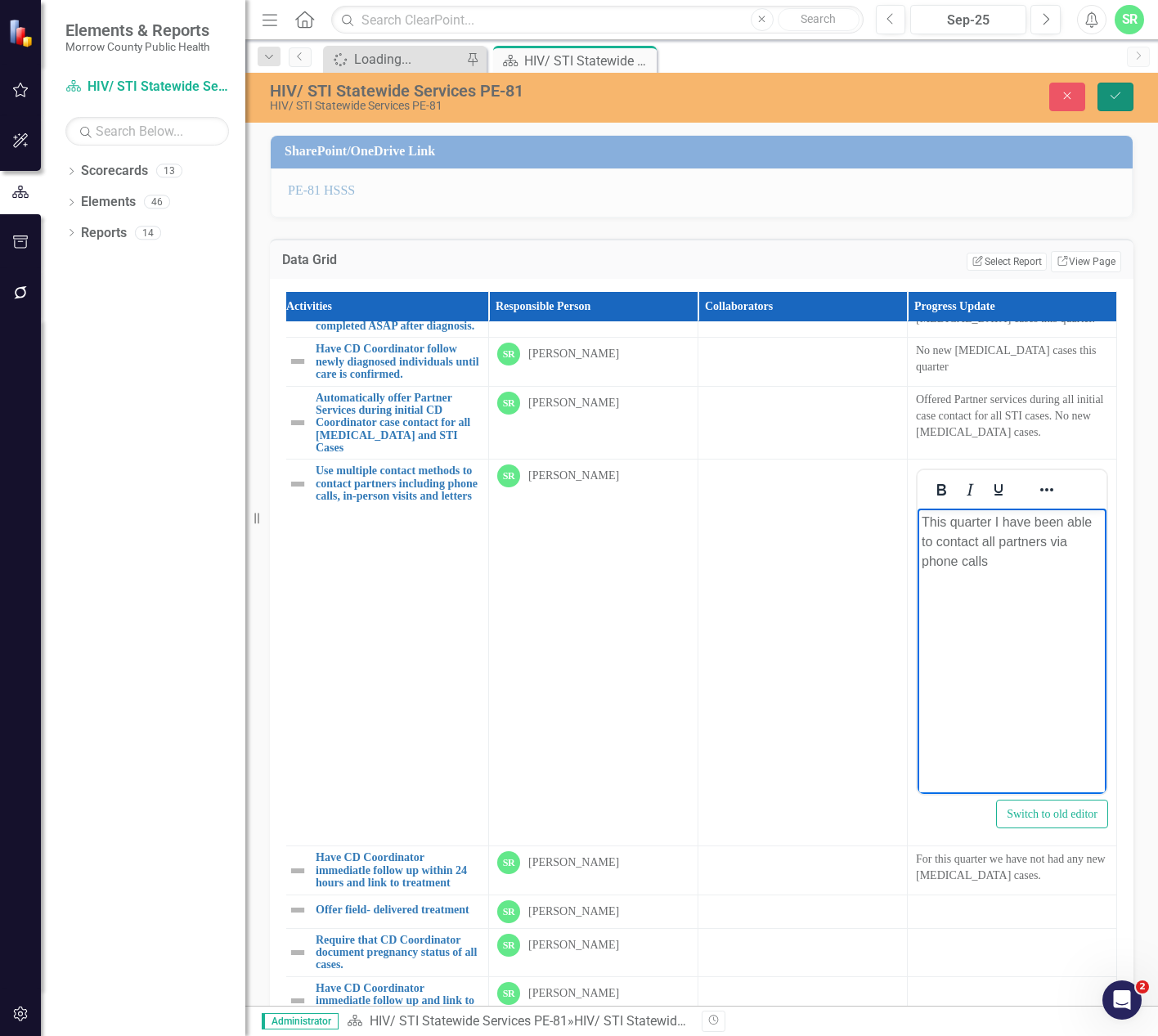
click at [1126, 92] on button "Save" at bounding box center [1116, 96] width 36 height 28
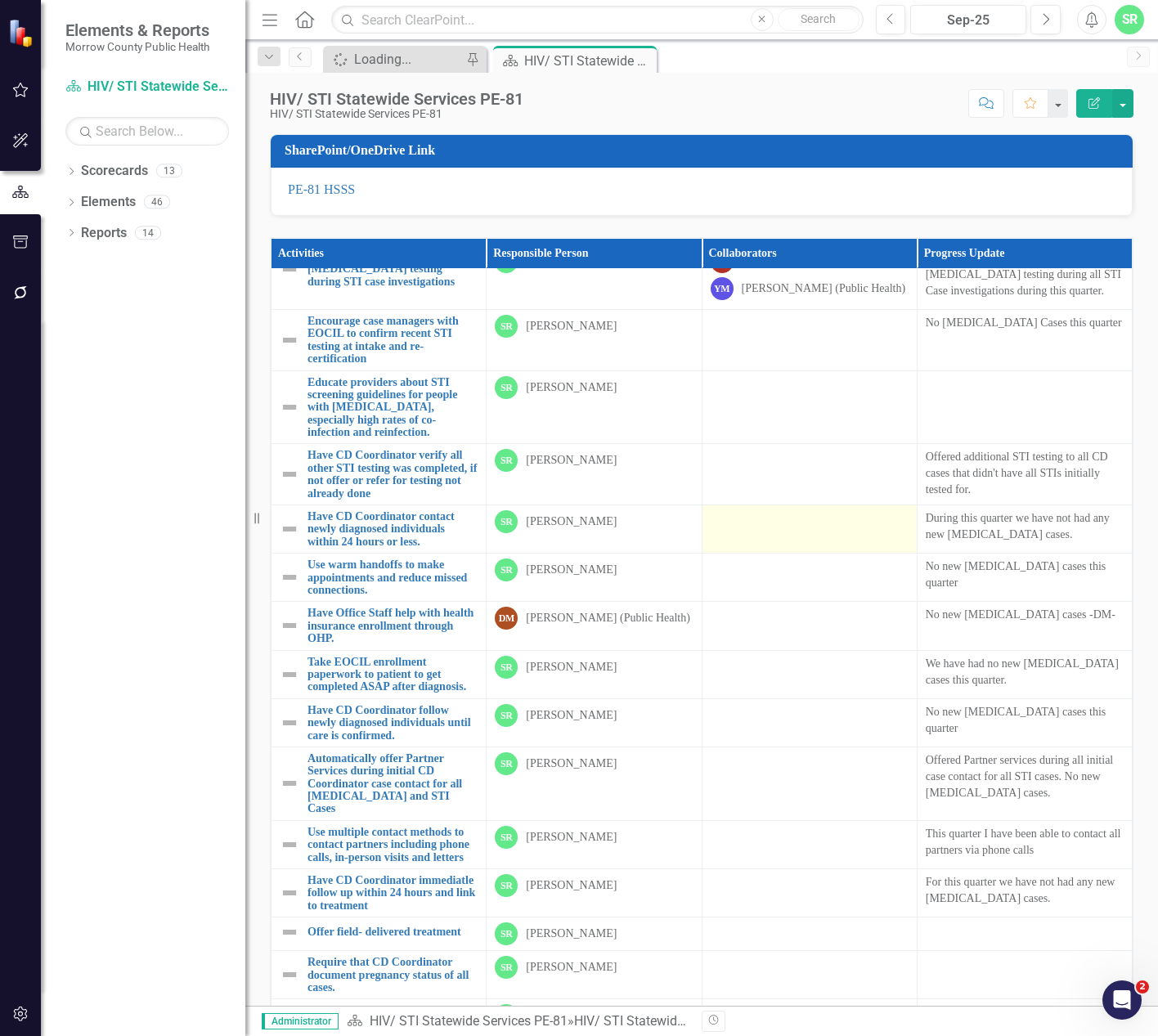
scroll to position [490, 0]
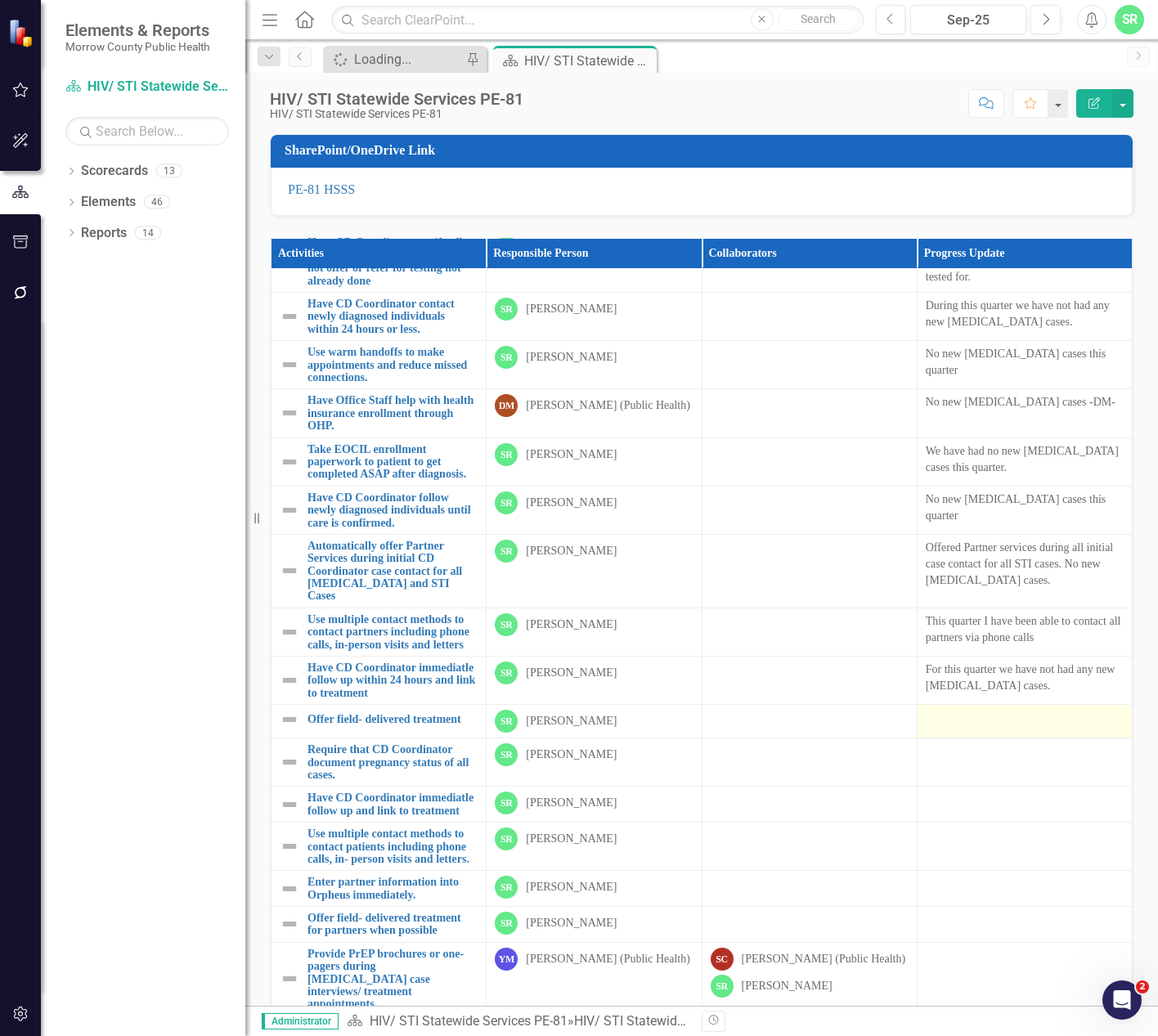
click at [944, 729] on div at bounding box center [1025, 719] width 198 height 20
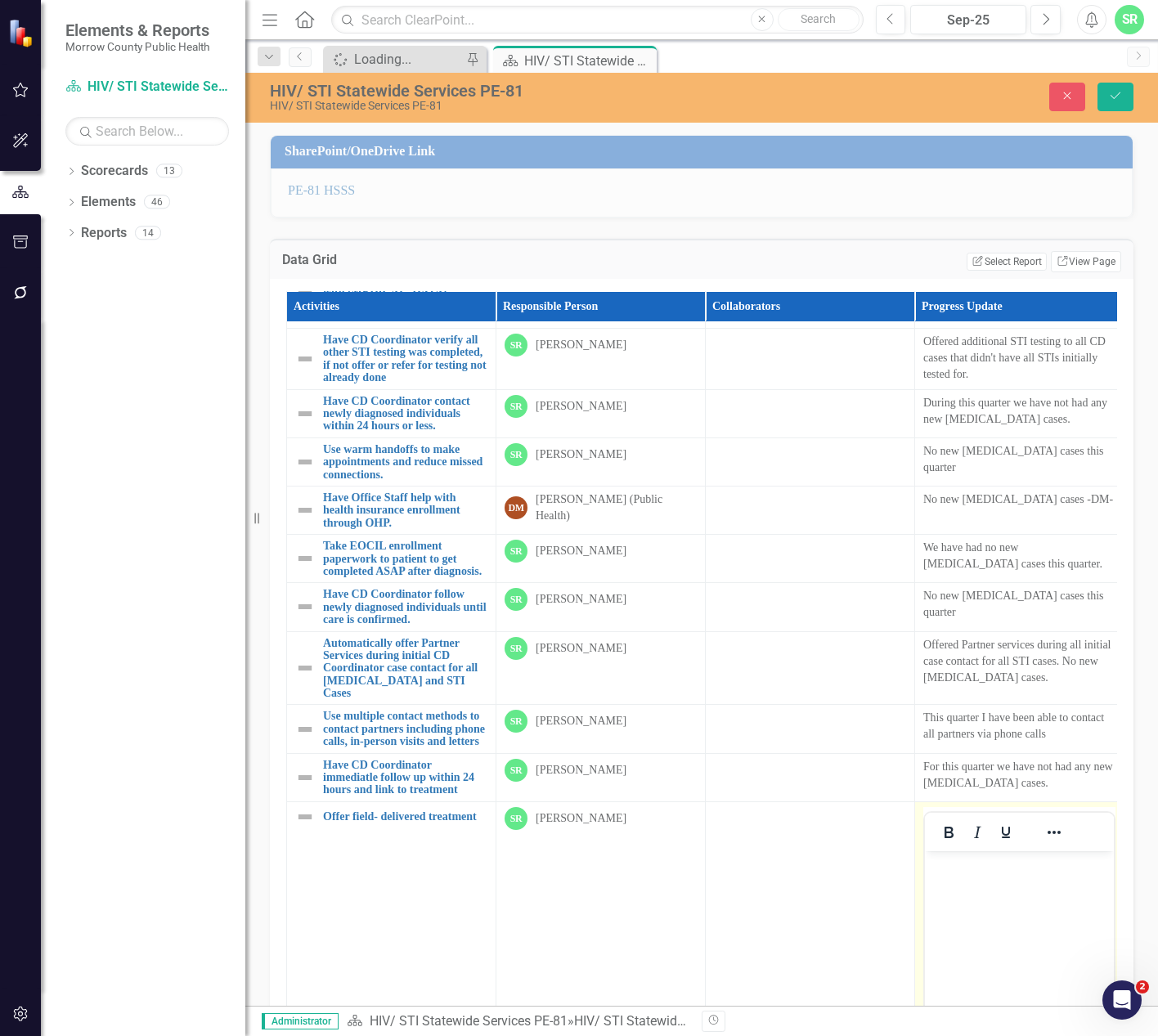
scroll to position [0, 0]
click at [977, 880] on body "Rich Text Area. Press ALT-0 for help." at bounding box center [1020, 973] width 189 height 246
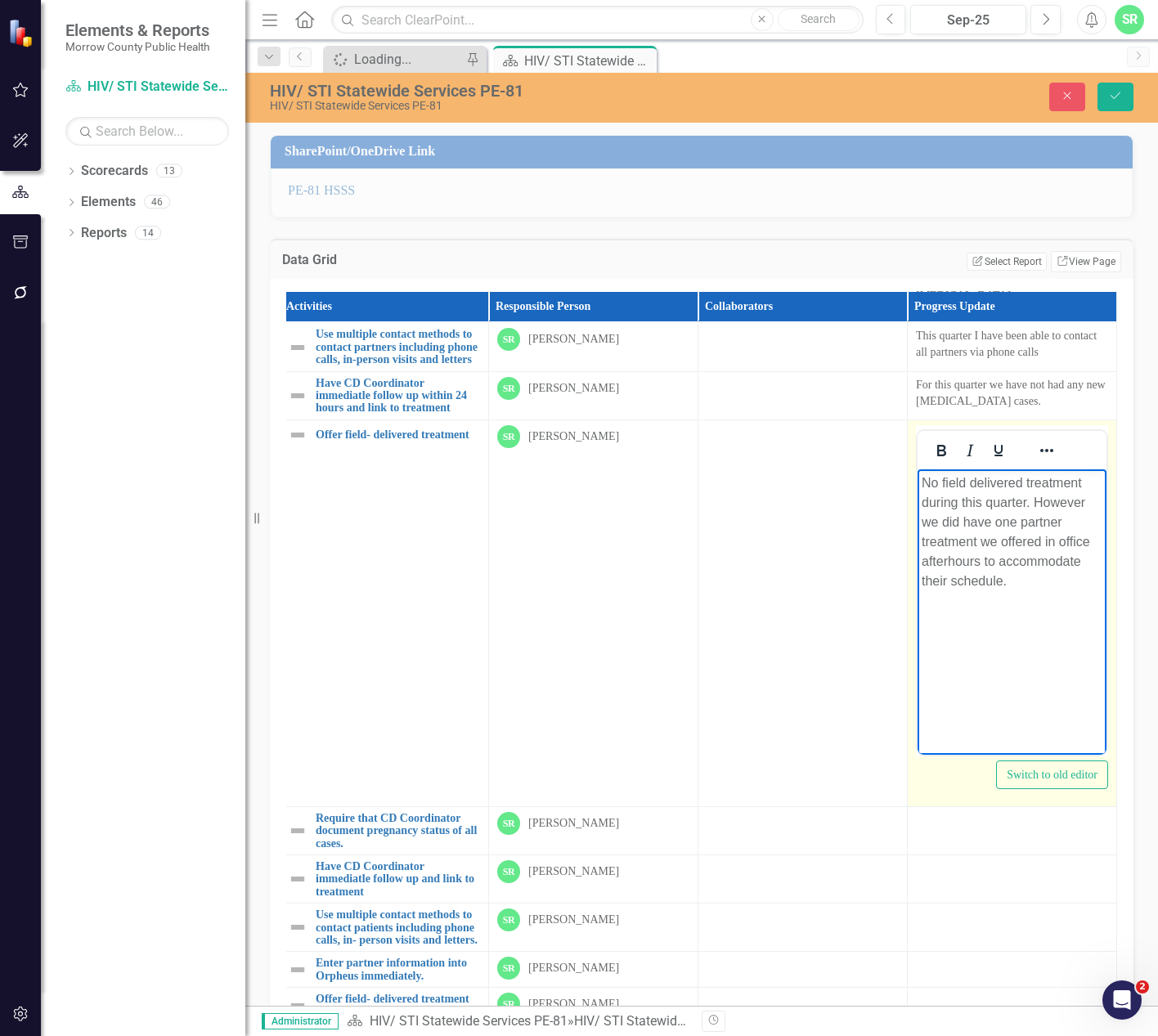
scroll to position [900, 16]
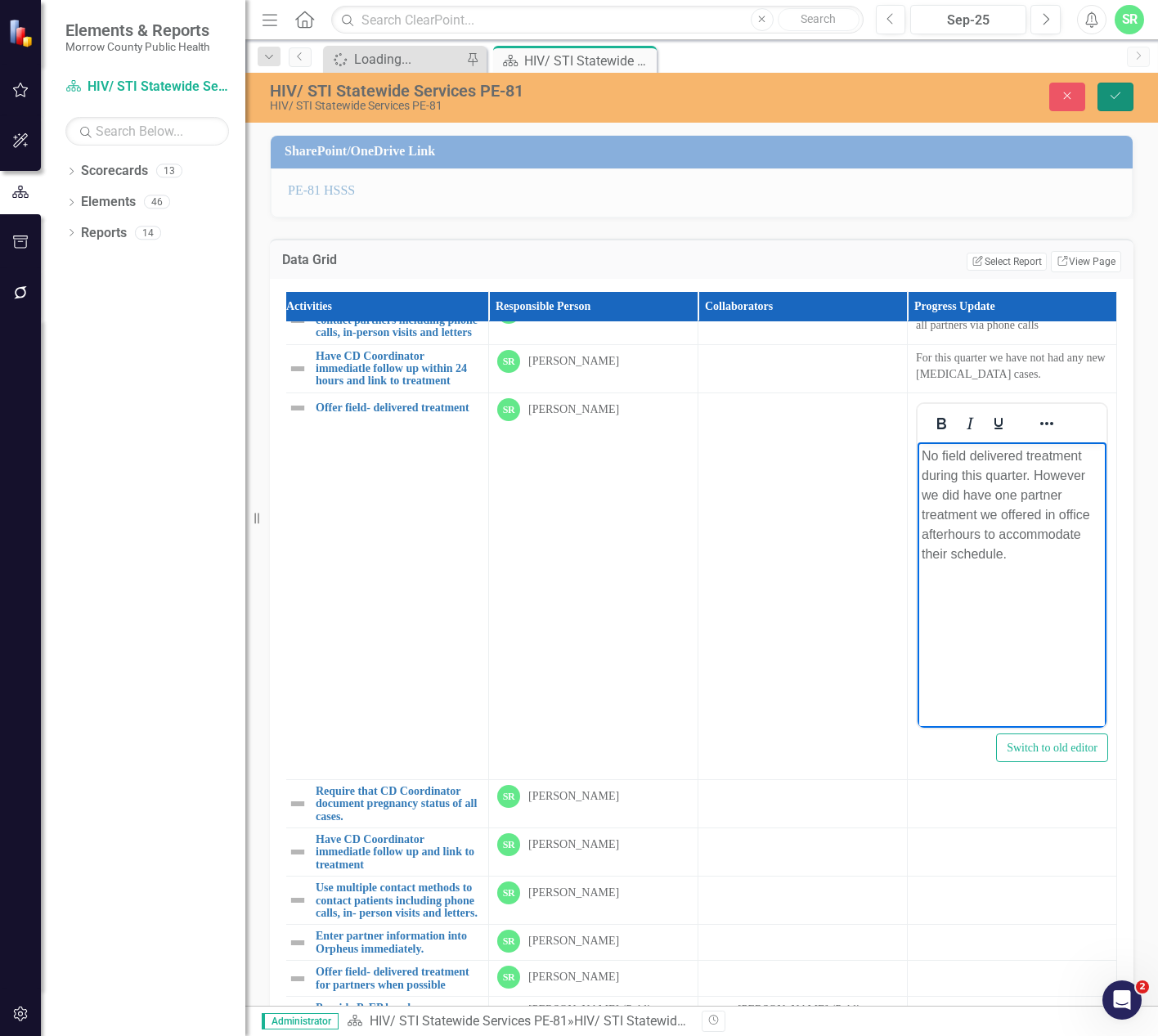
click at [1116, 89] on button "Save" at bounding box center [1116, 96] width 36 height 28
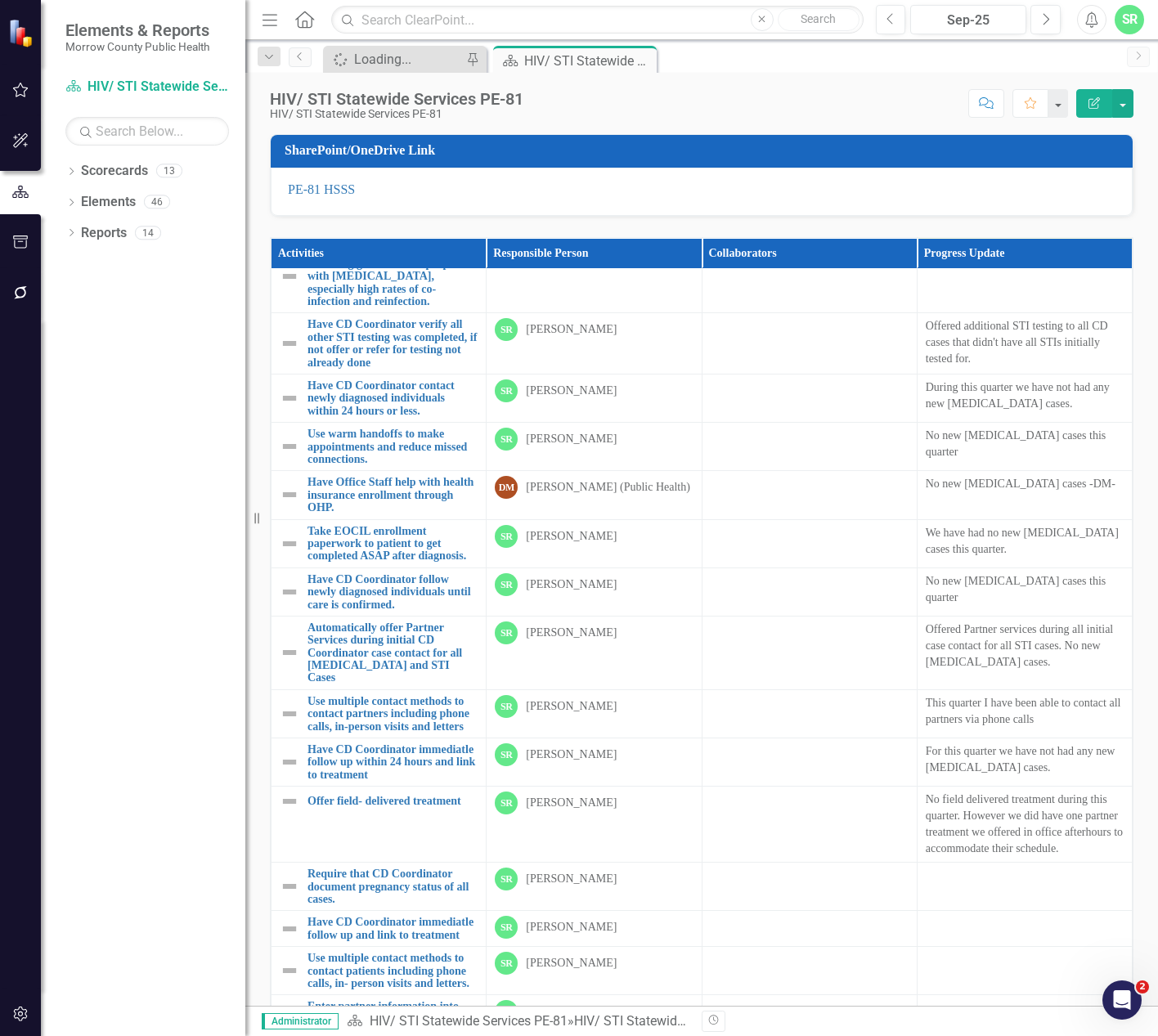
scroll to position [818, 0]
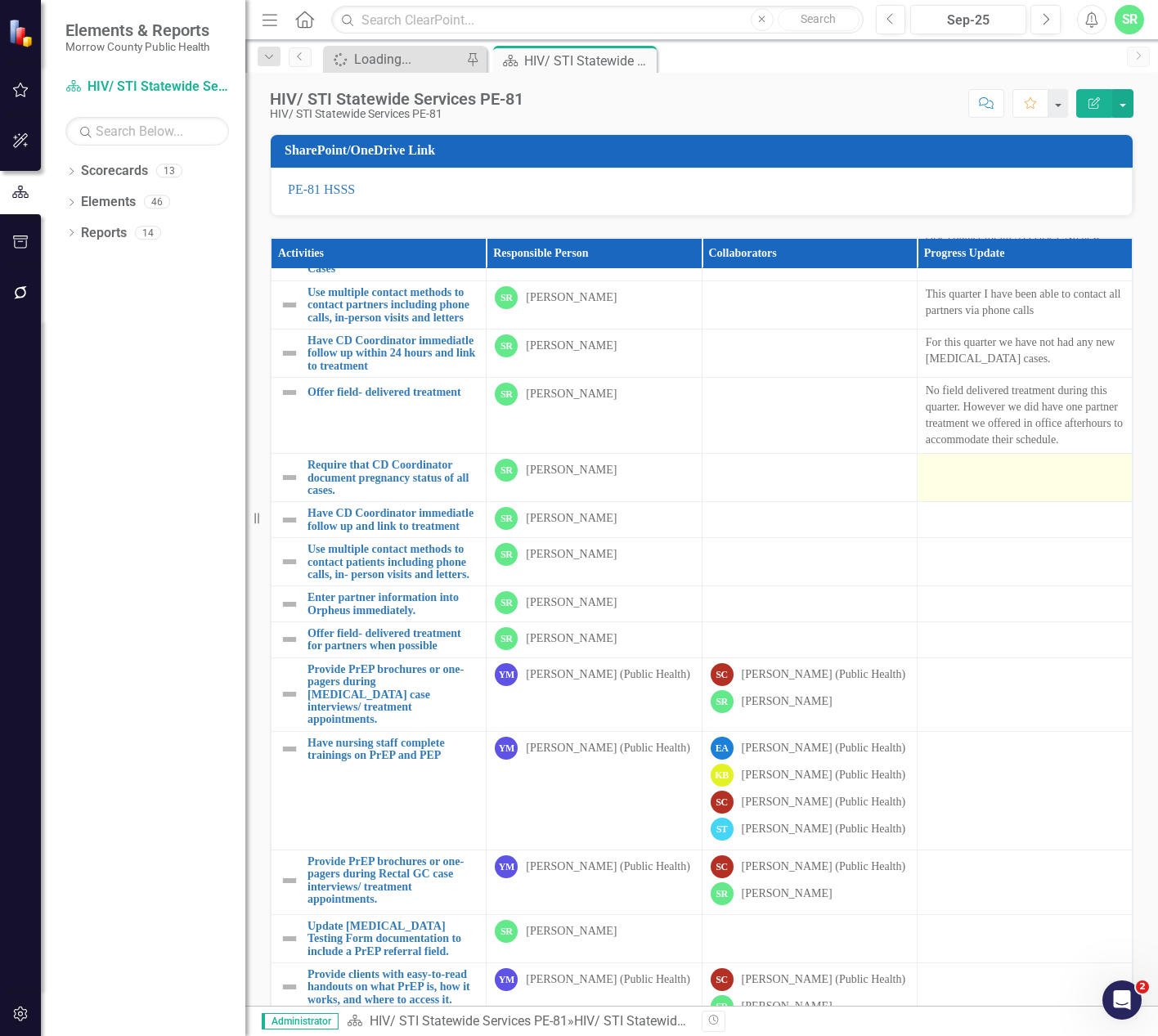
click at [1000, 478] on div at bounding box center [1025, 468] width 198 height 20
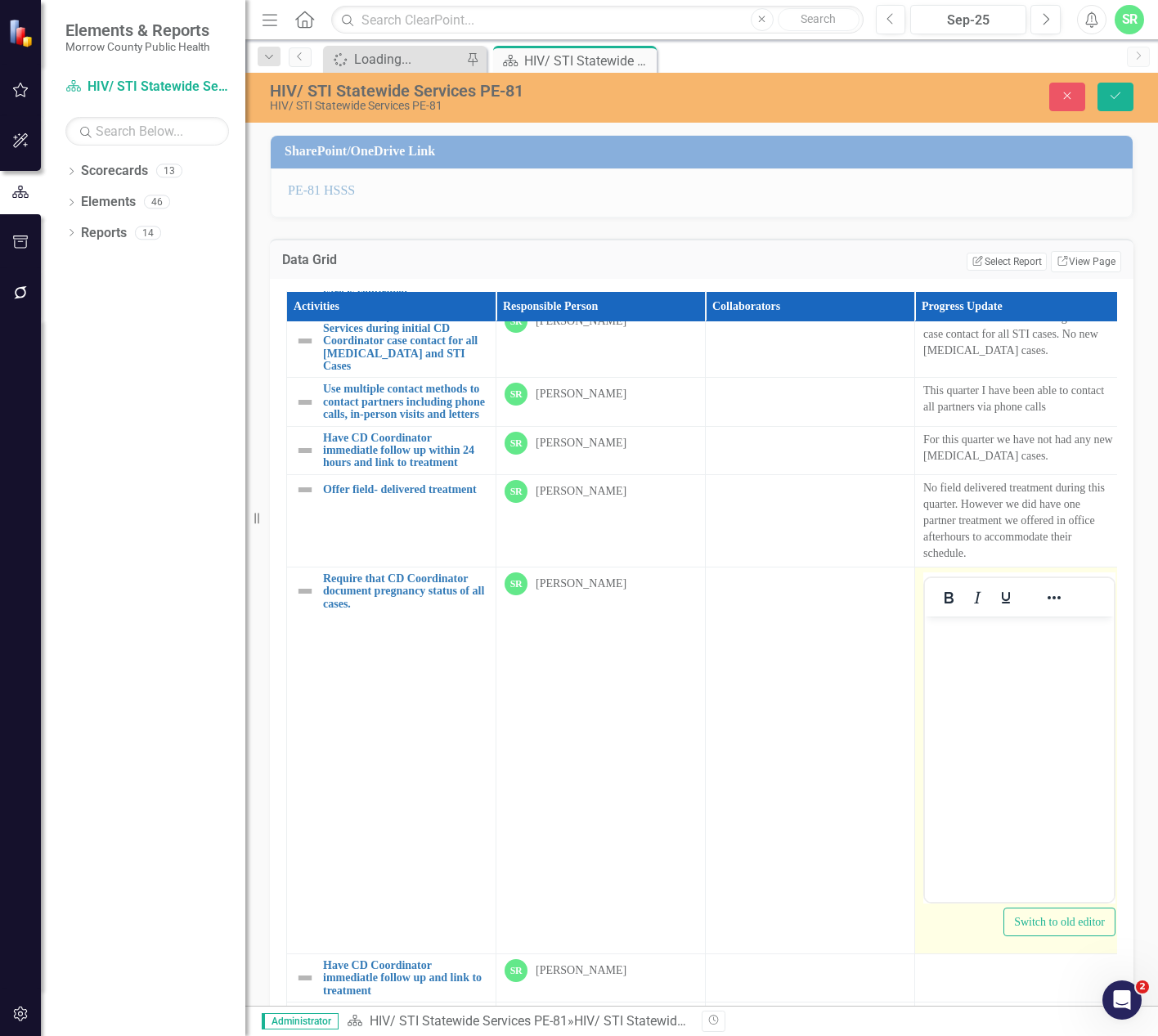
scroll to position [0, 0]
click at [996, 652] on body "Rich Text Area. Press ALT-0 for help." at bounding box center [1020, 739] width 189 height 246
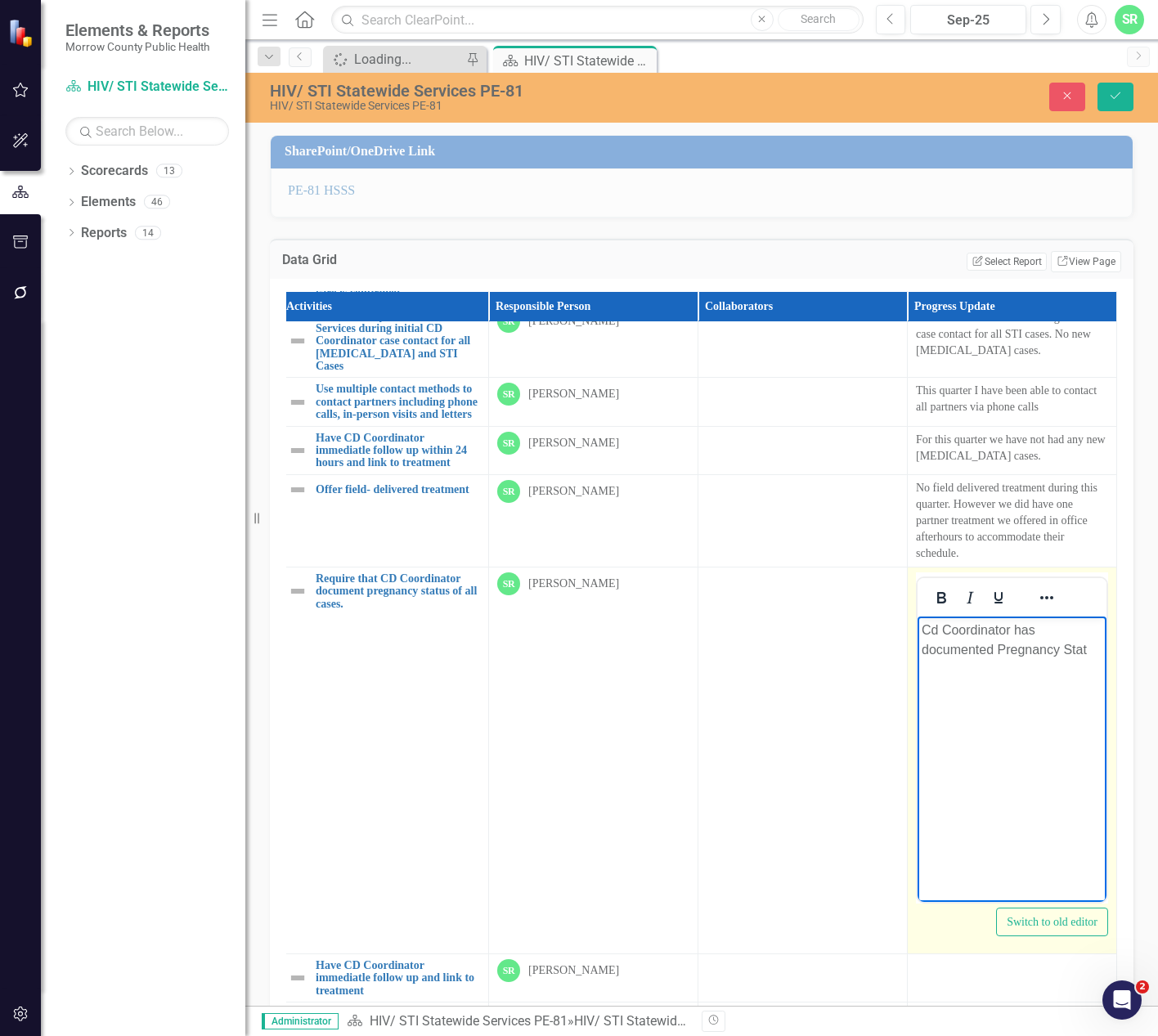
scroll to position [818, 15]
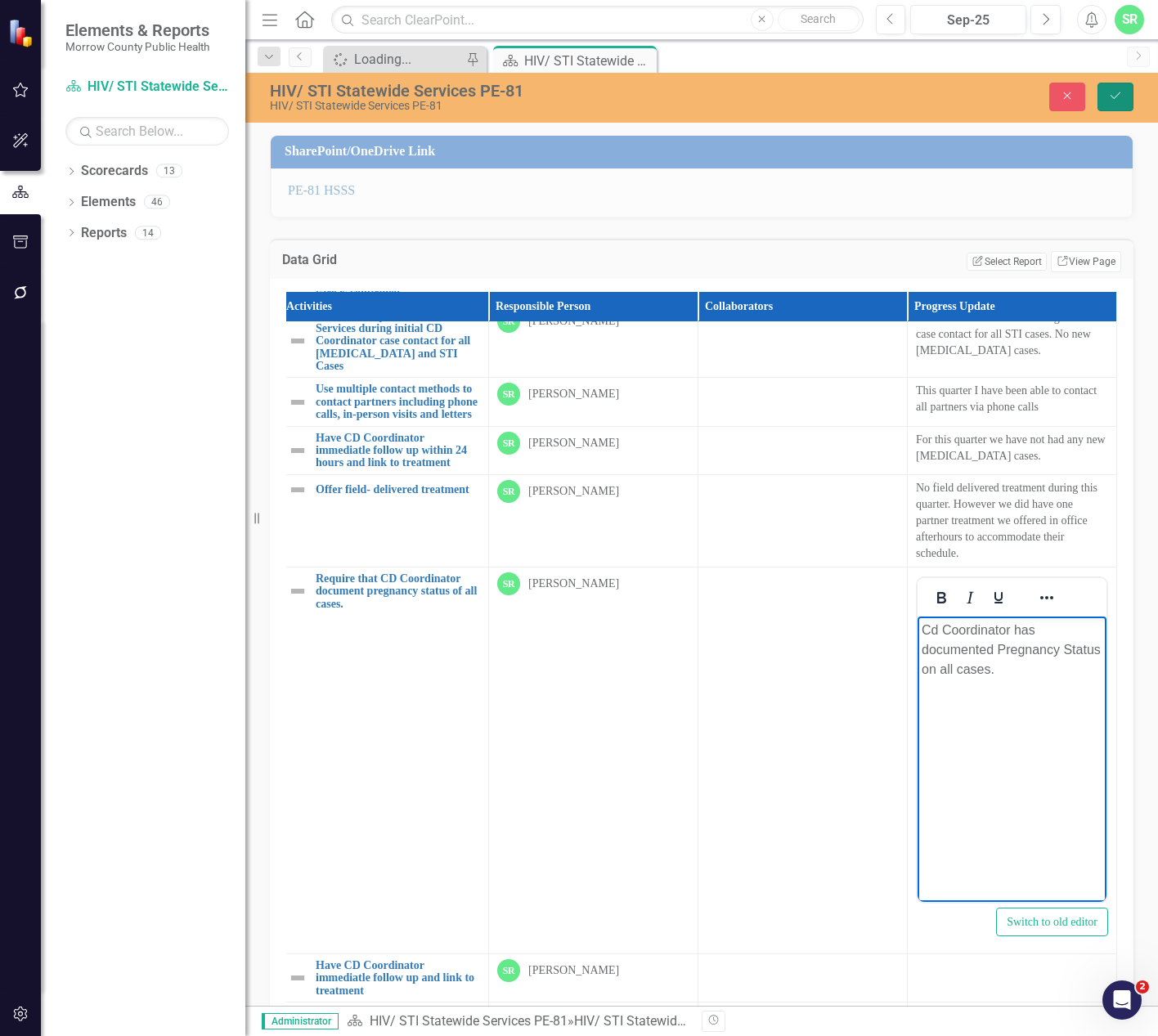
click at [1116, 83] on button "Save" at bounding box center [1116, 96] width 36 height 28
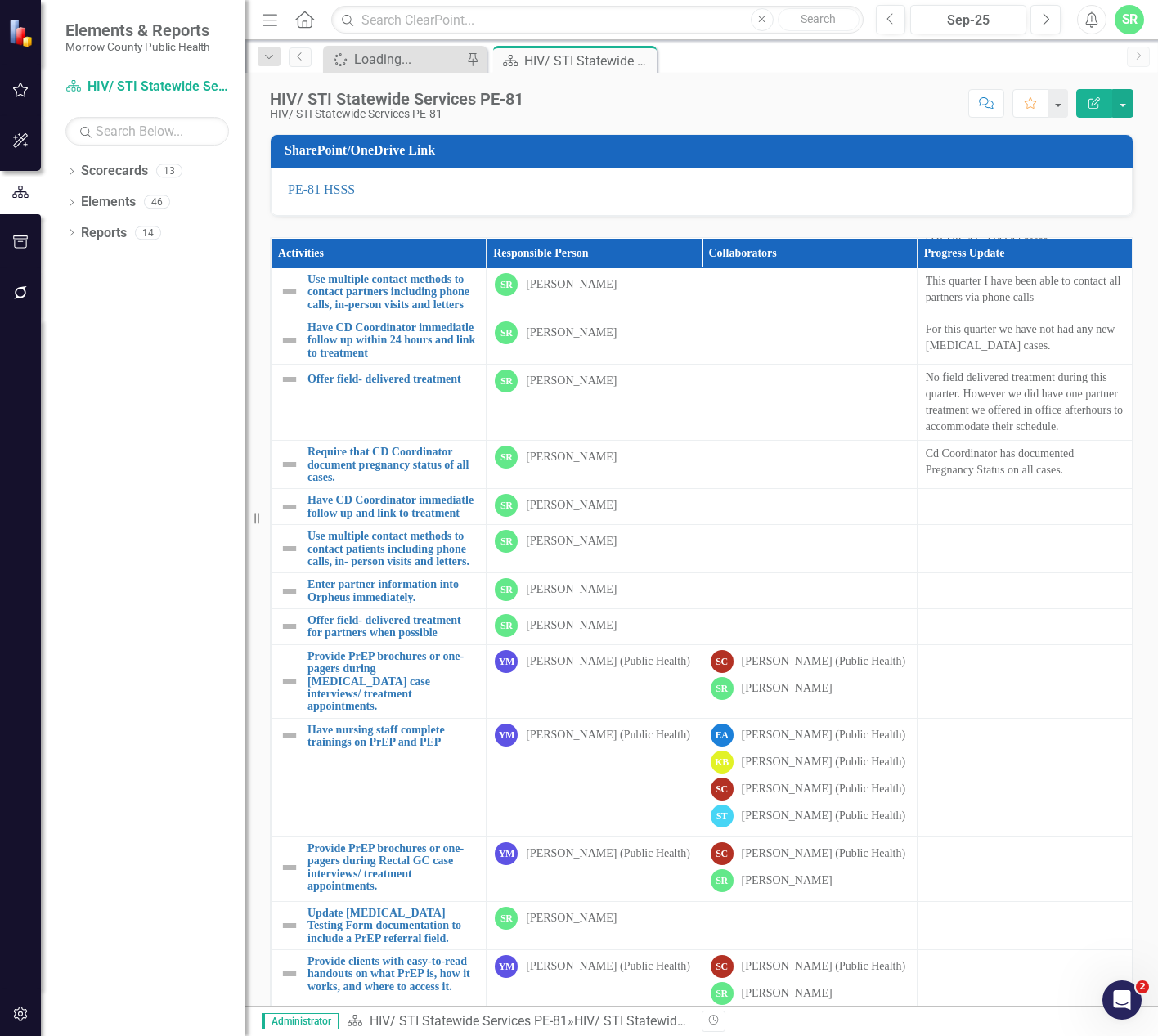
scroll to position [964, 0]
click at [977, 922] on td at bounding box center [1024, 925] width 215 height 48
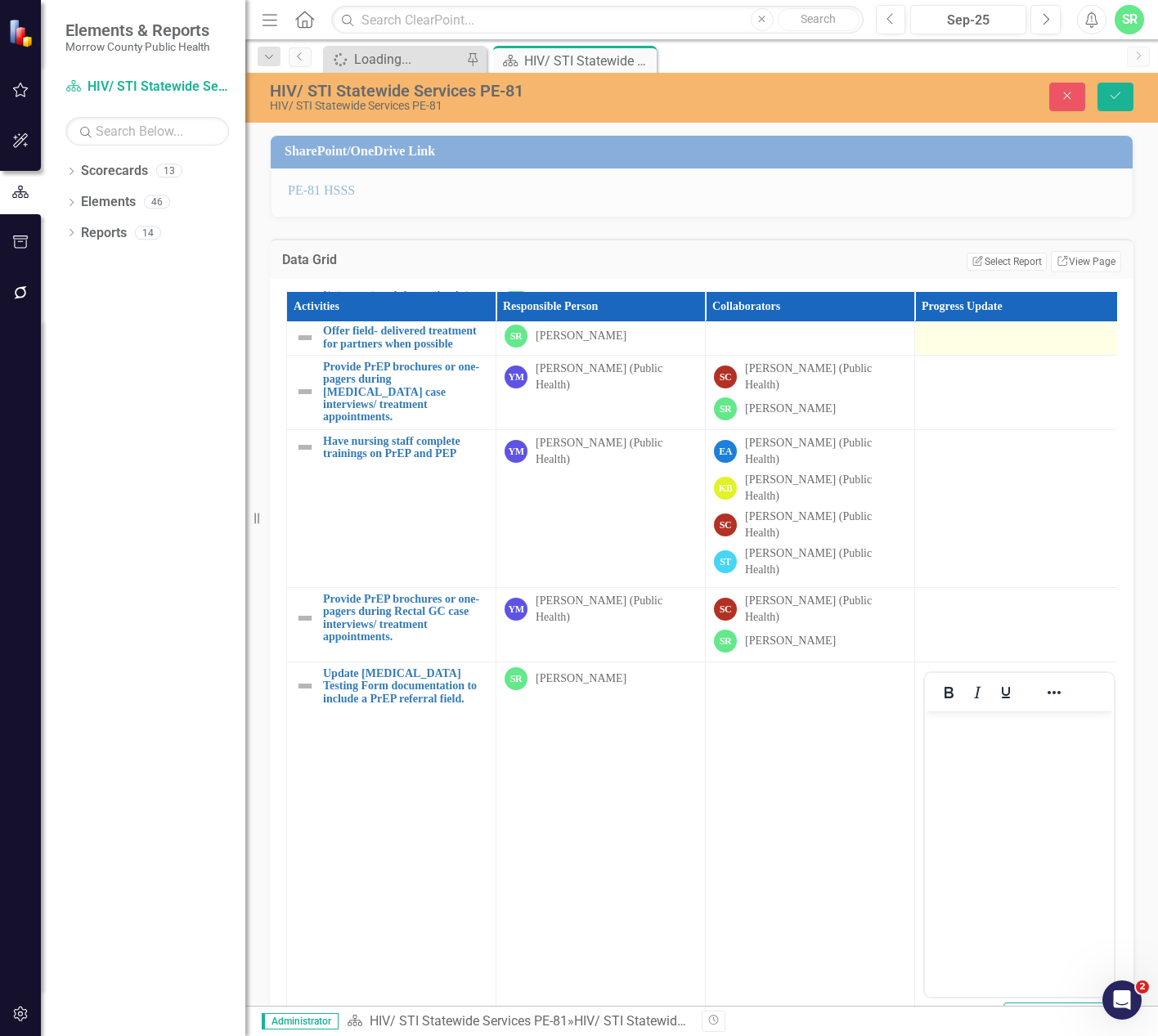
scroll to position [1292, 0]
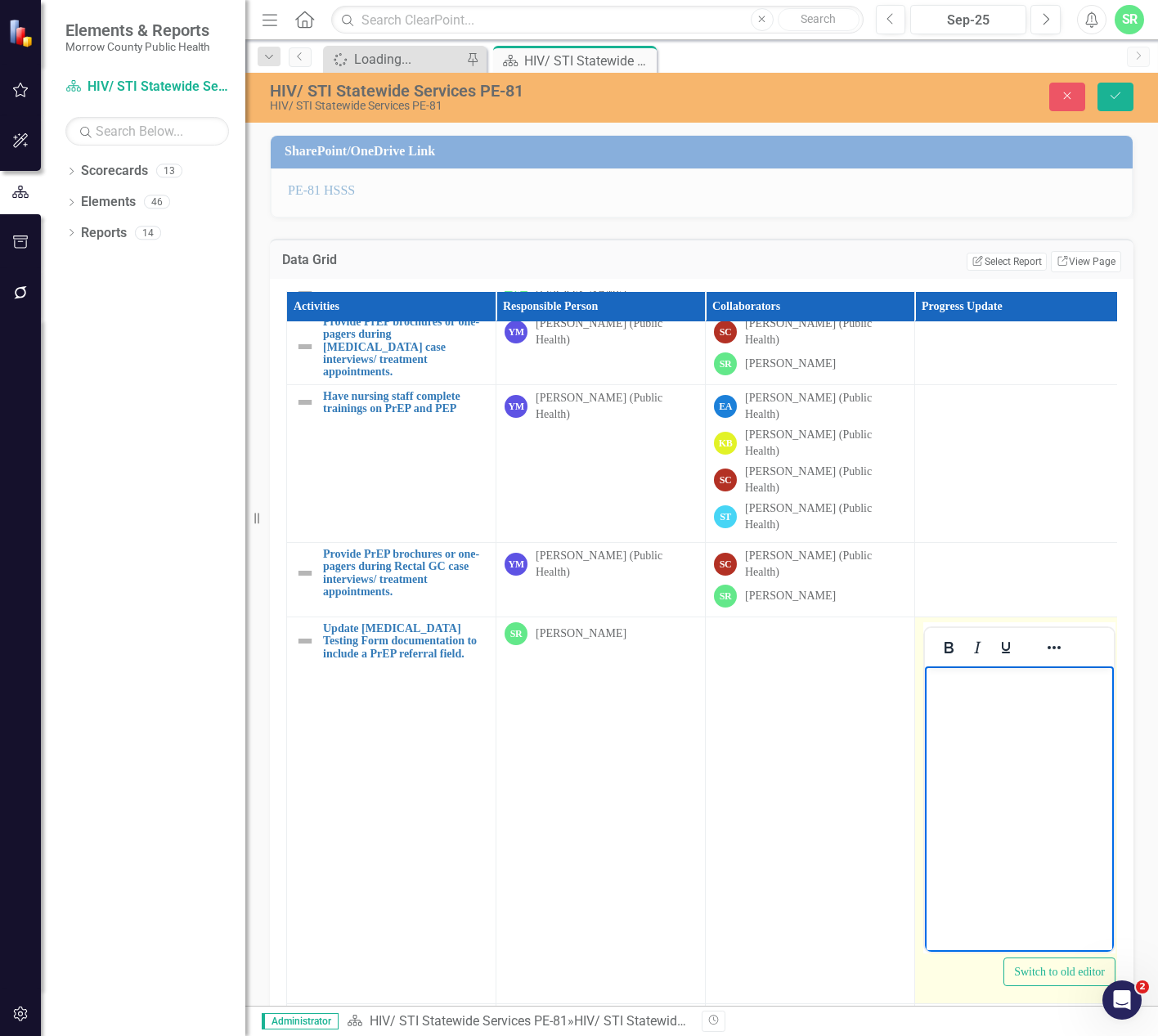
click at [972, 724] on body "Rich Text Area. Press ALT-0 for help." at bounding box center [1020, 789] width 189 height 246
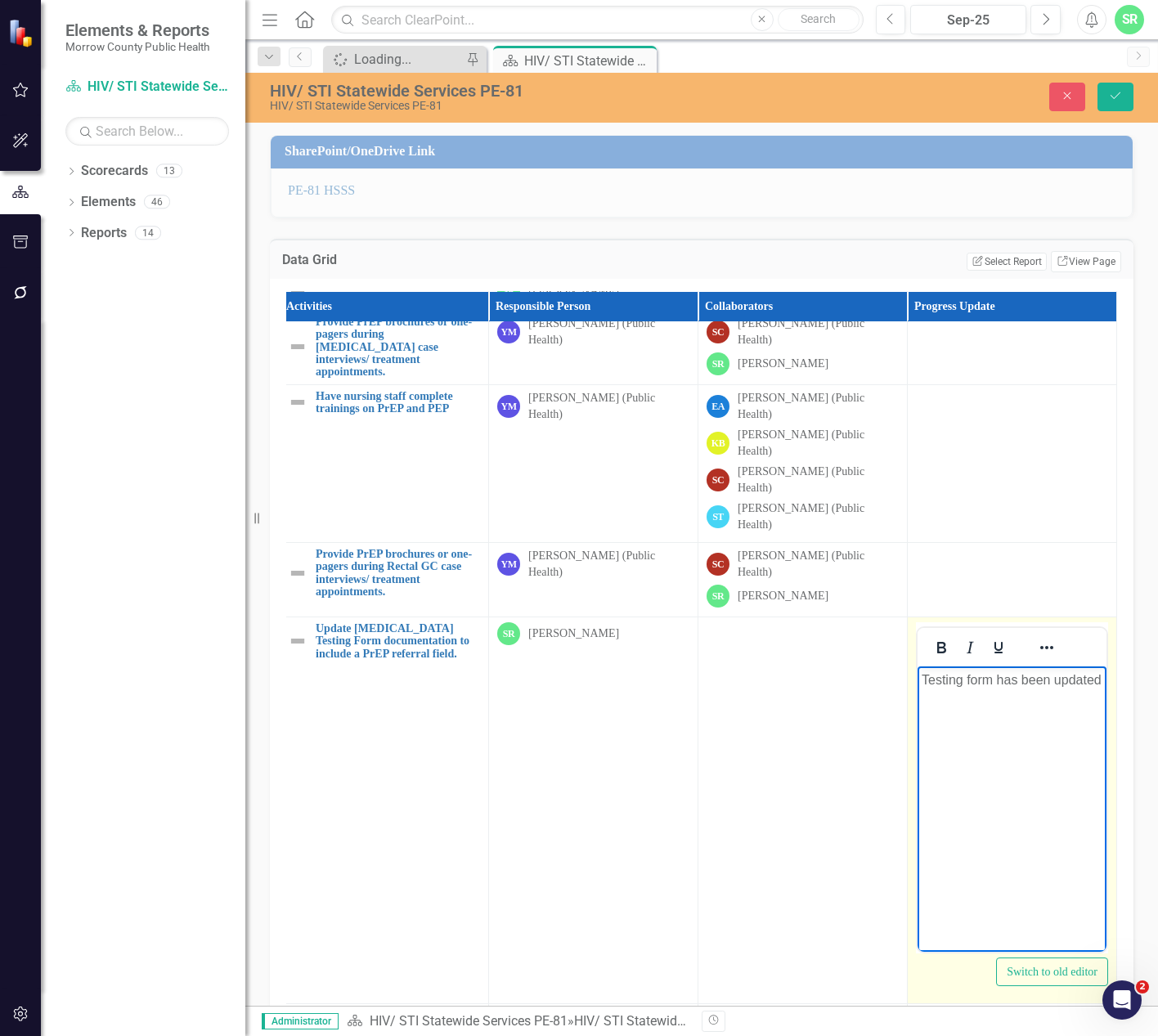
scroll to position [1292, 16]
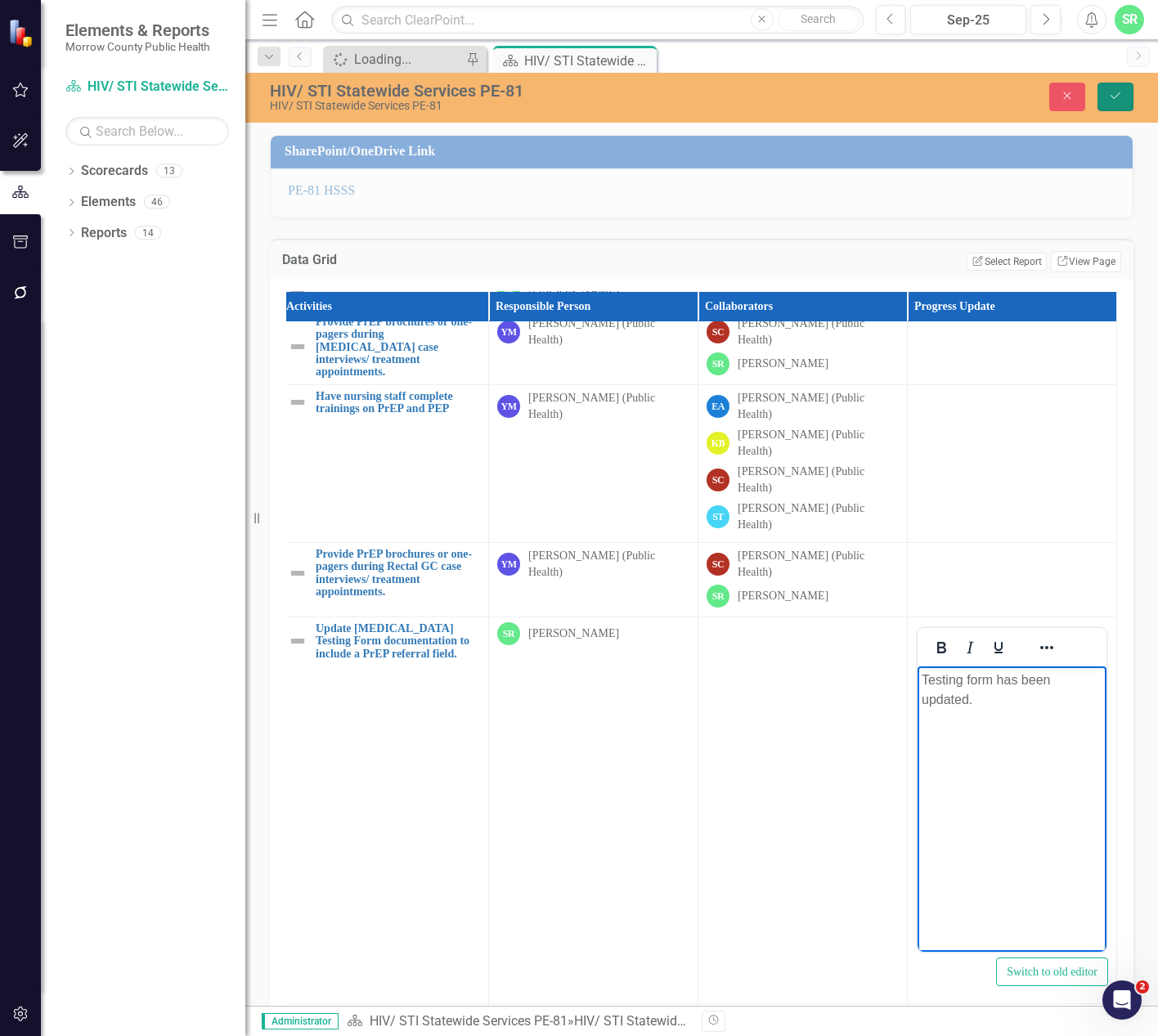
click at [1109, 91] on icon "Save" at bounding box center [1115, 96] width 15 height 12
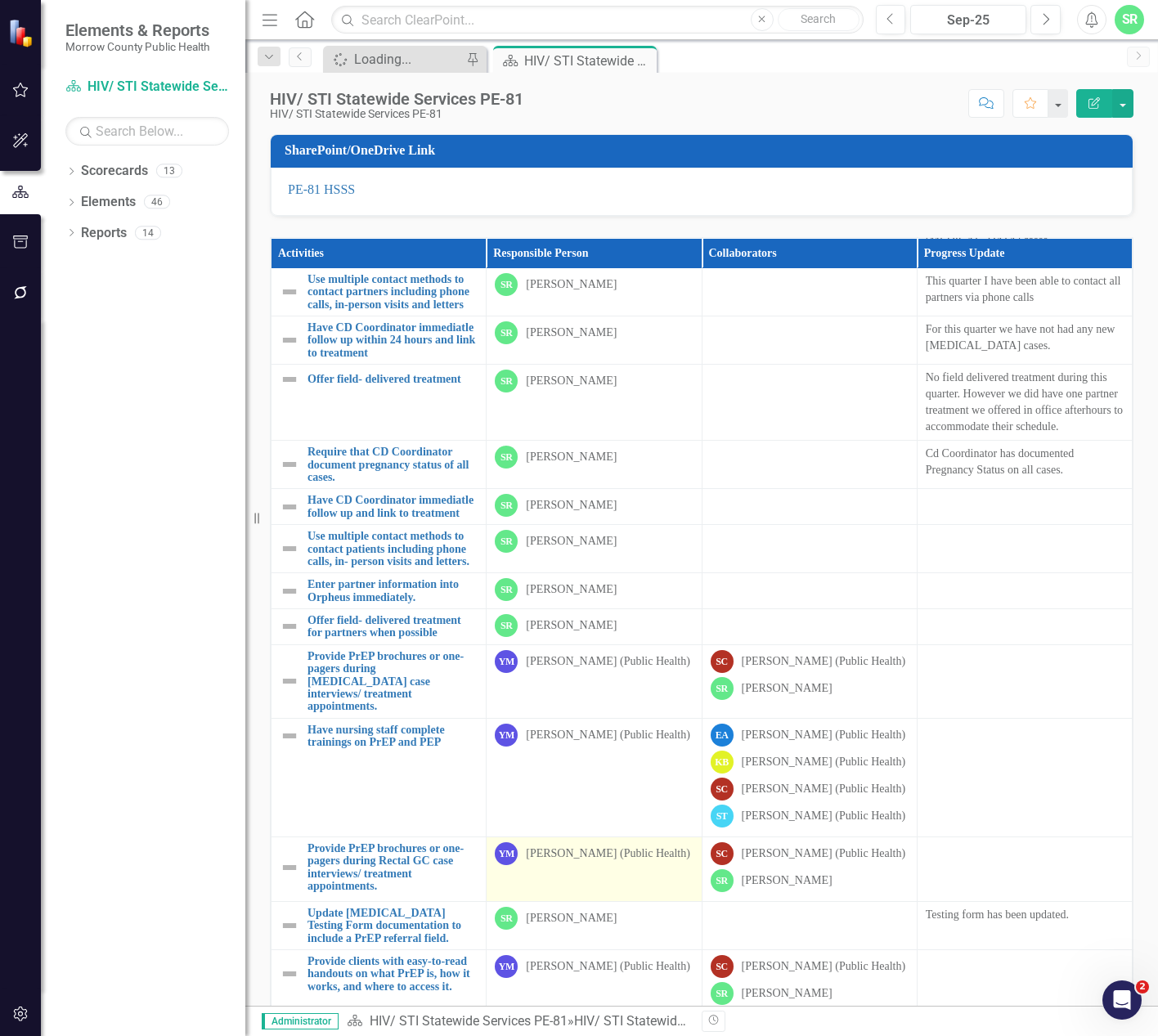
scroll to position [800, 0]
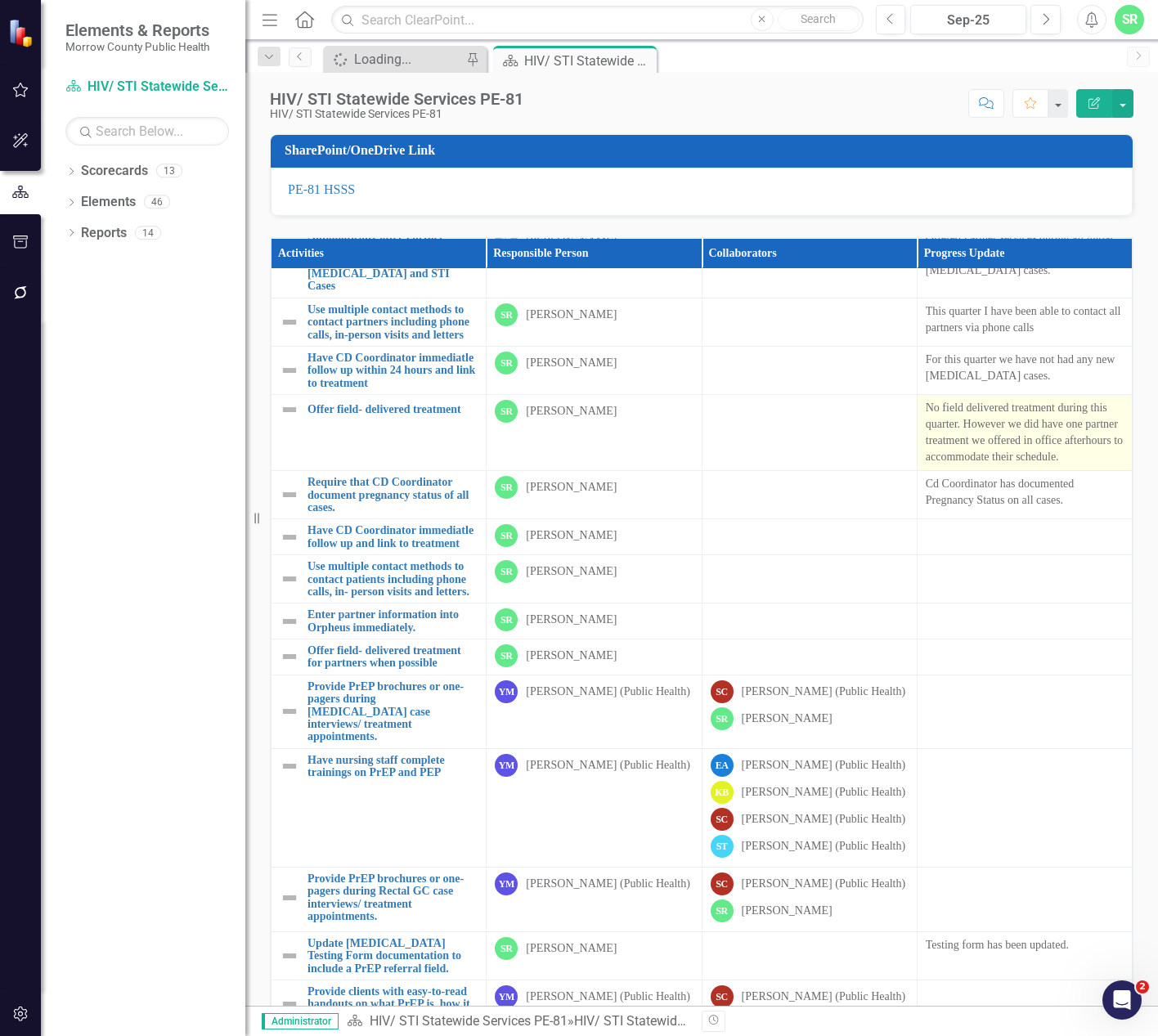
click at [975, 466] on p "No field delivered treatment during this quarter. However we did have one partn…" at bounding box center [1025, 433] width 198 height 65
click at [980, 466] on p "No field delivered treatment during this quarter. However we did have one partn…" at bounding box center [1025, 433] width 198 height 65
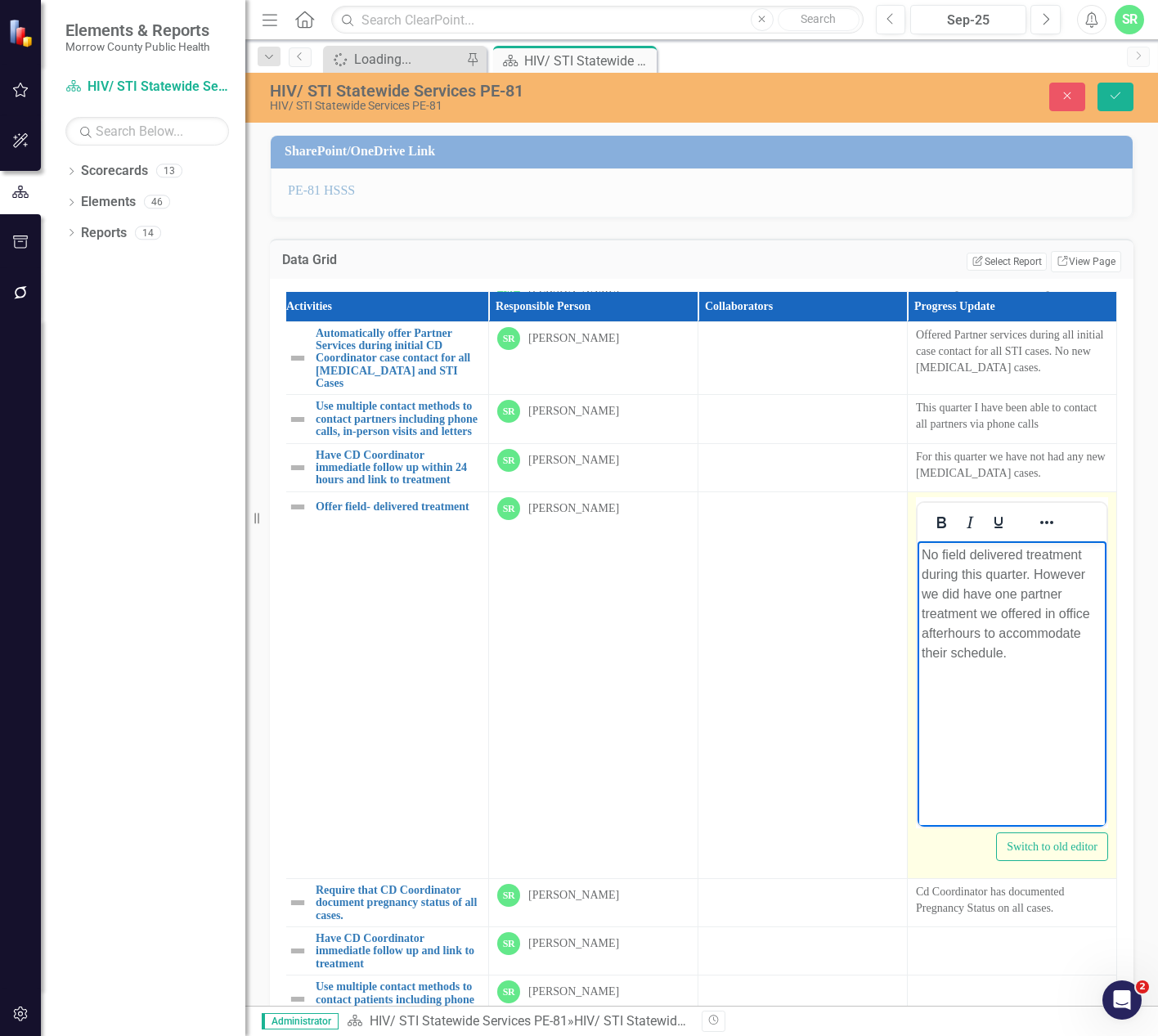
scroll to position [800, 31]
drag, startPoint x: 1024, startPoint y: 656, endPoint x: 1035, endPoint y: 578, distance: 78.8
click at [1035, 578] on p "No field delivered treatment during this quarter. However we did have one partn…" at bounding box center [1012, 603] width 181 height 117
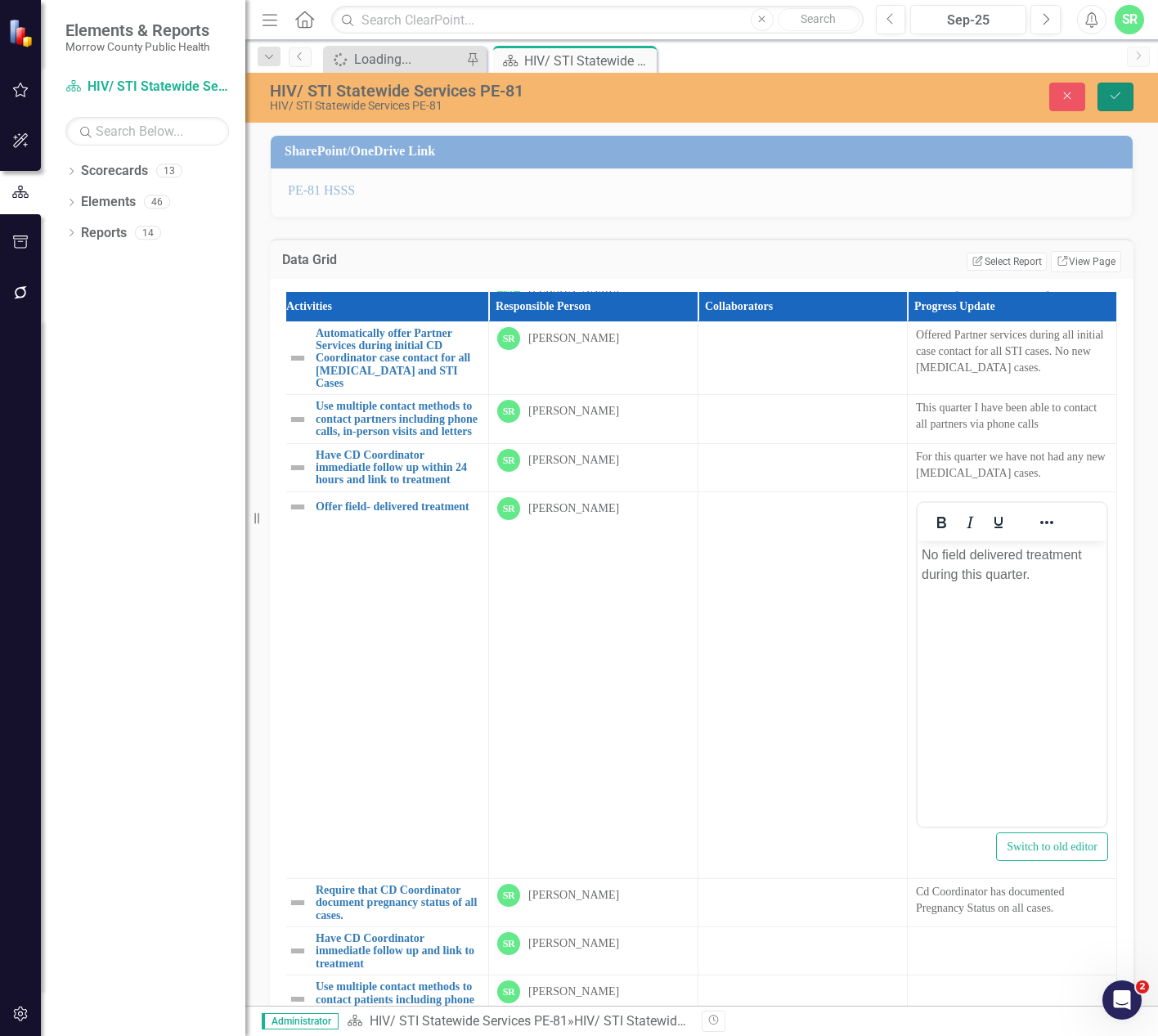
click at [1108, 94] on icon "Save" at bounding box center [1115, 96] width 15 height 12
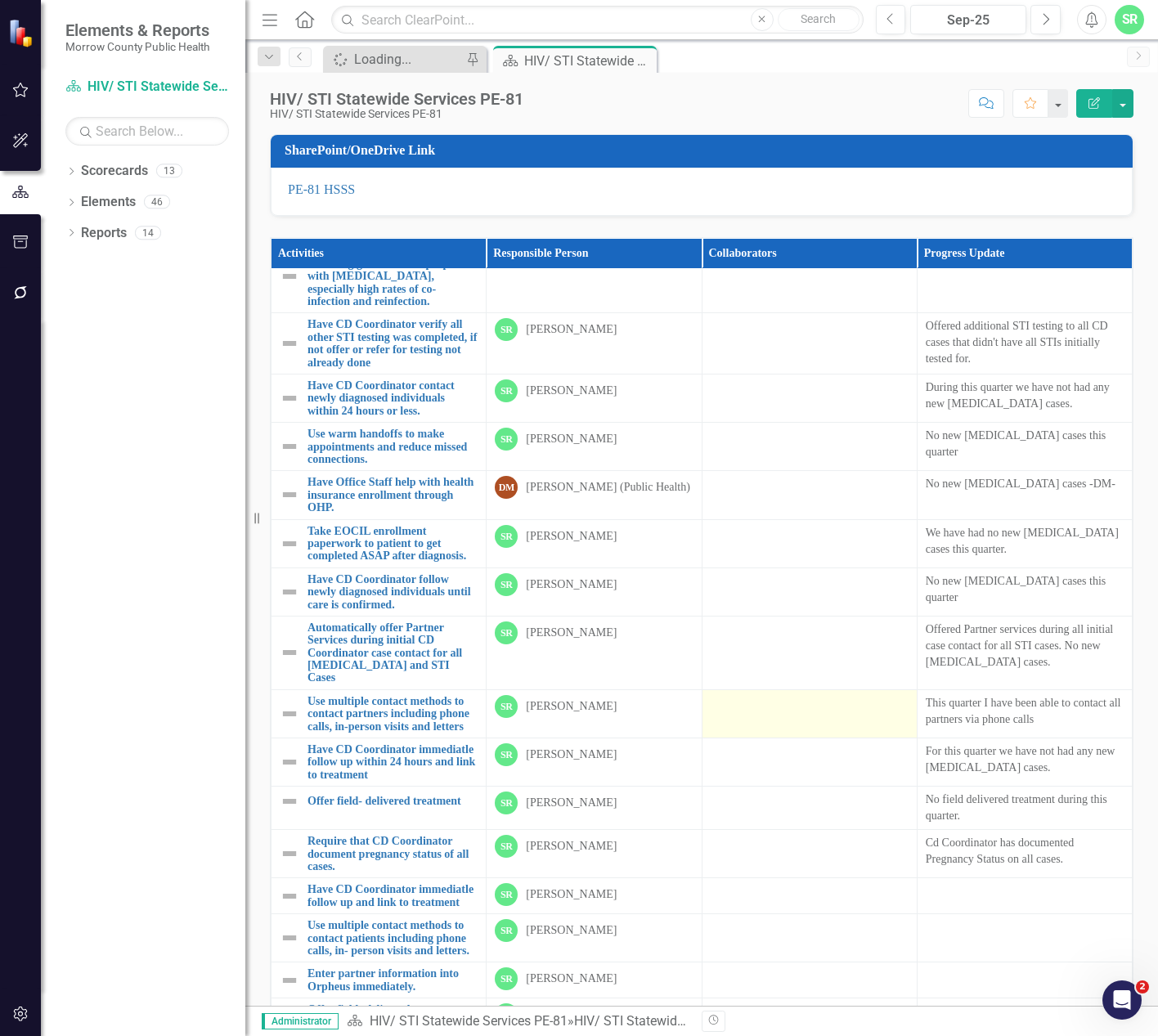
scroll to position [736, 0]
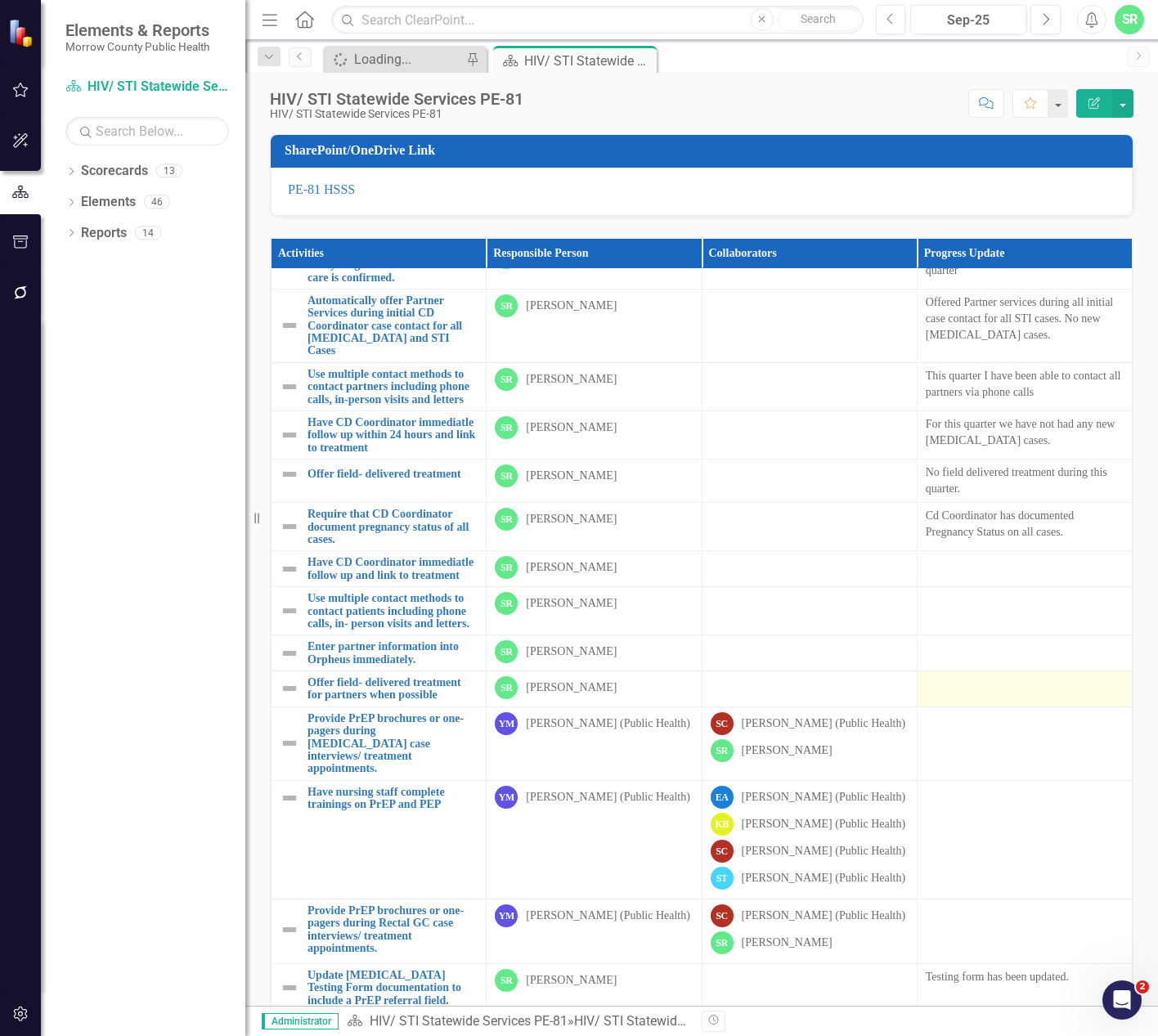
click at [1011, 696] on div at bounding box center [1025, 687] width 198 height 20
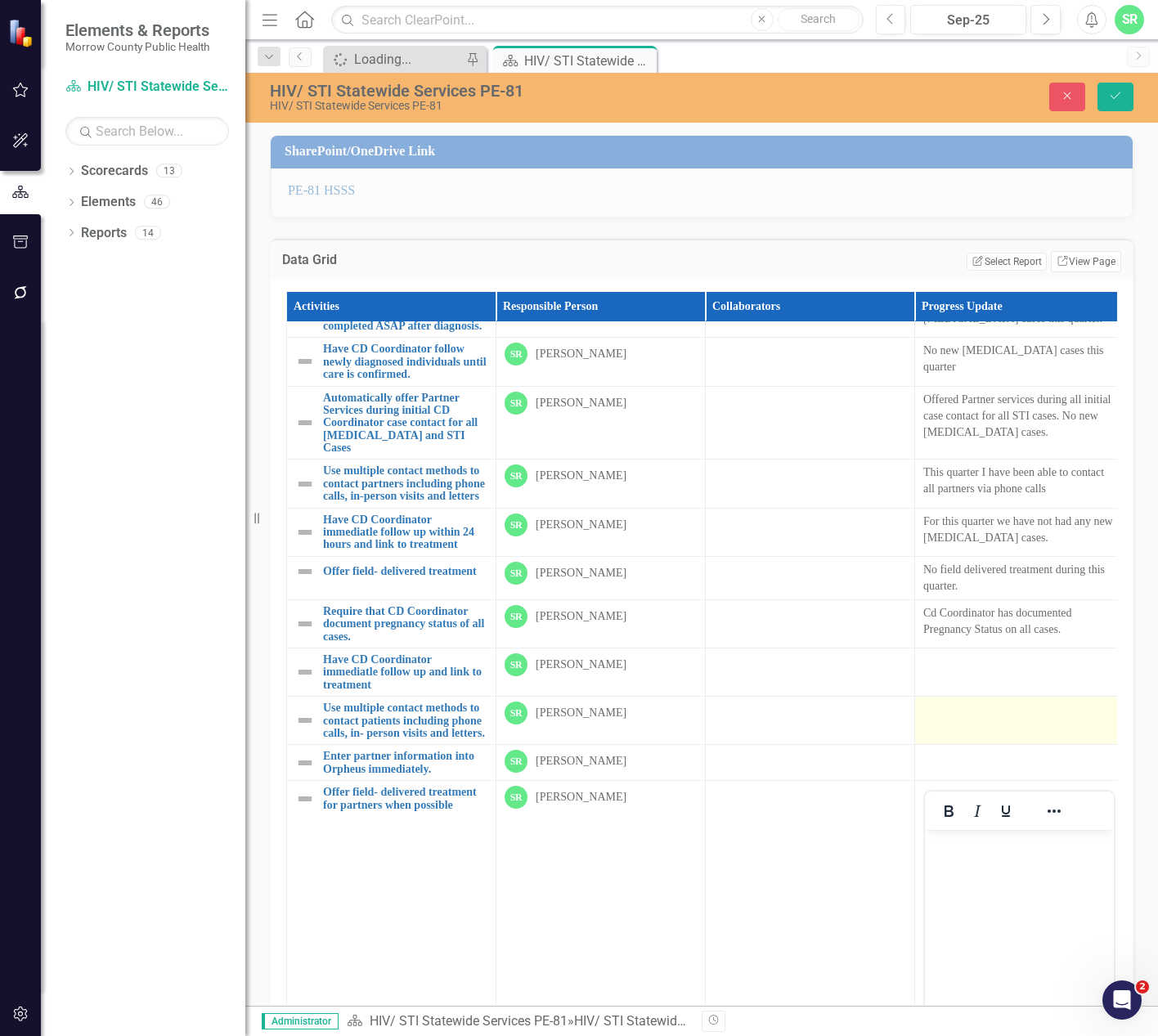
scroll to position [0, 0]
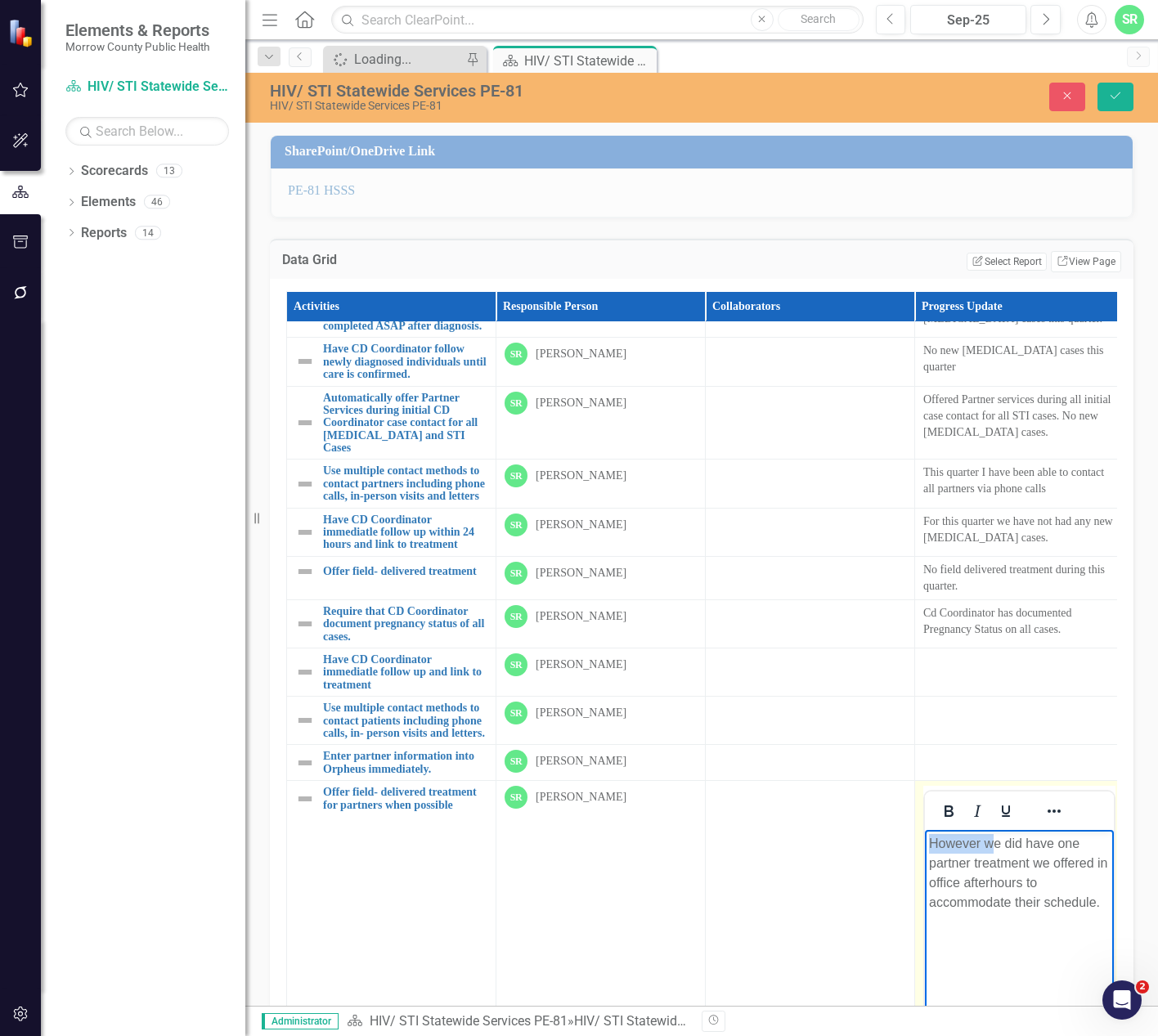
drag, startPoint x: 992, startPoint y: 845, endPoint x: 922, endPoint y: 846, distance: 70.0
click at [925, 846] on html "However we did have one partner treatment we offered in office afterhours to ac…" at bounding box center [1020, 953] width 189 height 246
click at [930, 844] on p "We did have one partner treatment we offered in office afterhours to accommodat…" at bounding box center [1019, 873] width 181 height 78
click at [1110, 93] on icon "Save" at bounding box center [1115, 96] width 15 height 12
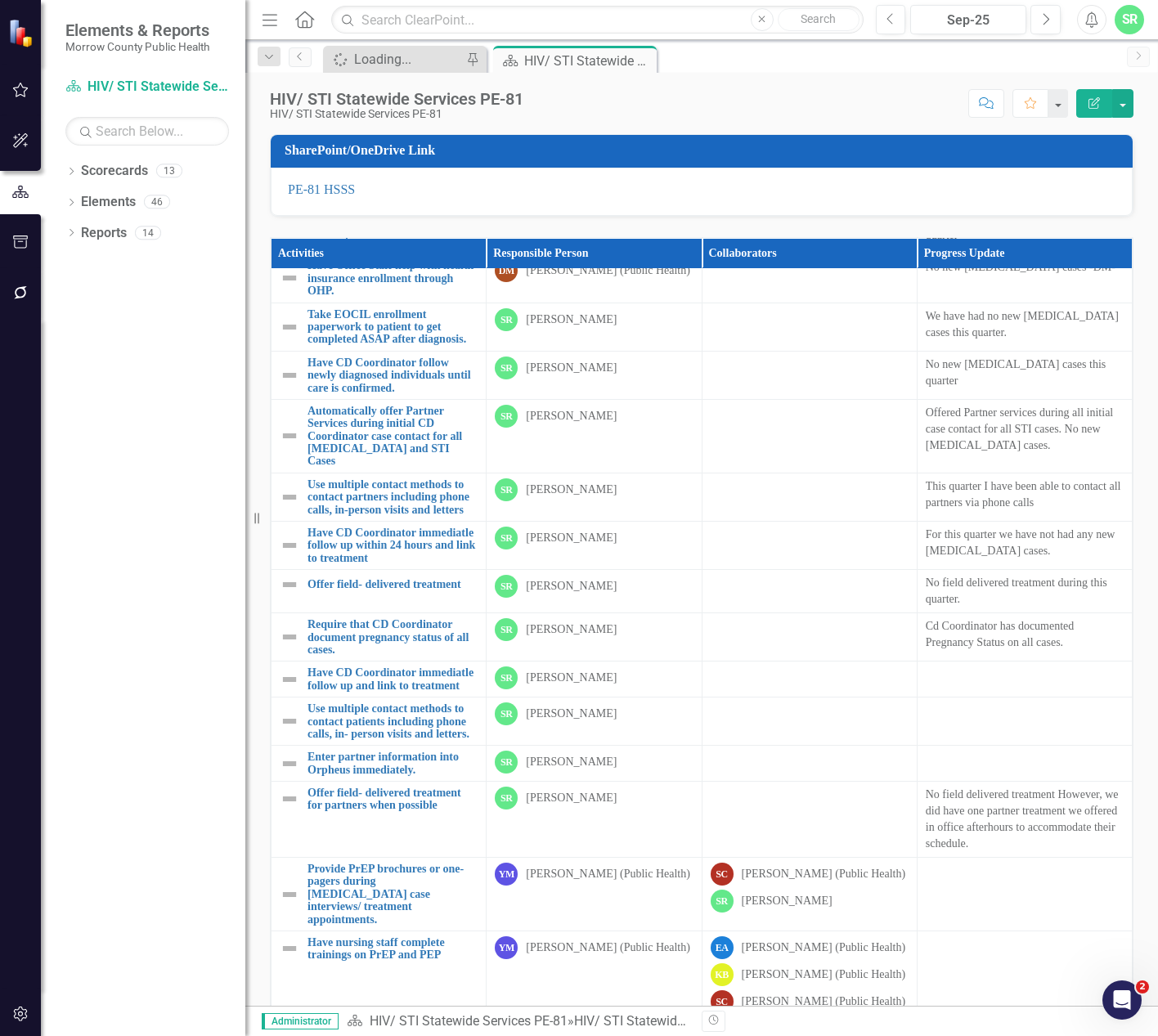
scroll to position [818, 0]
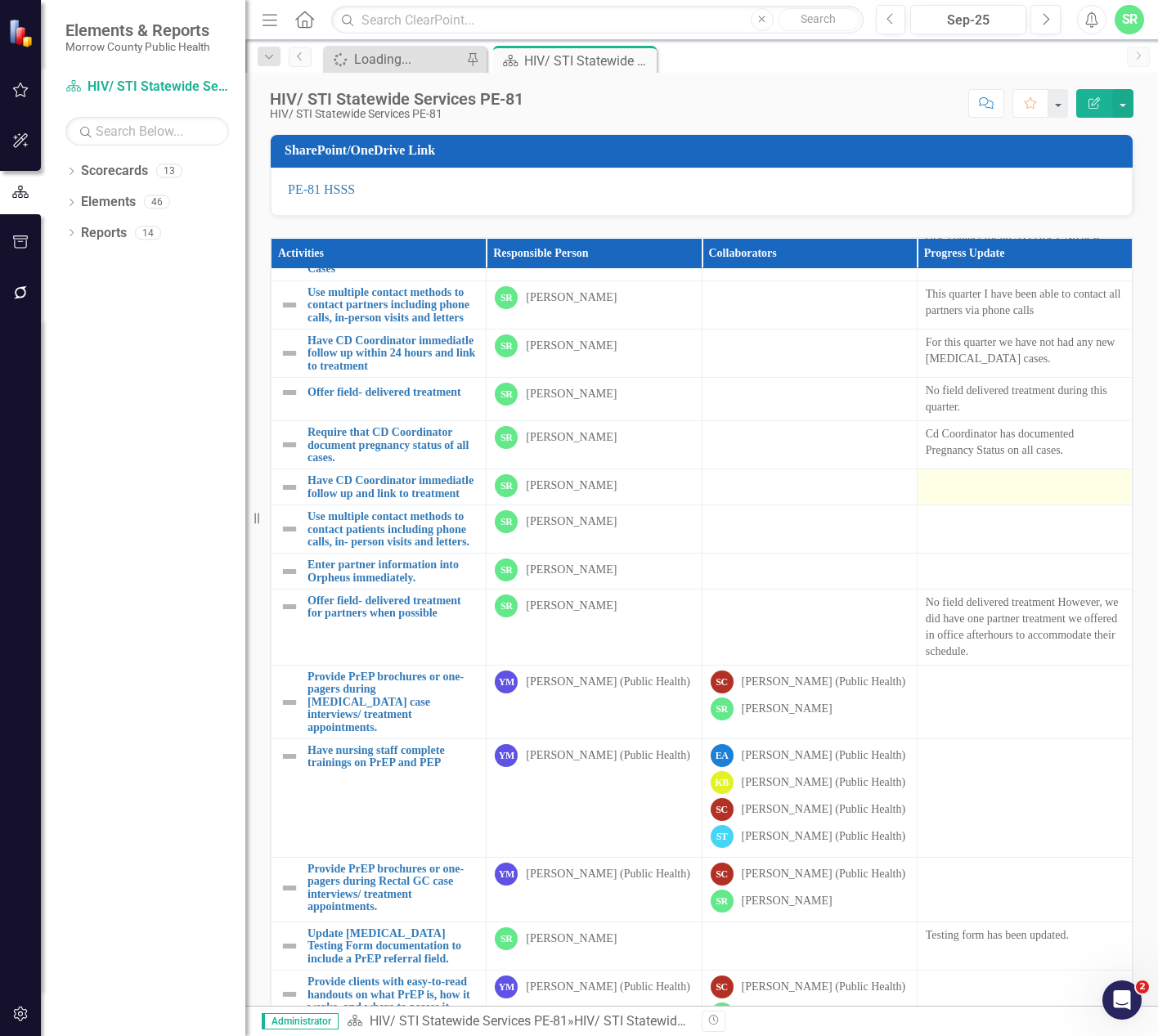
click at [980, 506] on td at bounding box center [1024, 488] width 215 height 36
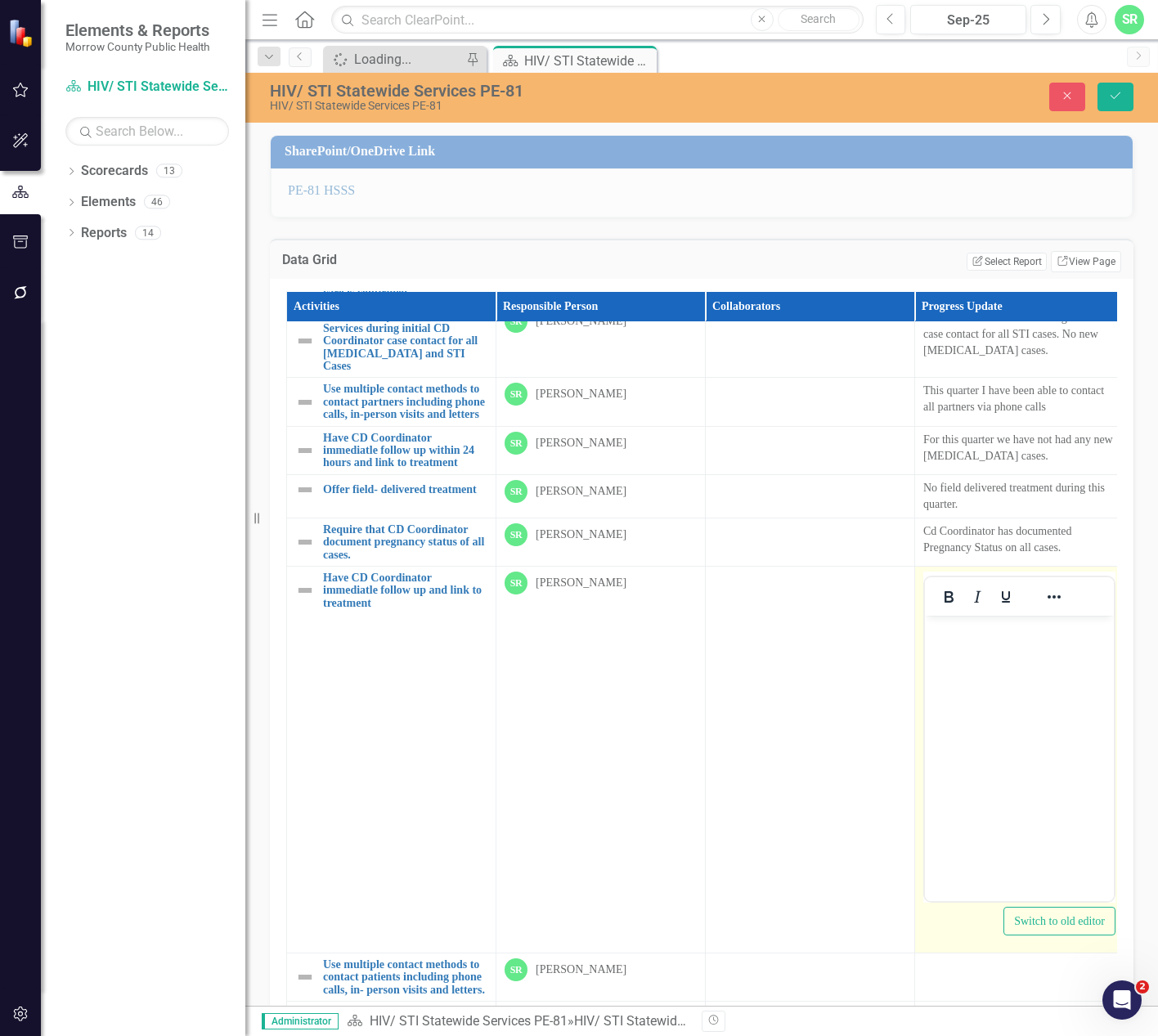
scroll to position [0, 0]
click at [976, 626] on p "Rich Text Area. Press ALT-0 for help." at bounding box center [1019, 629] width 181 height 20
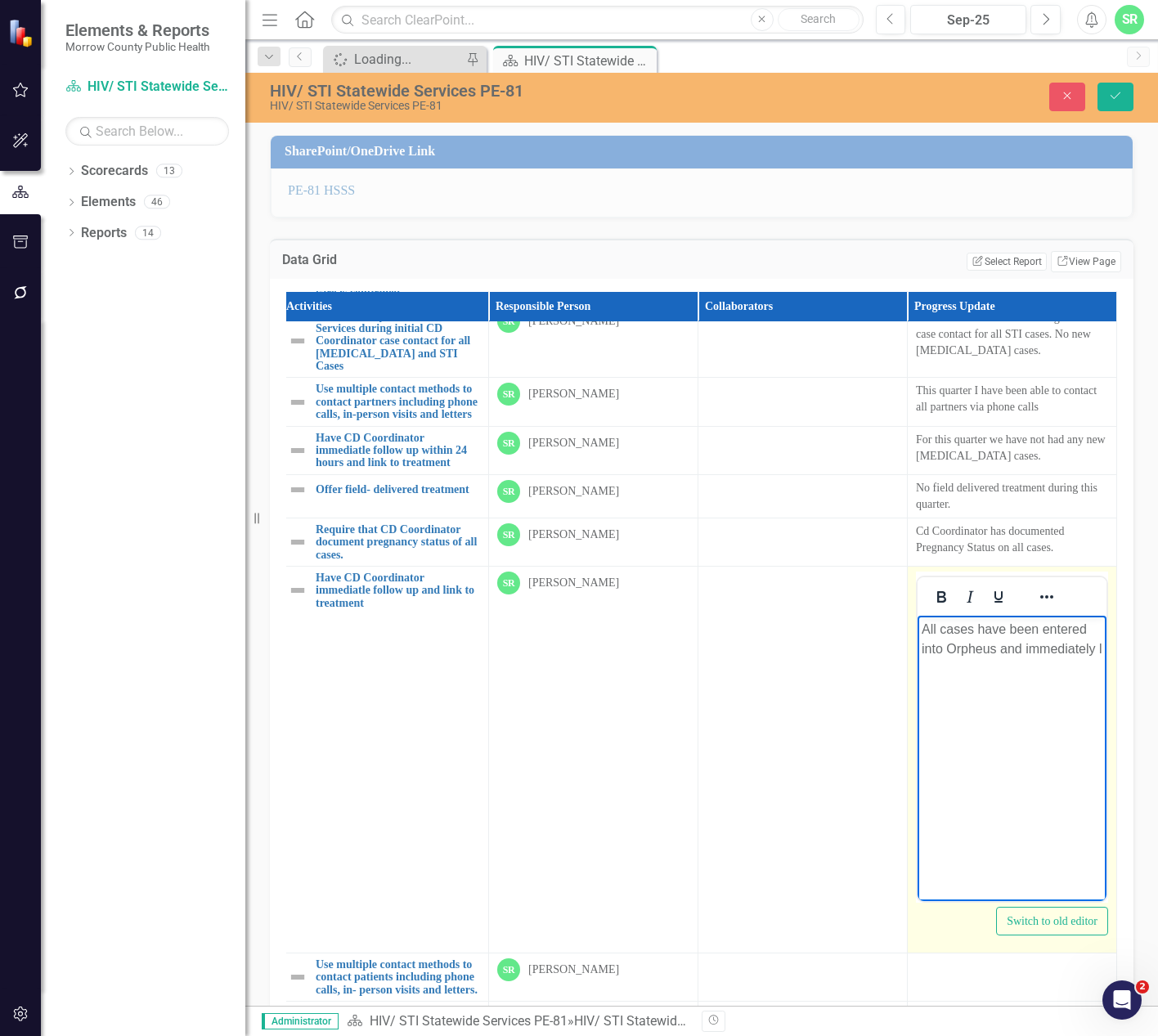
scroll to position [818, 17]
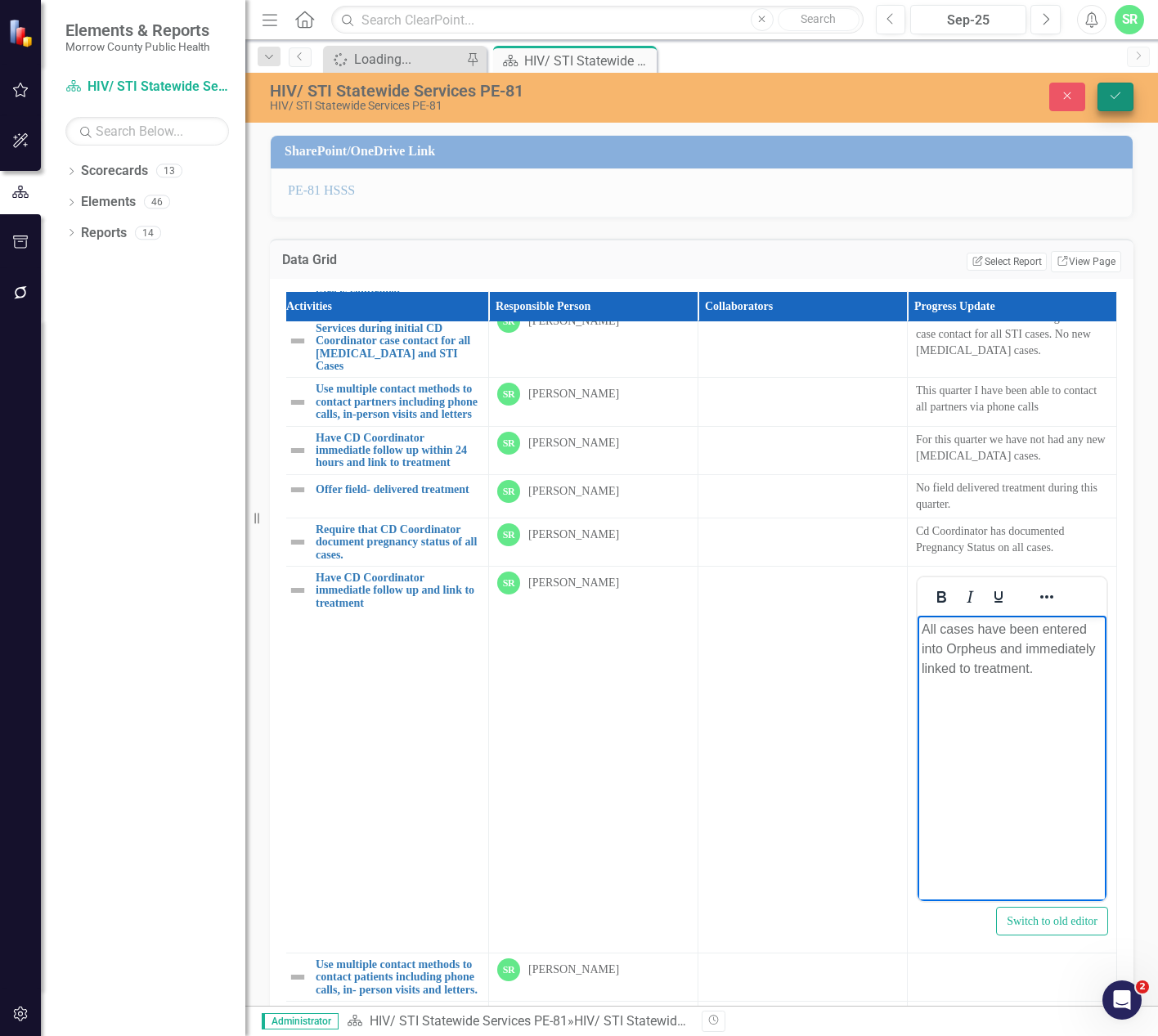
click at [1132, 95] on button "Save" at bounding box center [1116, 96] width 36 height 28
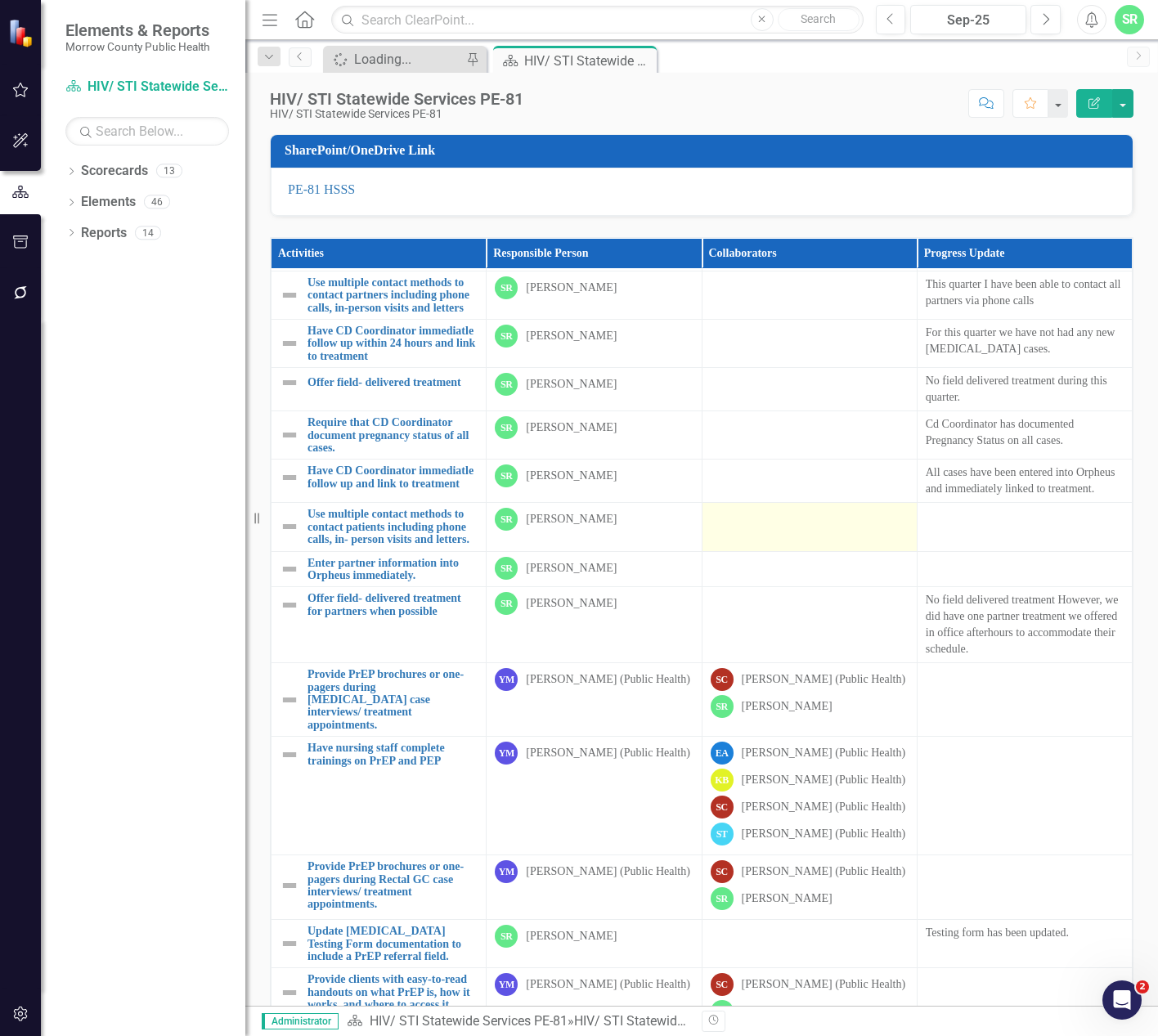
scroll to position [954, 0]
